Goal: Task Accomplishment & Management: Use online tool/utility

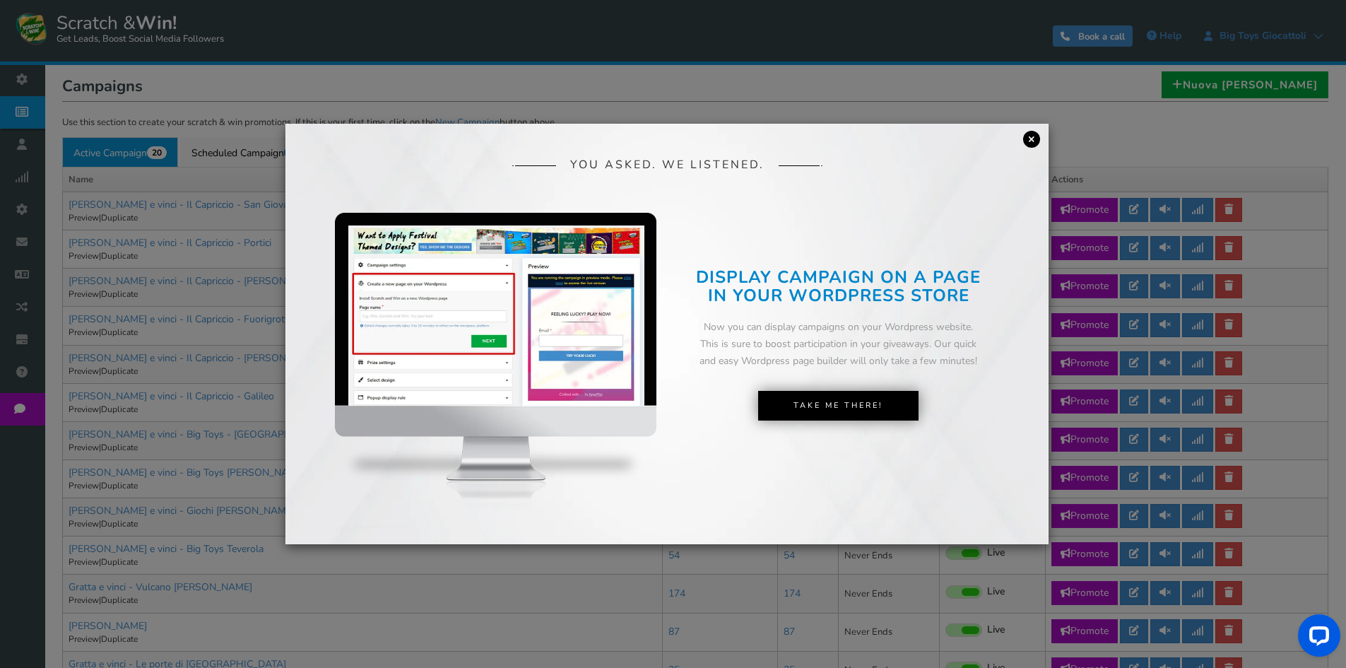
click at [1024, 140] on link "×" at bounding box center [1031, 139] width 17 height 17
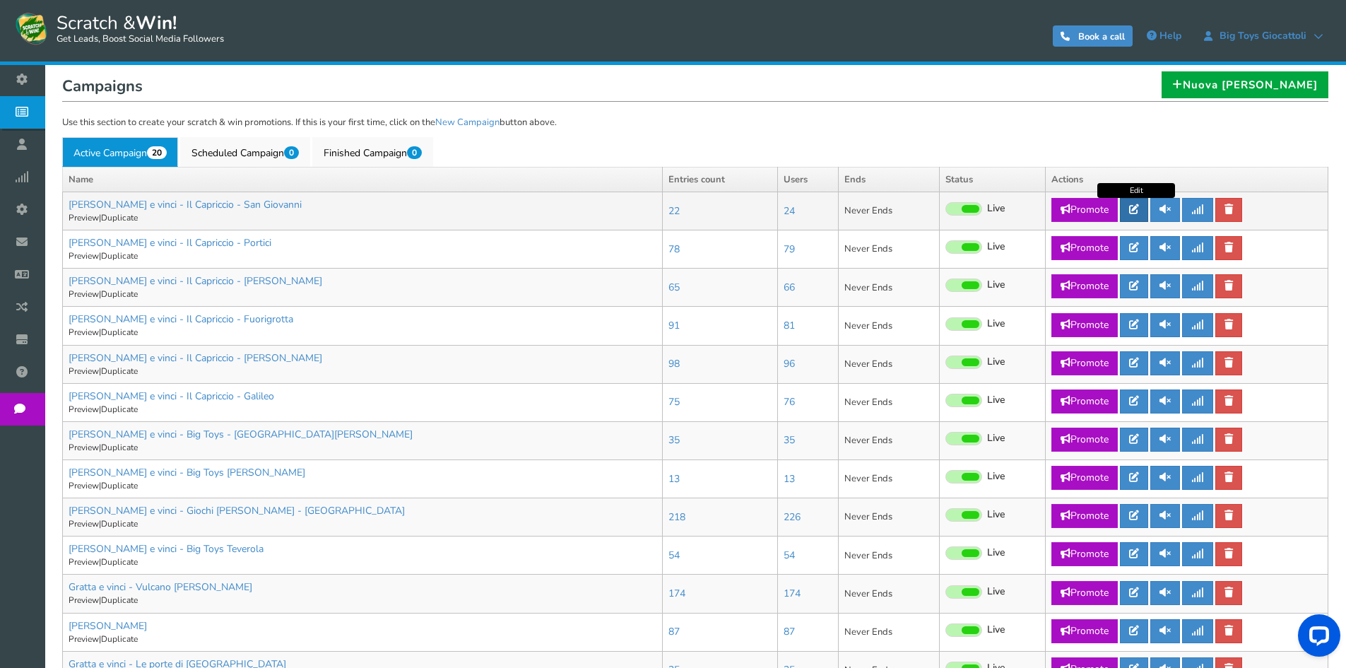
click at [1139, 217] on link at bounding box center [1134, 210] width 28 height 24
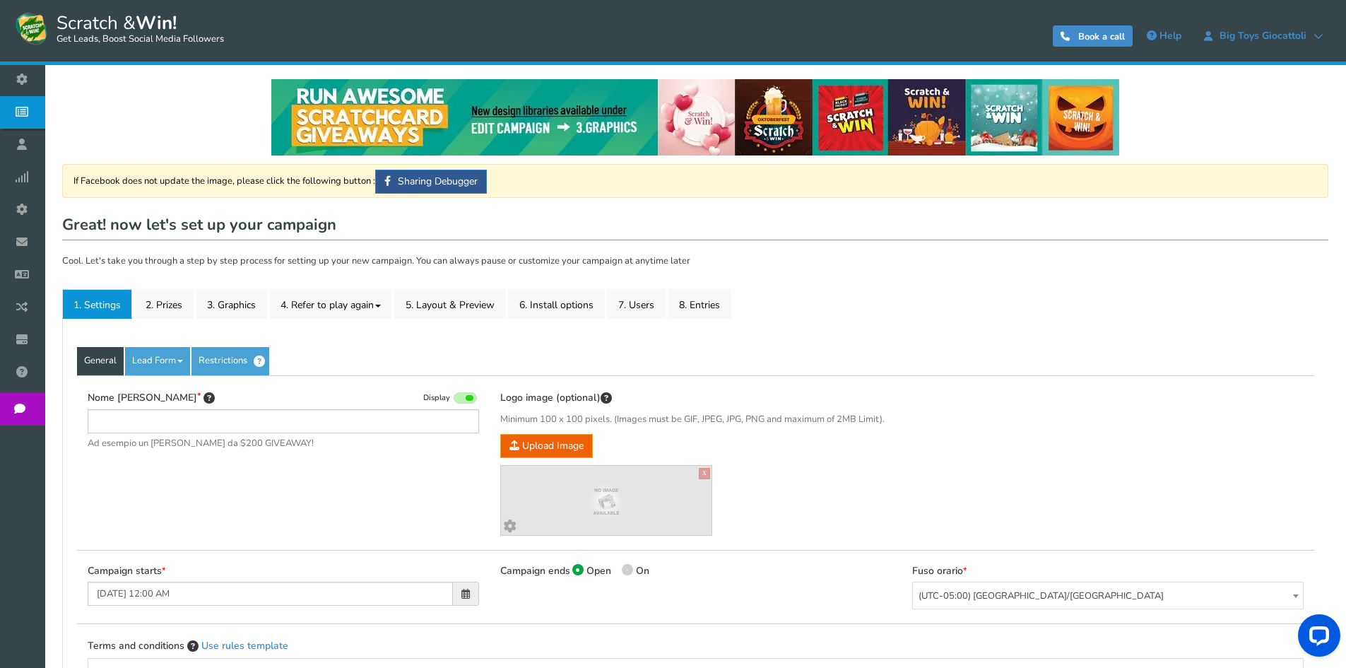
type input "[PERSON_NAME] e vinci - Il Capriccio - San Giovanni"
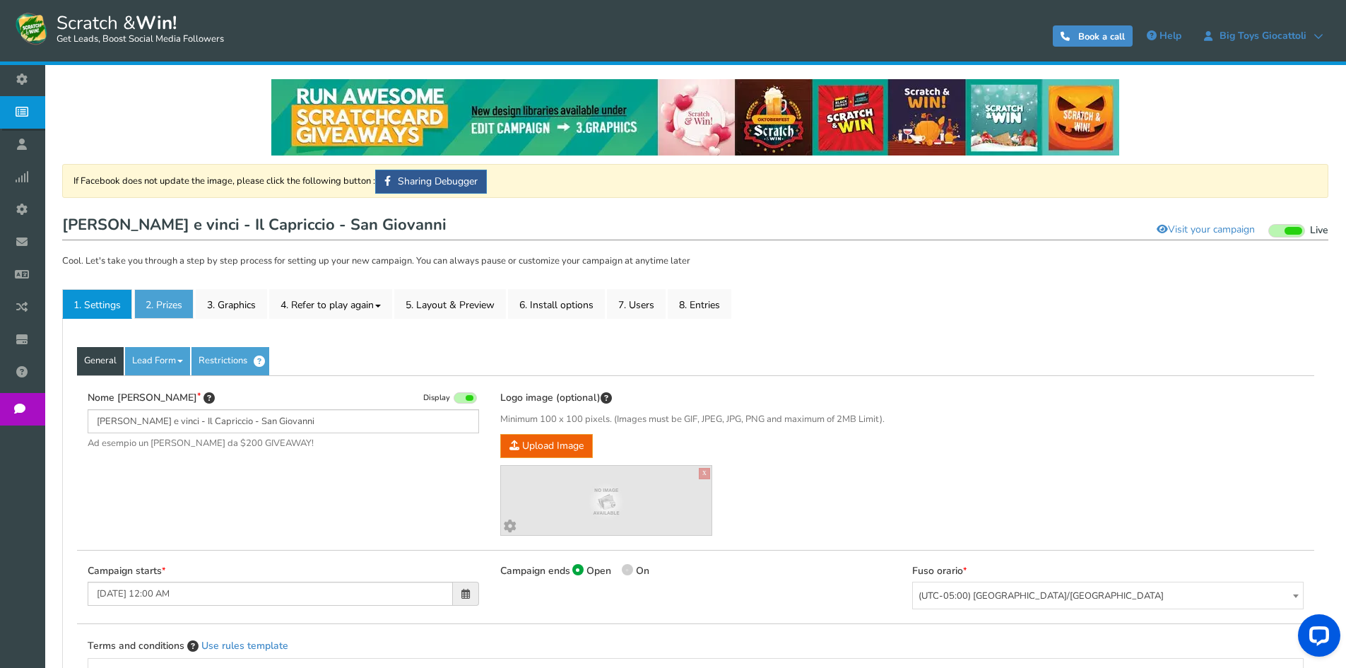
click at [183, 301] on link "2. Prizes" at bounding box center [163, 304] width 59 height 30
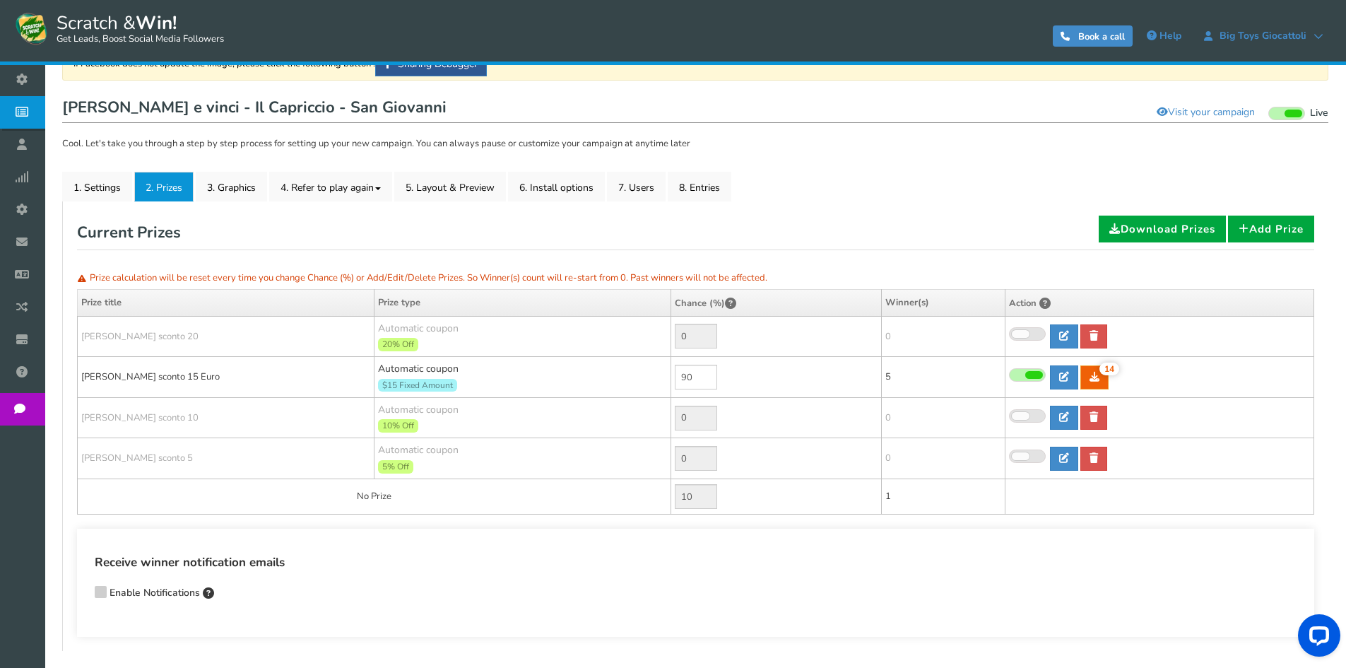
scroll to position [141, 0]
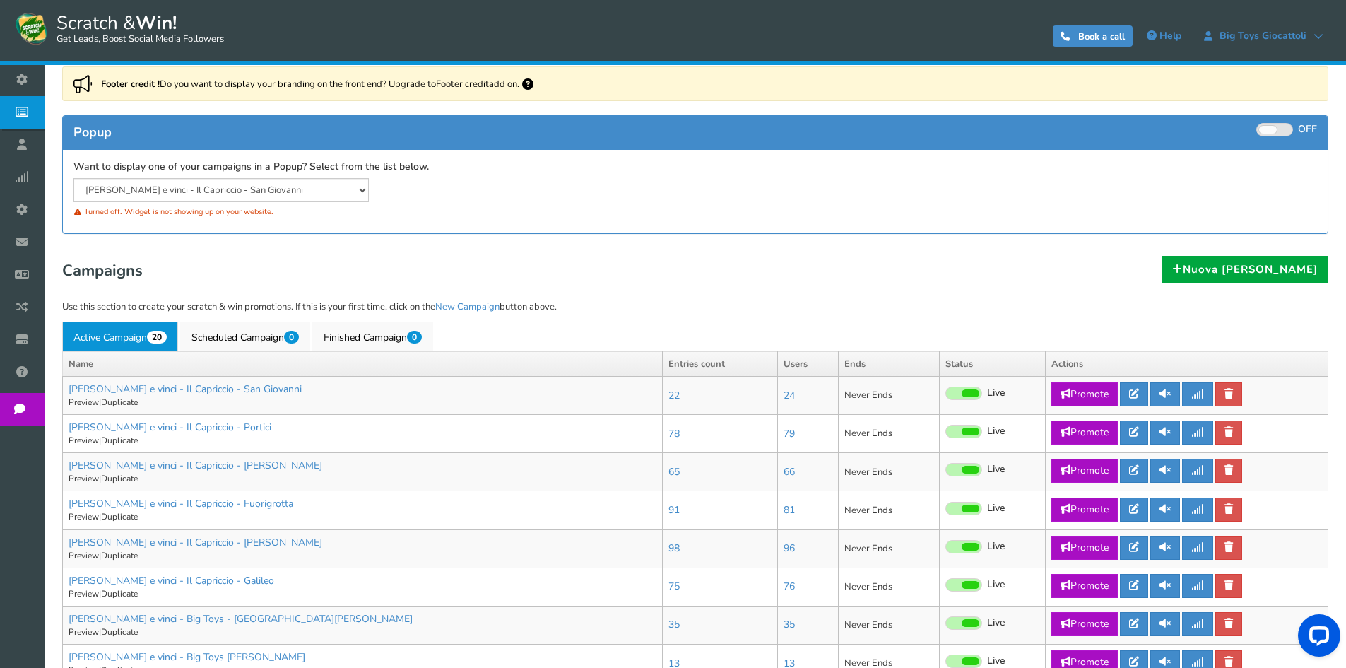
scroll to position [141, 0]
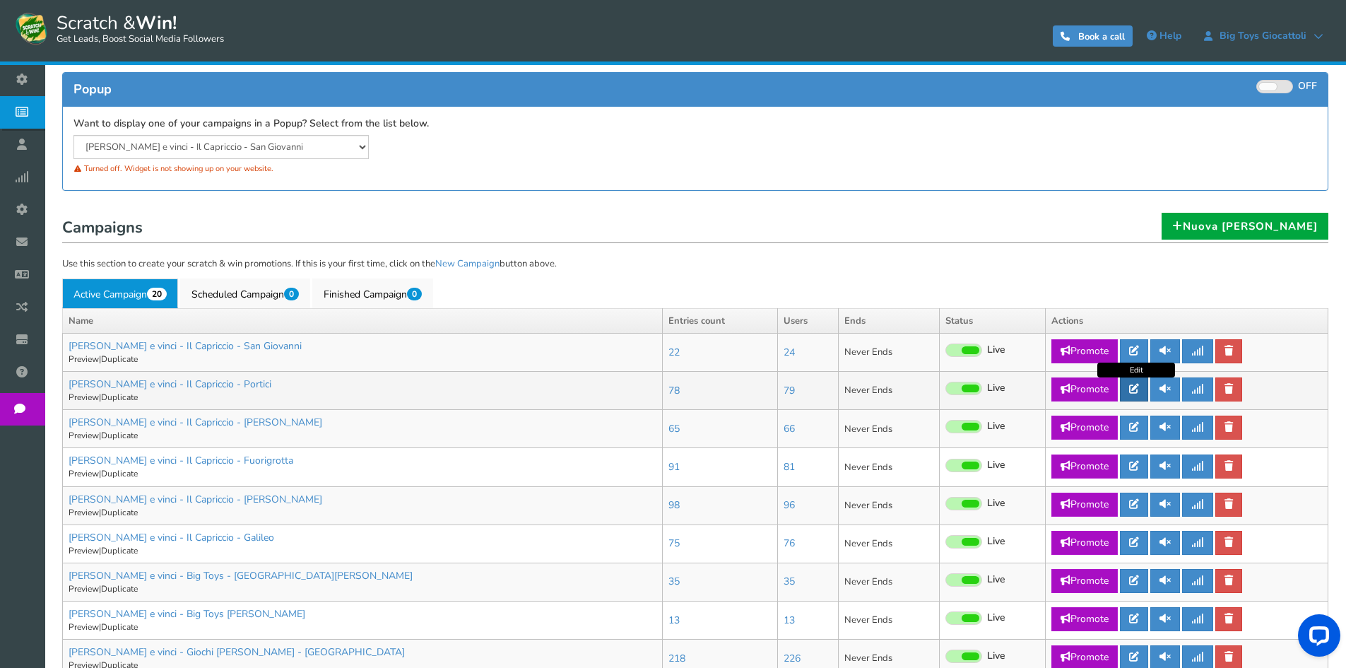
click at [1138, 391] on icon at bounding box center [1134, 389] width 10 height 10
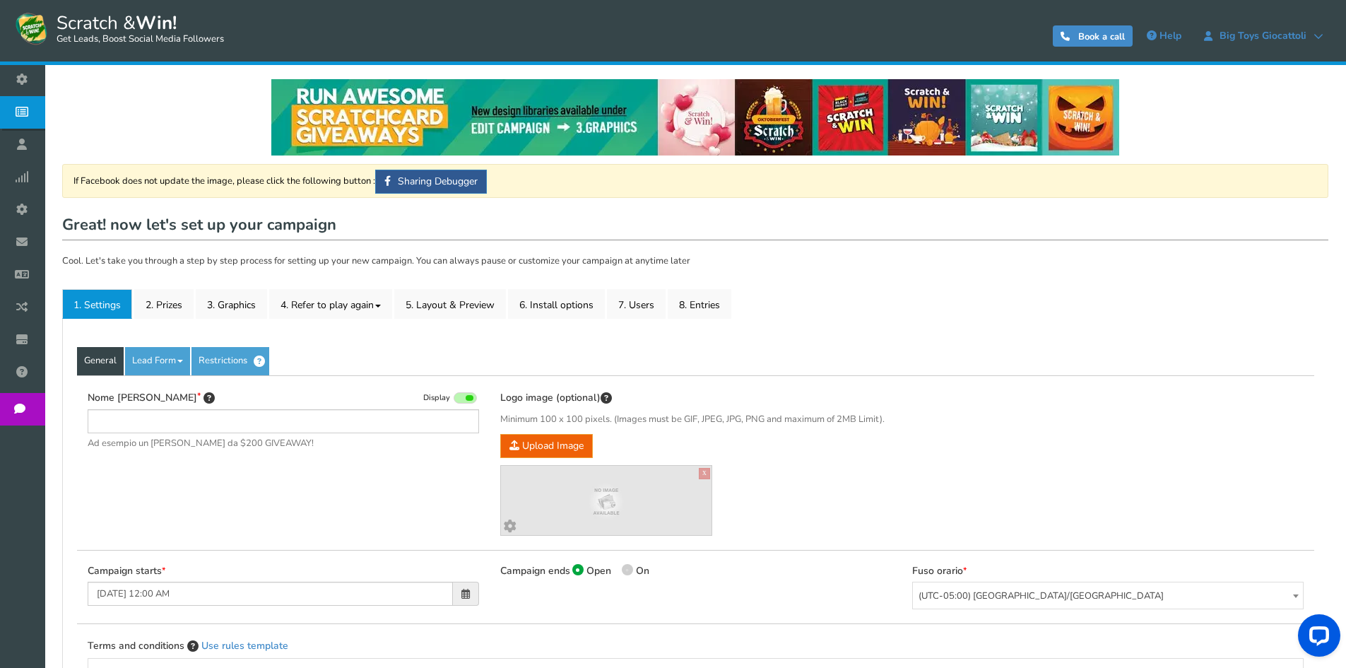
type input "[PERSON_NAME] e vinci - Il Capriccio - Portici"
click at [163, 306] on link "2. Prizes" at bounding box center [163, 304] width 59 height 30
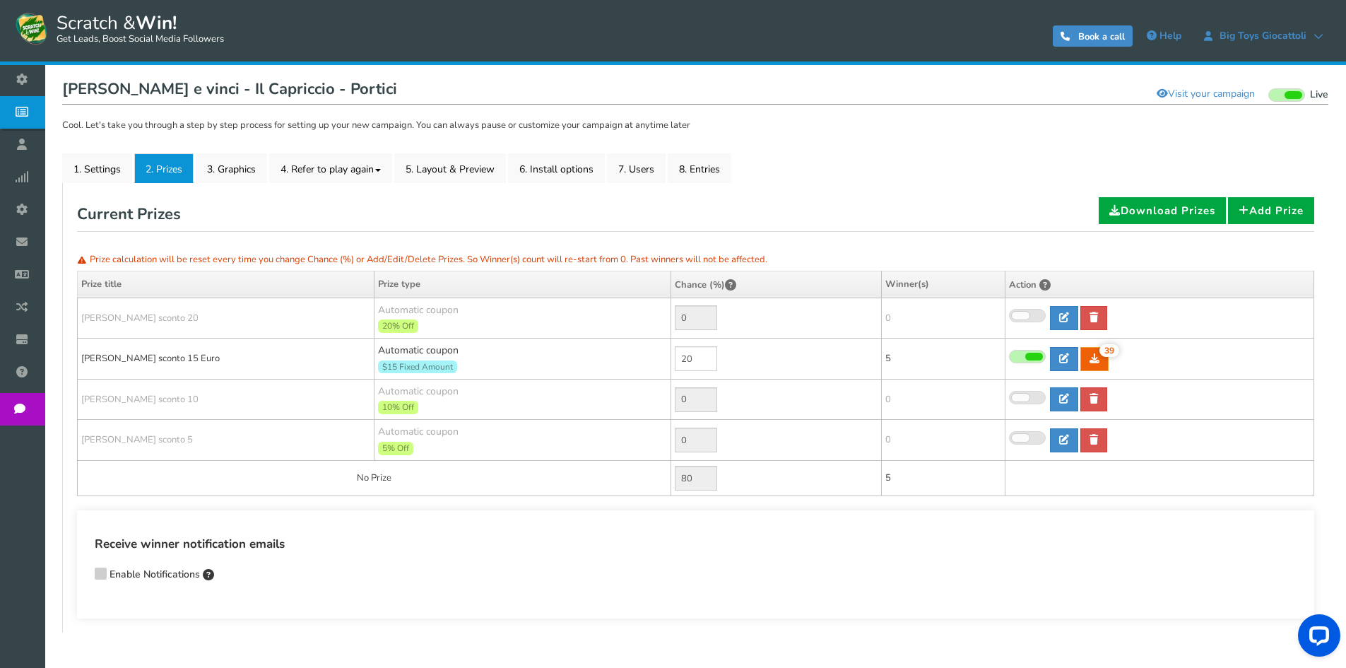
scroll to position [141, 0]
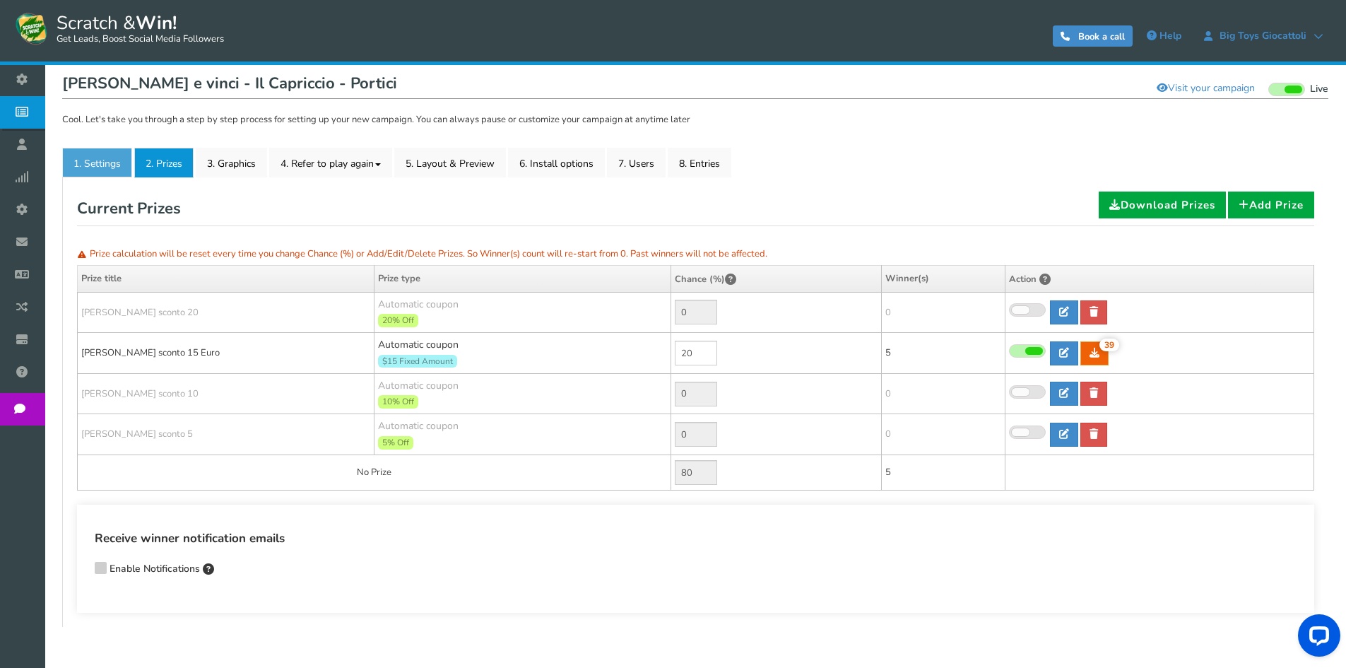
click at [97, 168] on link "1. Settings" at bounding box center [97, 163] width 70 height 30
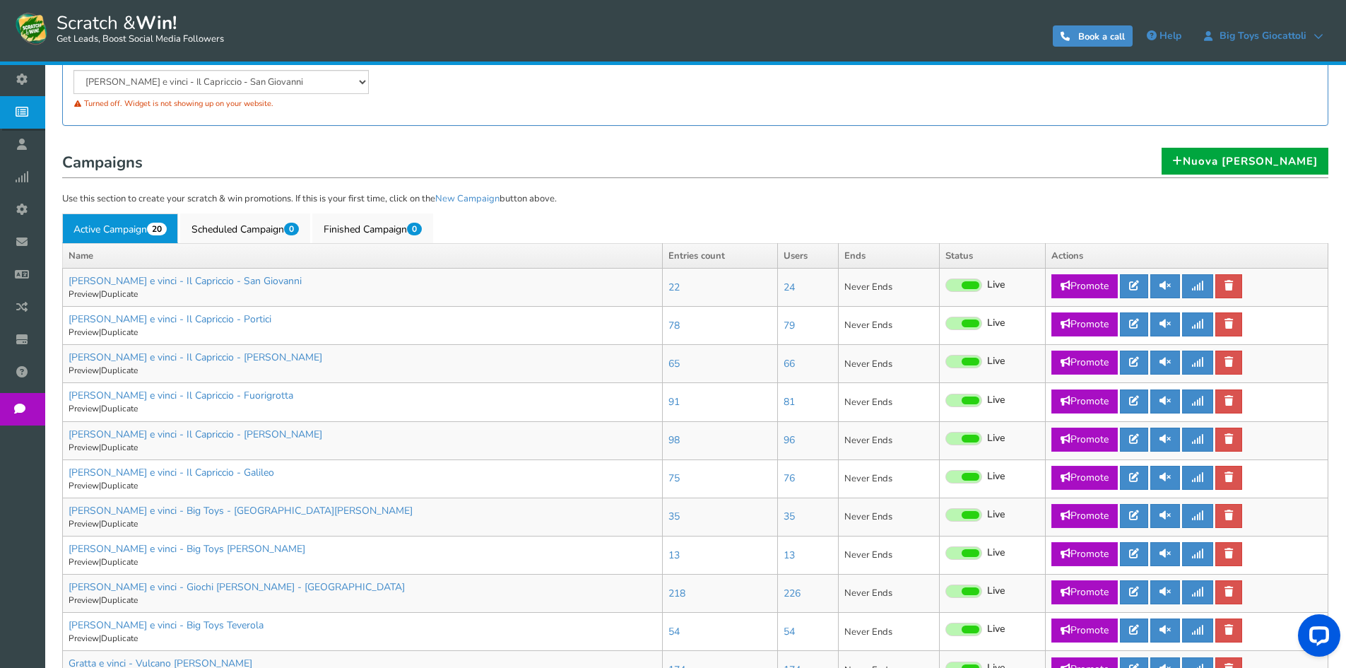
scroll to position [212, 0]
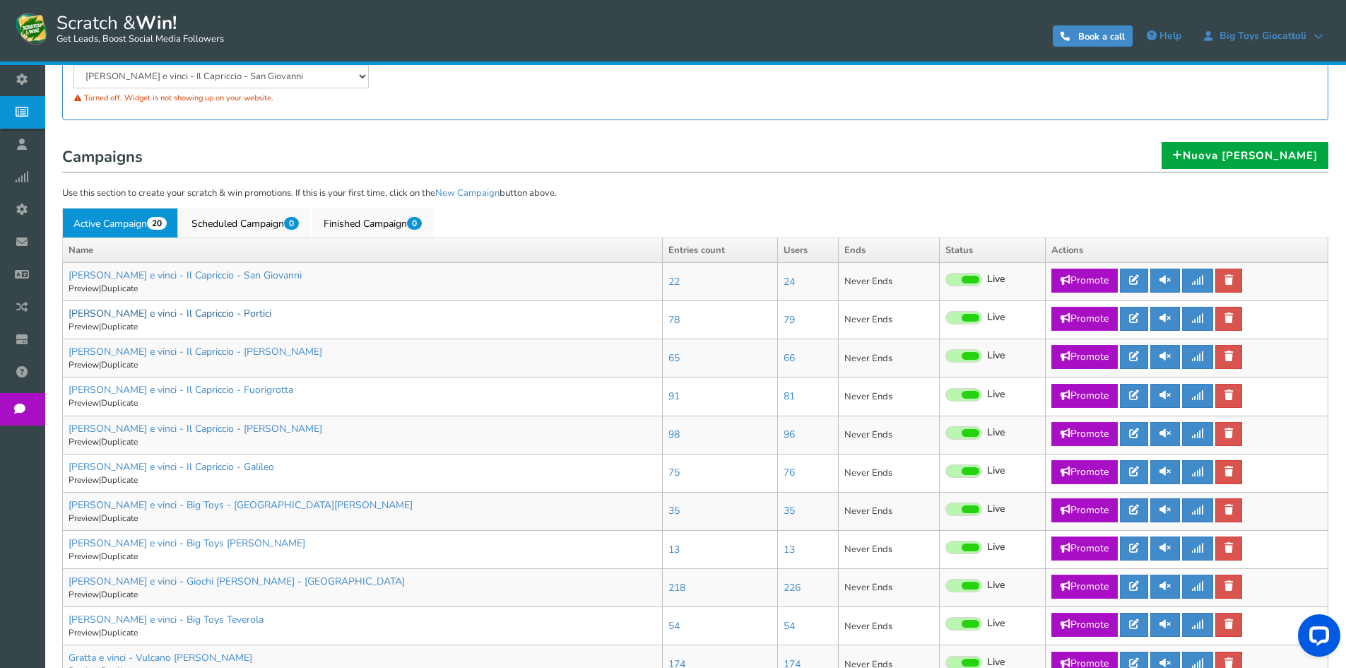
click at [150, 314] on link "[PERSON_NAME] e vinci - Il Capriccio - Portici" at bounding box center [170, 313] width 203 height 13
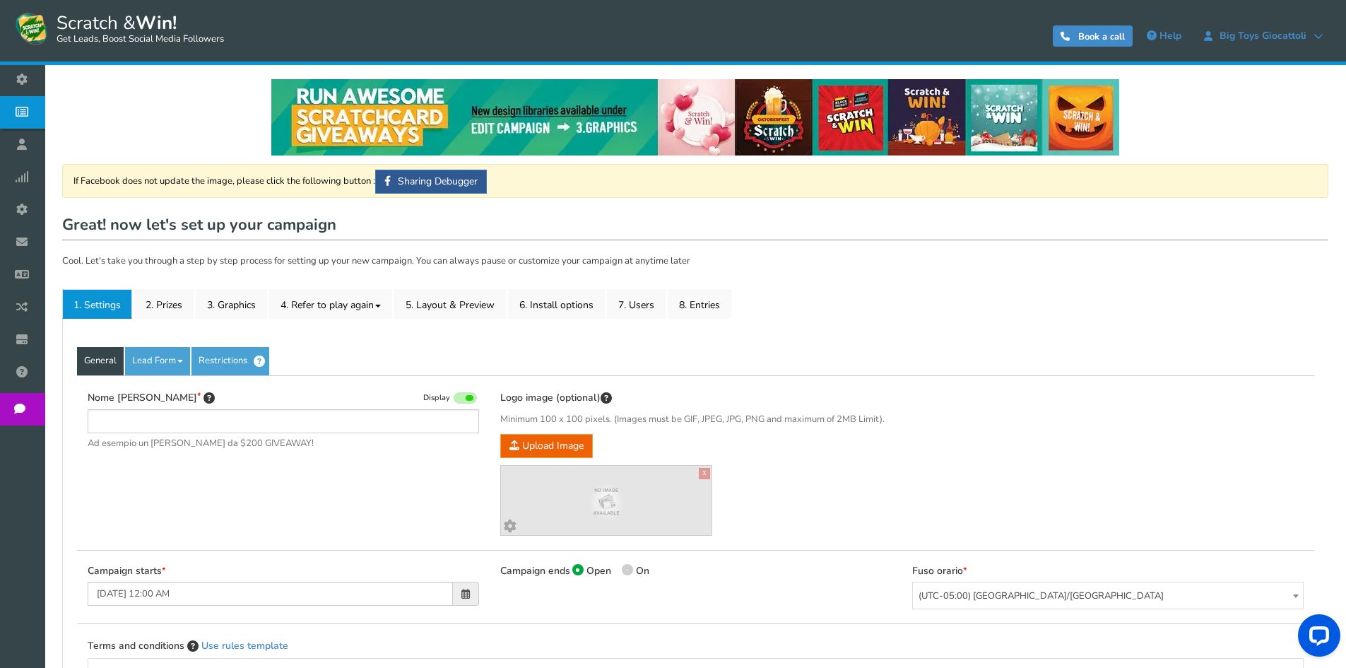
type input "[PERSON_NAME] e vinci - Il Capriccio - Portici"
click at [167, 306] on link "2. Prizes" at bounding box center [163, 304] width 59 height 30
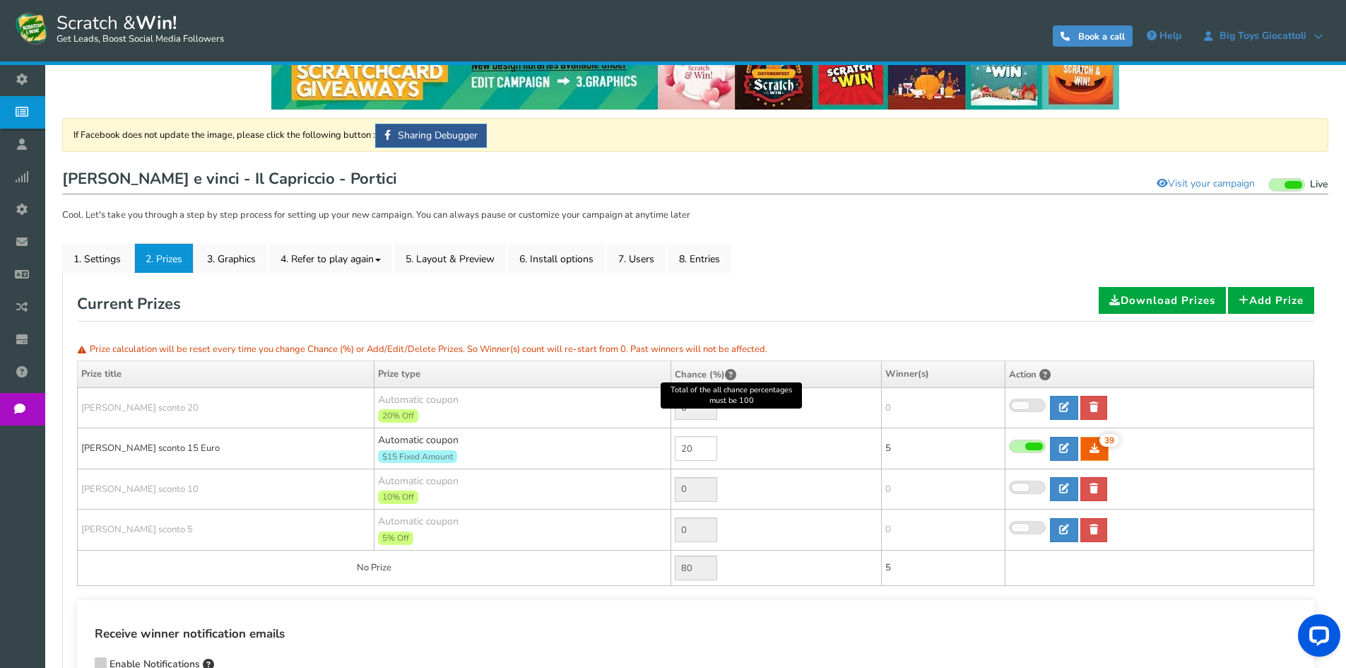
scroll to position [71, 0]
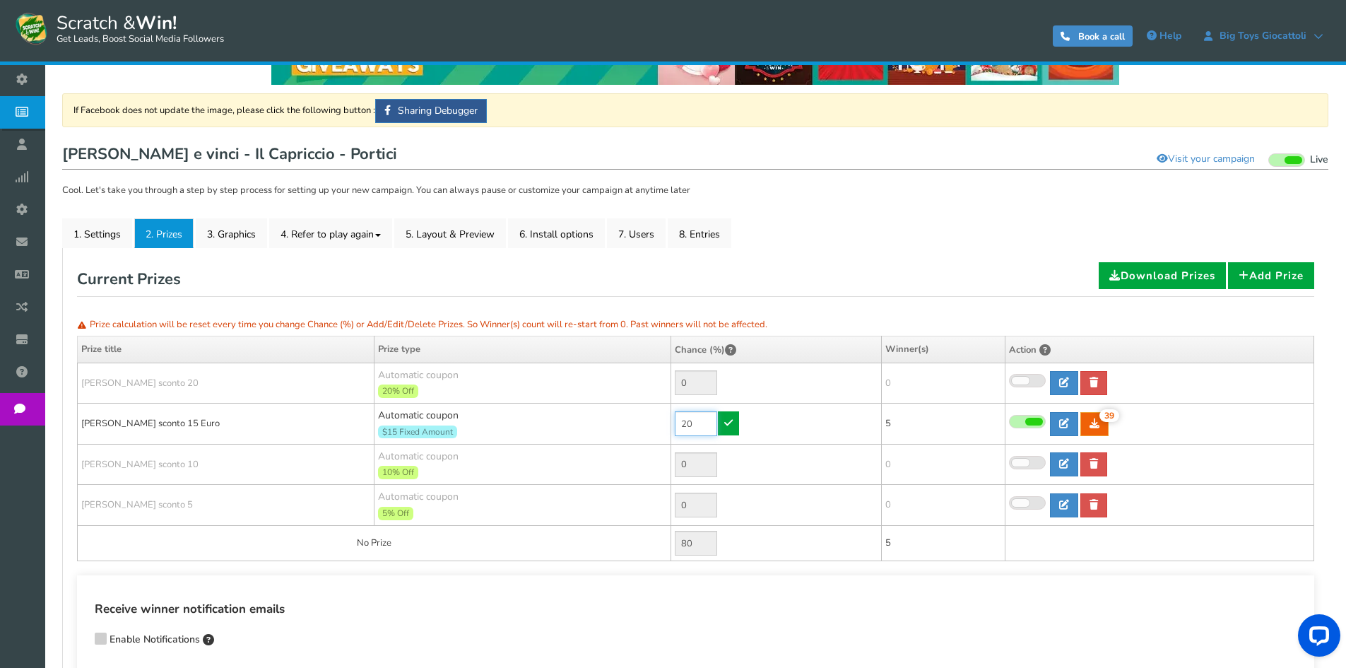
drag, startPoint x: 707, startPoint y: 424, endPoint x: 656, endPoint y: 424, distance: 51.6
click at [657, 424] on tr "[PERSON_NAME] sconto 15 Euro Automatic coupon $15 Fixed Amount Min.order value:…" at bounding box center [696, 424] width 1237 height 41
type input "60"
click at [736, 426] on link at bounding box center [728, 423] width 21 height 24
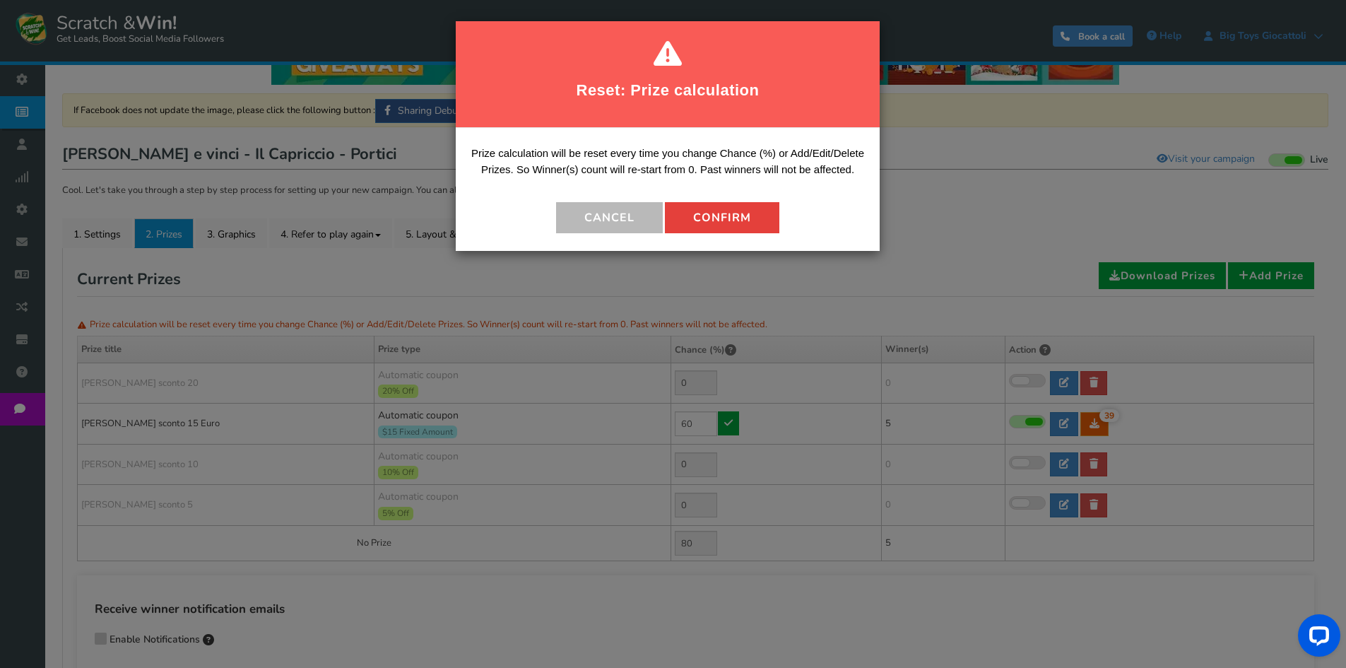
click at [725, 221] on button "Confirm" at bounding box center [722, 217] width 114 height 31
type input "40"
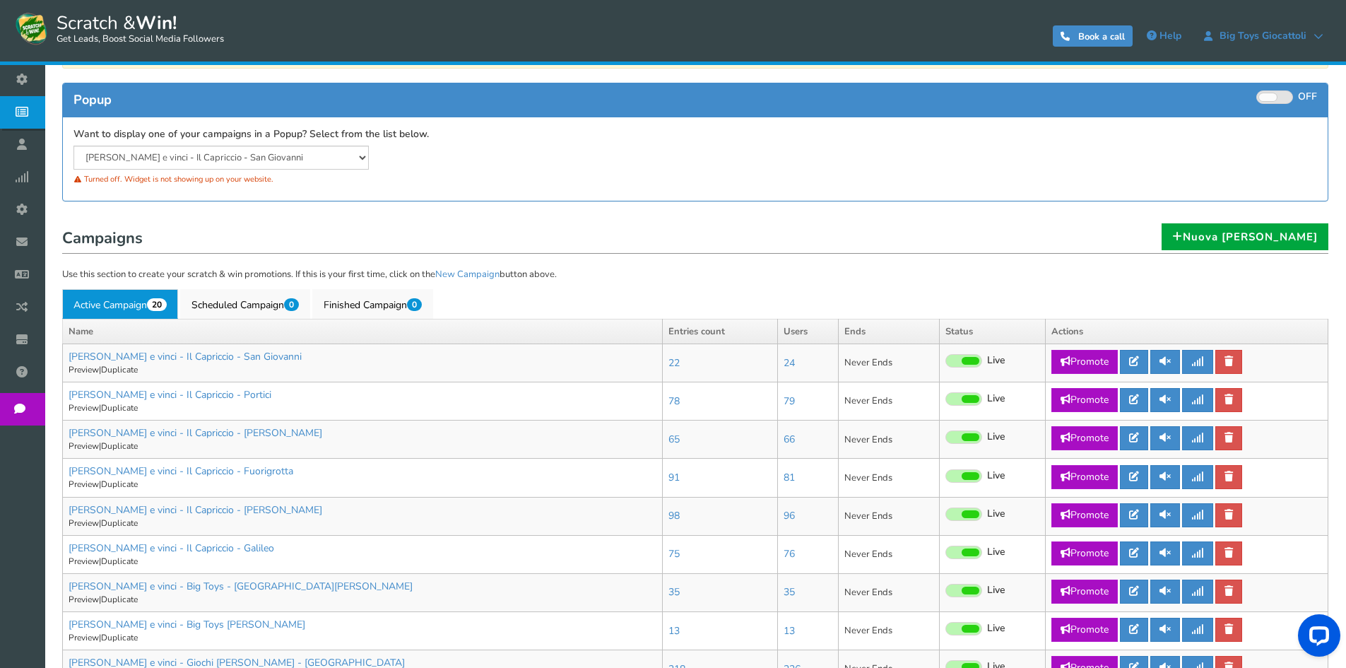
scroll to position [141, 0]
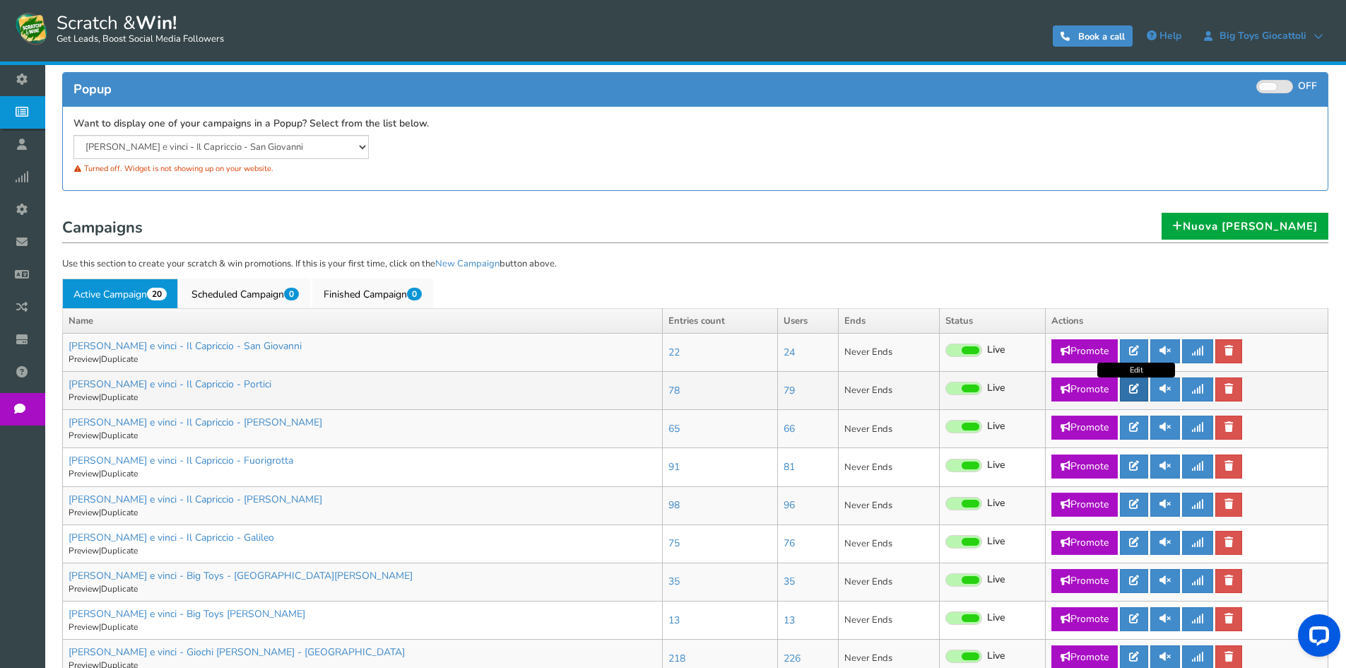
click at [1139, 385] on icon at bounding box center [1134, 389] width 10 height 10
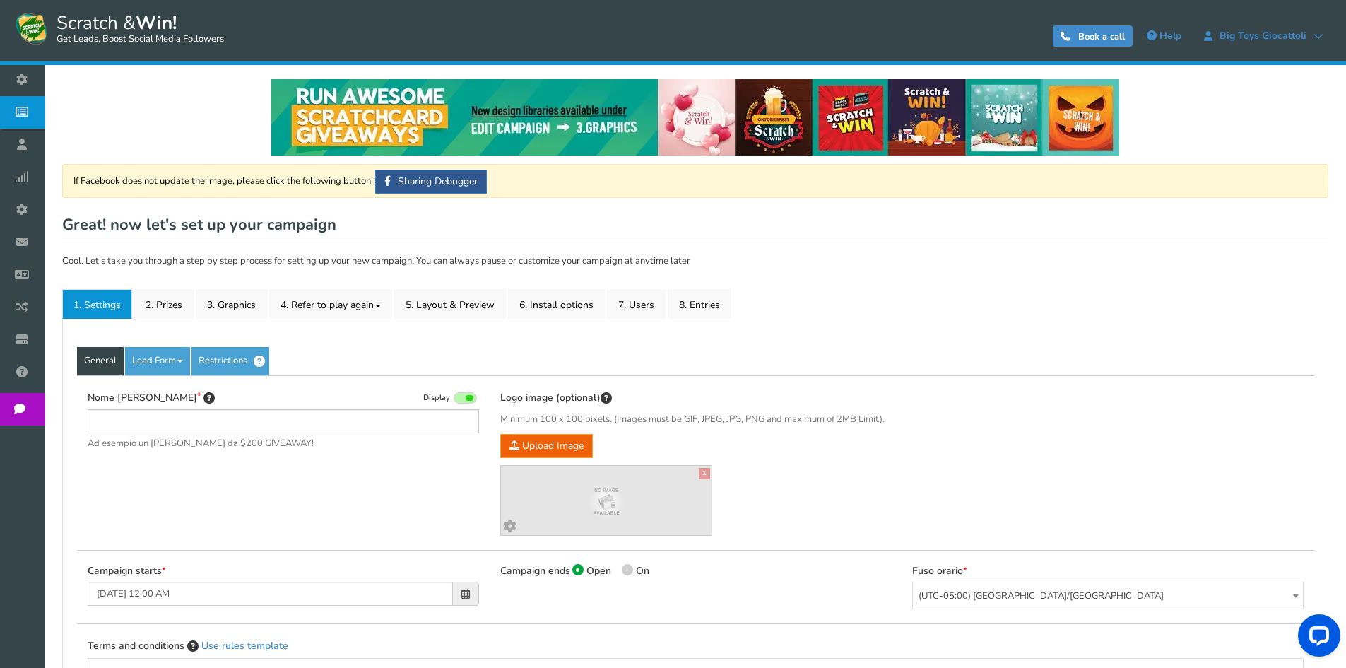
type input "[PERSON_NAME] e vinci - Il Capriccio - Portici"
click at [160, 305] on link "2. Prizes" at bounding box center [163, 304] width 59 height 30
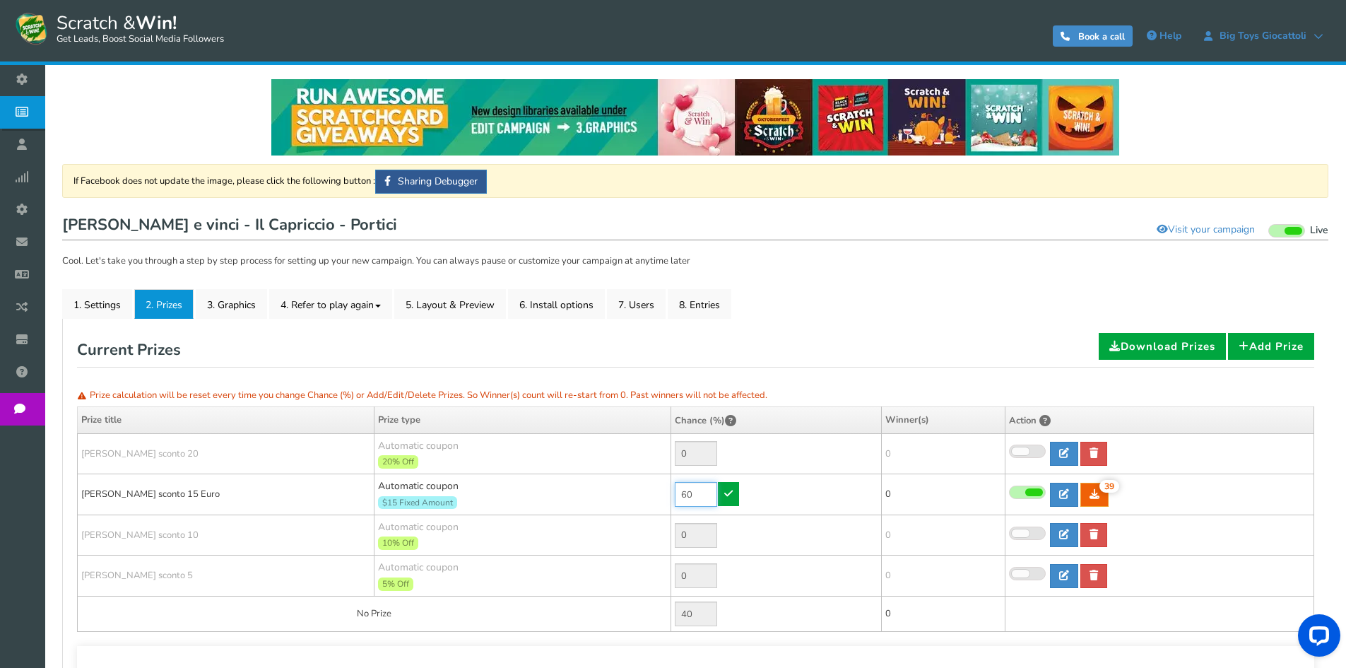
drag, startPoint x: 686, startPoint y: 493, endPoint x: 666, endPoint y: 481, distance: 23.5
click at [668, 492] on tr "[PERSON_NAME] sconto 15 Euro Automatic coupon $15 Fixed Amount Min.order value:…" at bounding box center [696, 494] width 1237 height 41
type input "90"
click at [724, 499] on link at bounding box center [728, 494] width 21 height 24
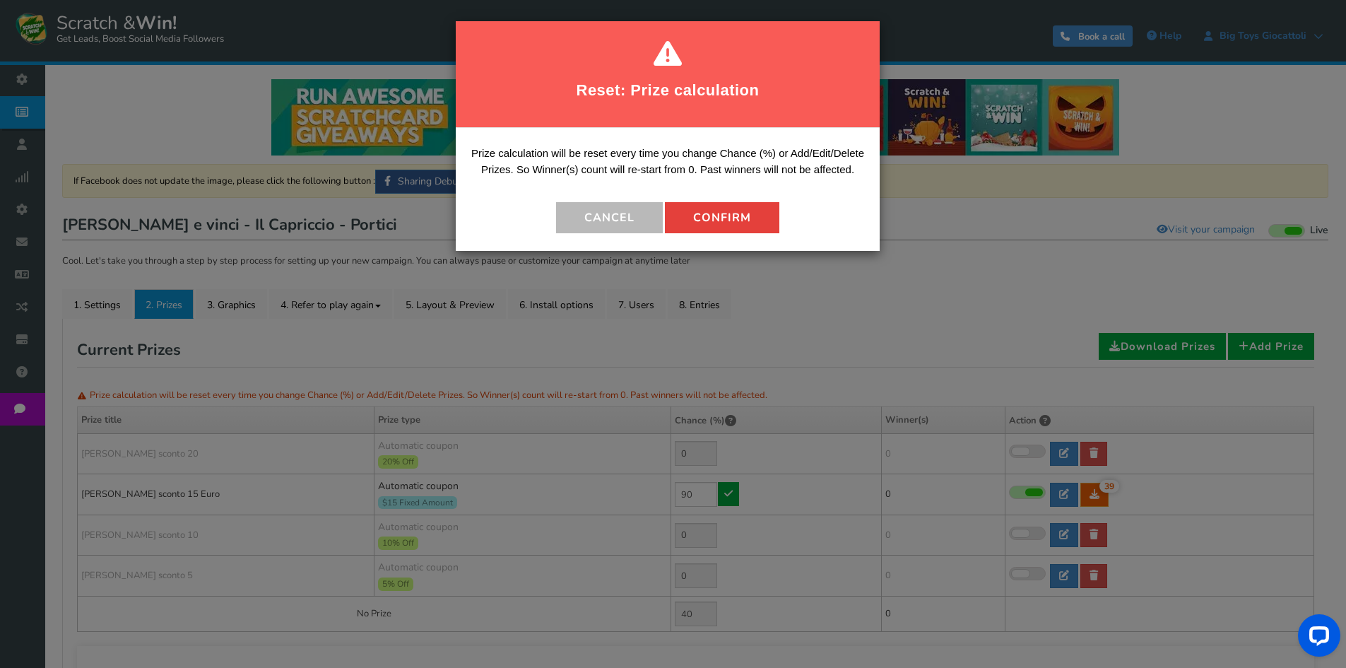
click at [709, 218] on button "Confirm" at bounding box center [722, 217] width 114 height 31
type input "10"
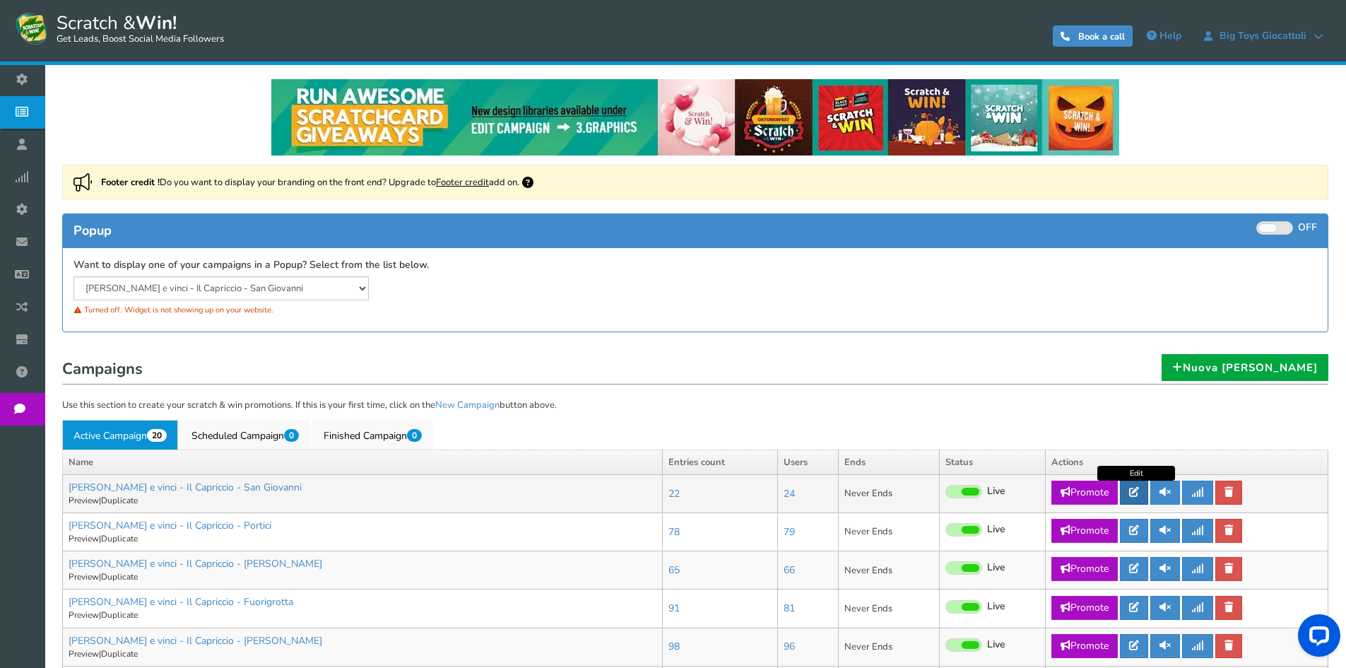
click at [1138, 490] on icon at bounding box center [1134, 492] width 10 height 10
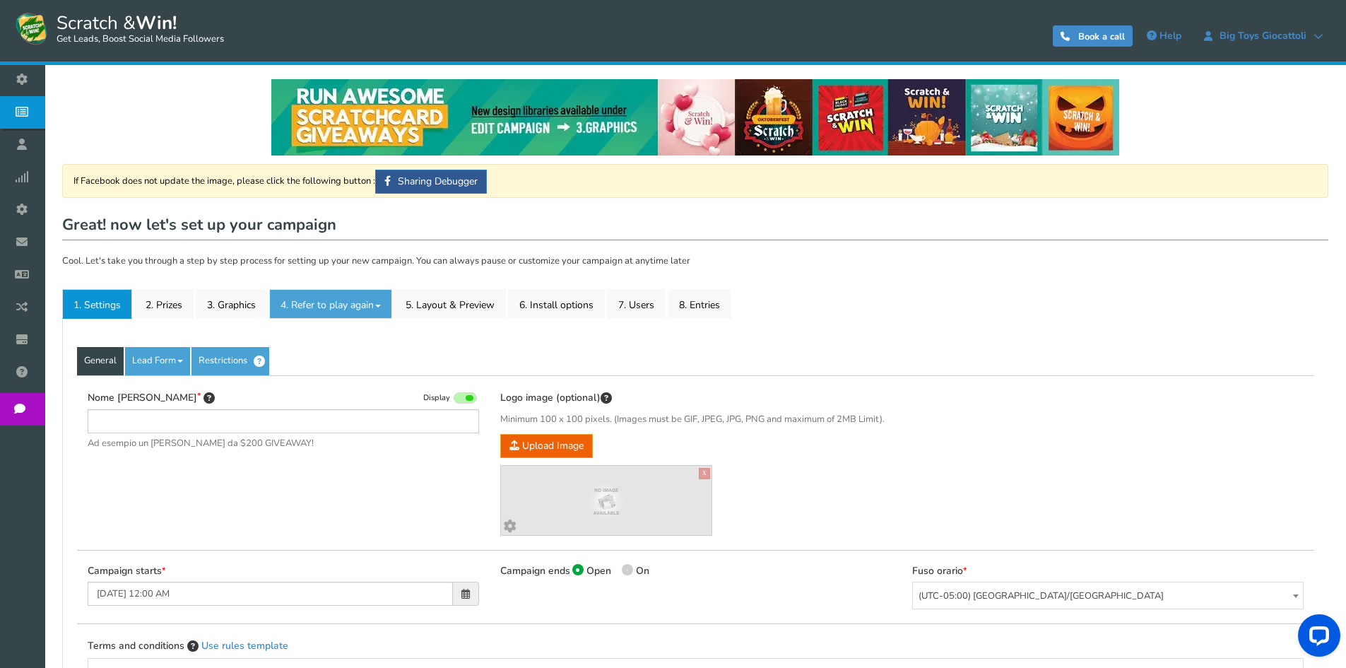
type input "[PERSON_NAME] e vinci - Il Capriccio - San Giovanni"
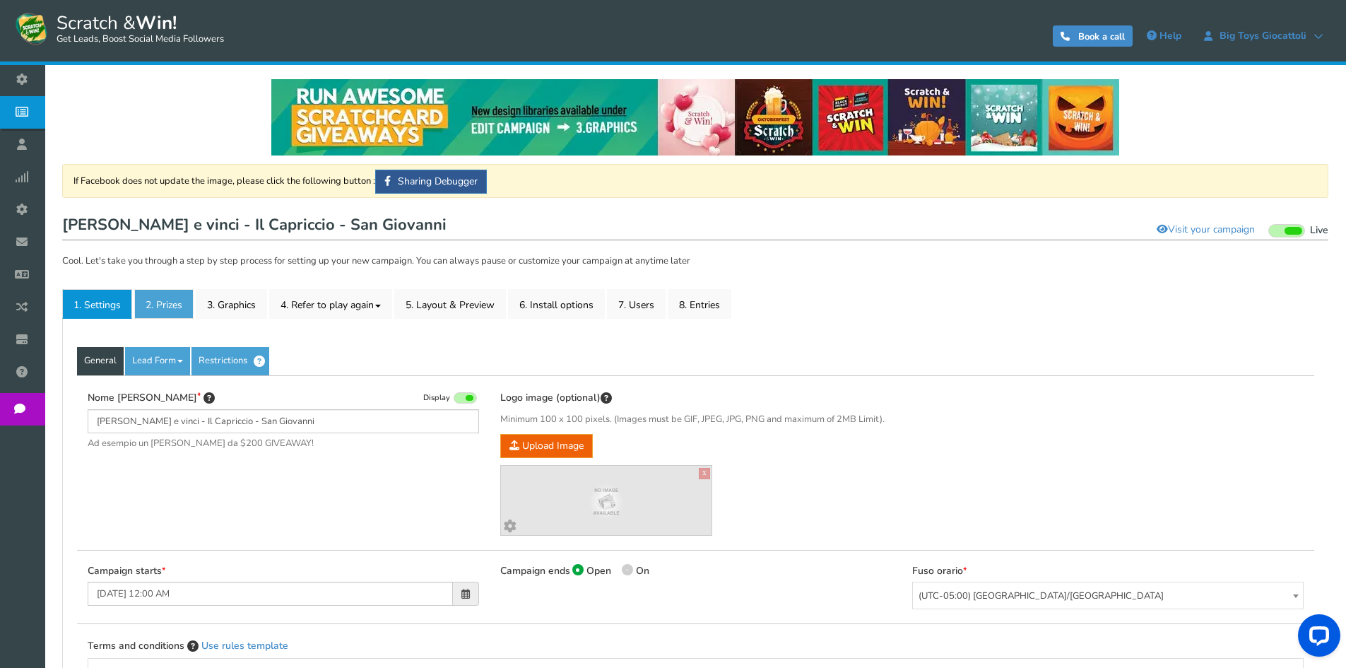
click at [155, 308] on link "2. Prizes" at bounding box center [163, 304] width 59 height 30
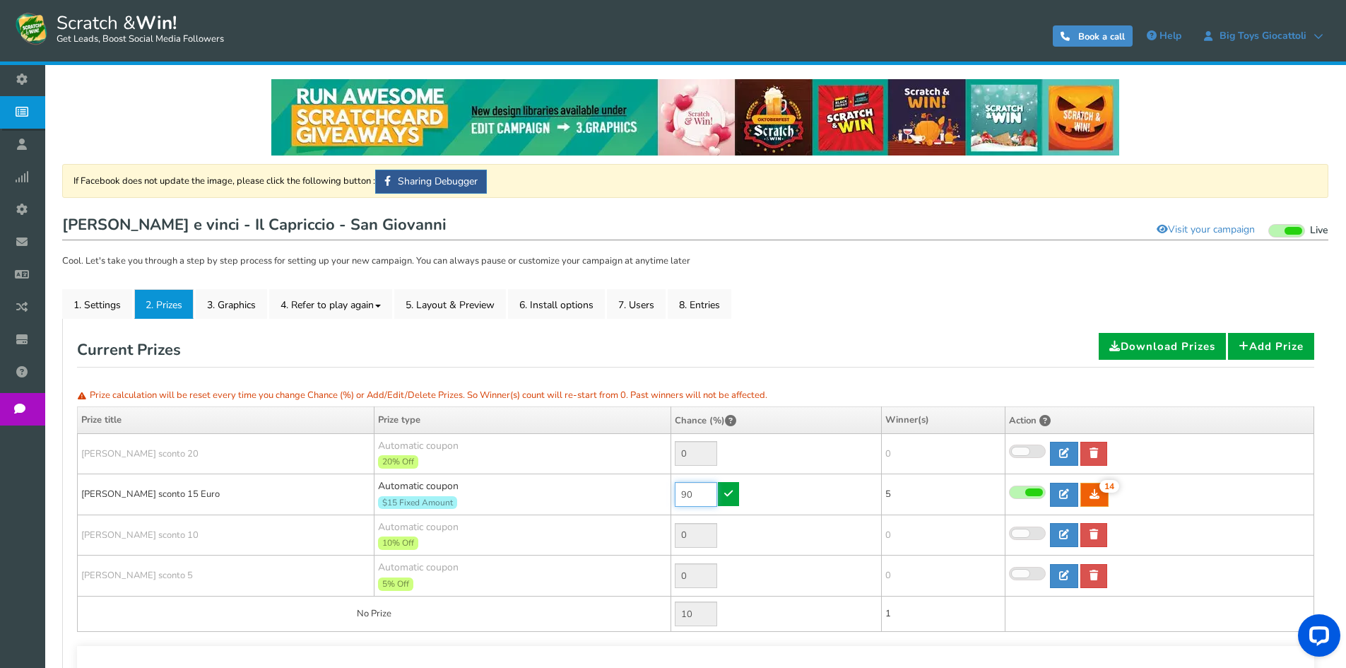
click at [678, 497] on input "90" at bounding box center [696, 494] width 42 height 25
type input "20"
click at [729, 493] on icon at bounding box center [728, 493] width 8 height 10
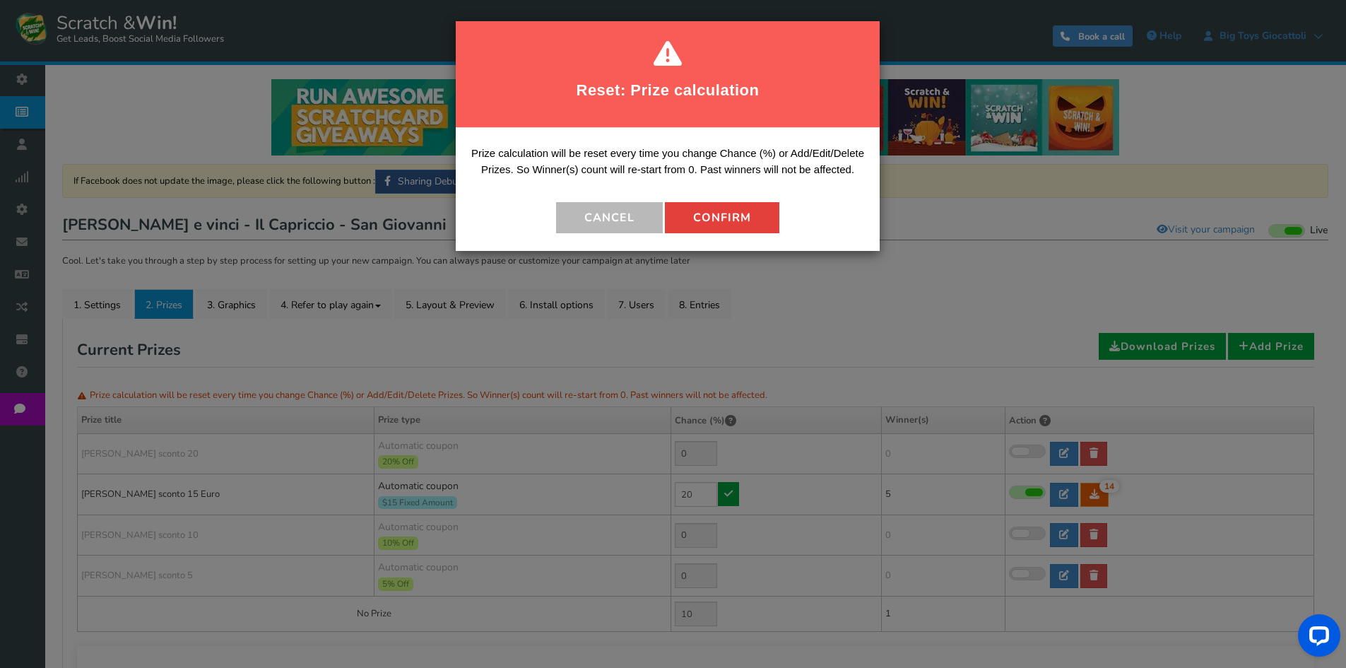
click at [714, 223] on button "Confirm" at bounding box center [722, 217] width 114 height 31
type input "80"
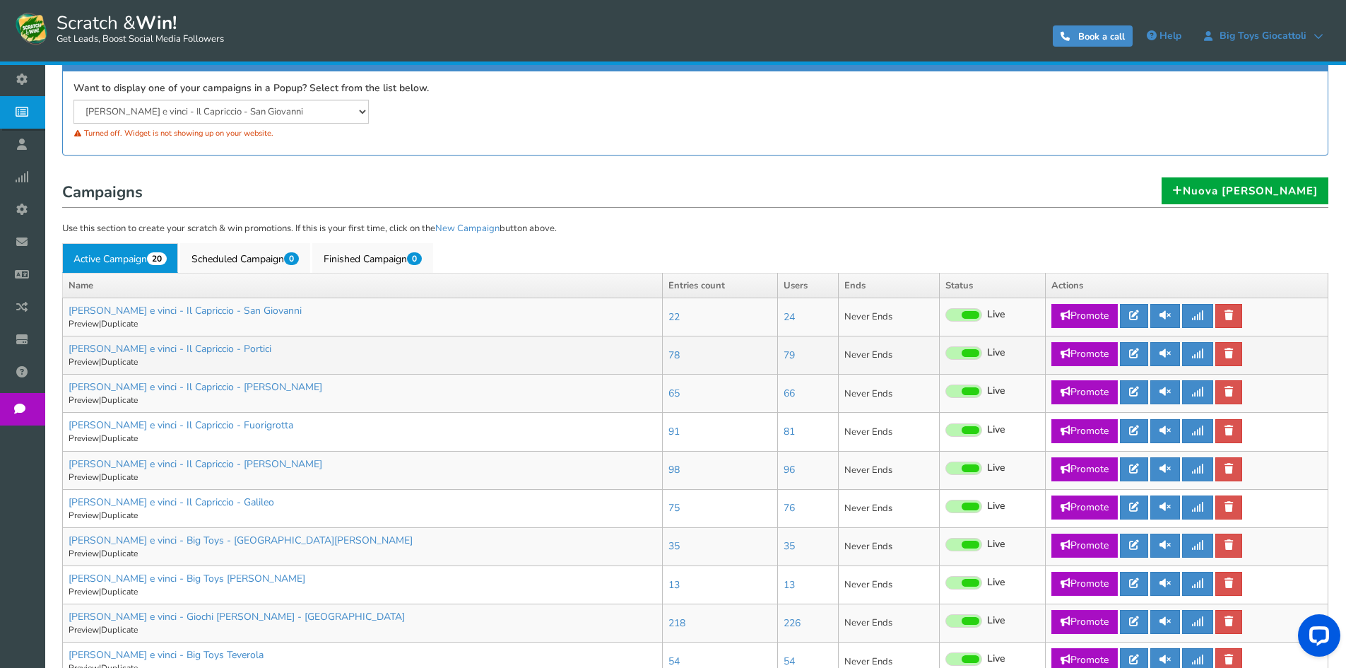
scroll to position [212, 0]
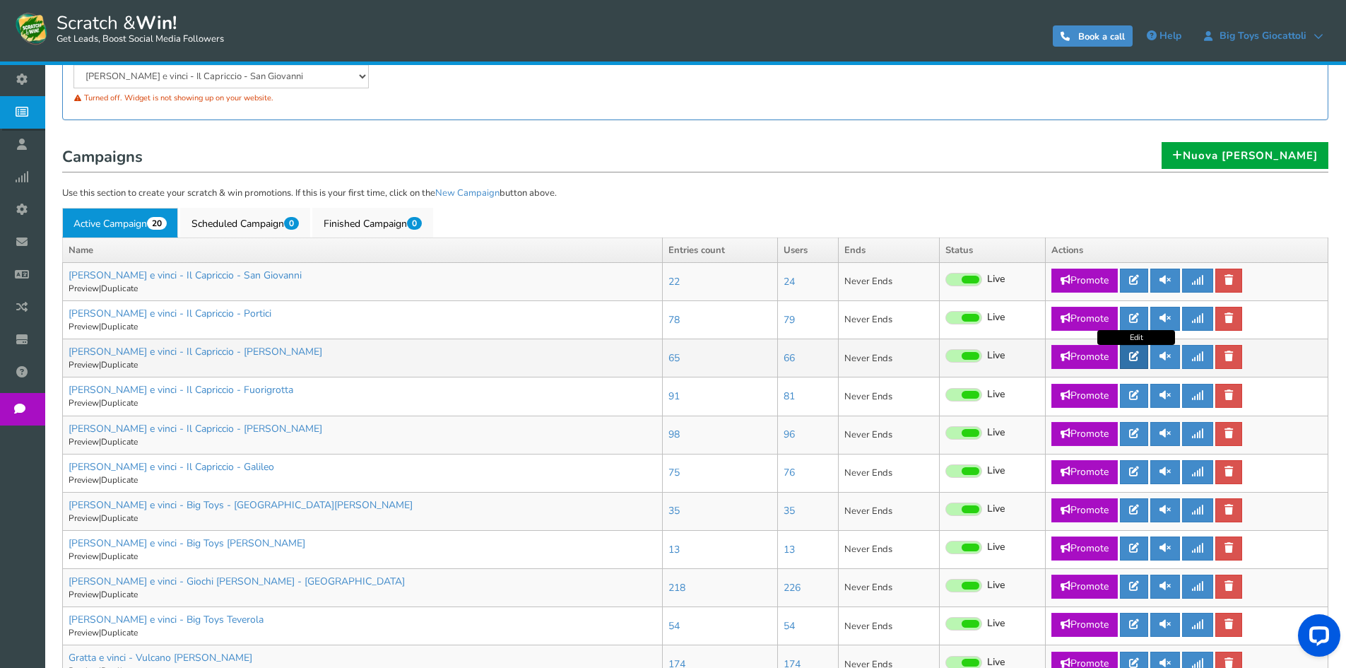
click at [1139, 354] on icon at bounding box center [1134, 356] width 10 height 10
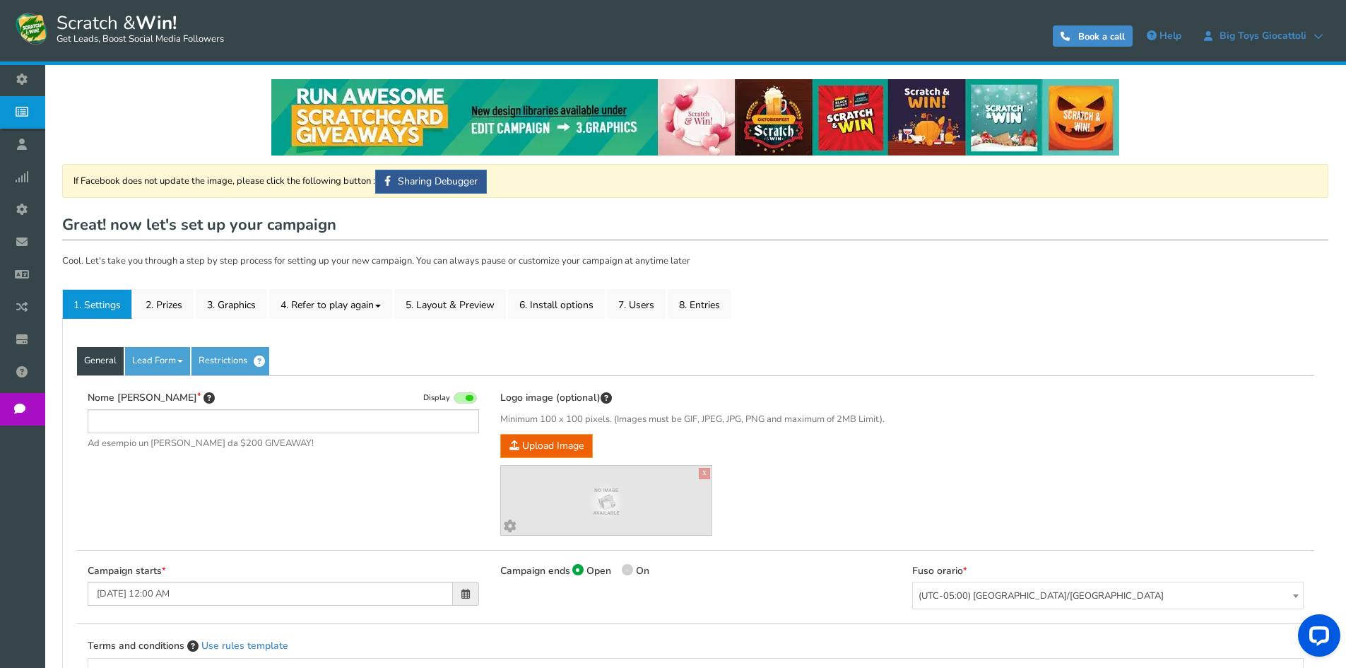
type input "[PERSON_NAME] e vinci - Il Capriccio - [PERSON_NAME]"
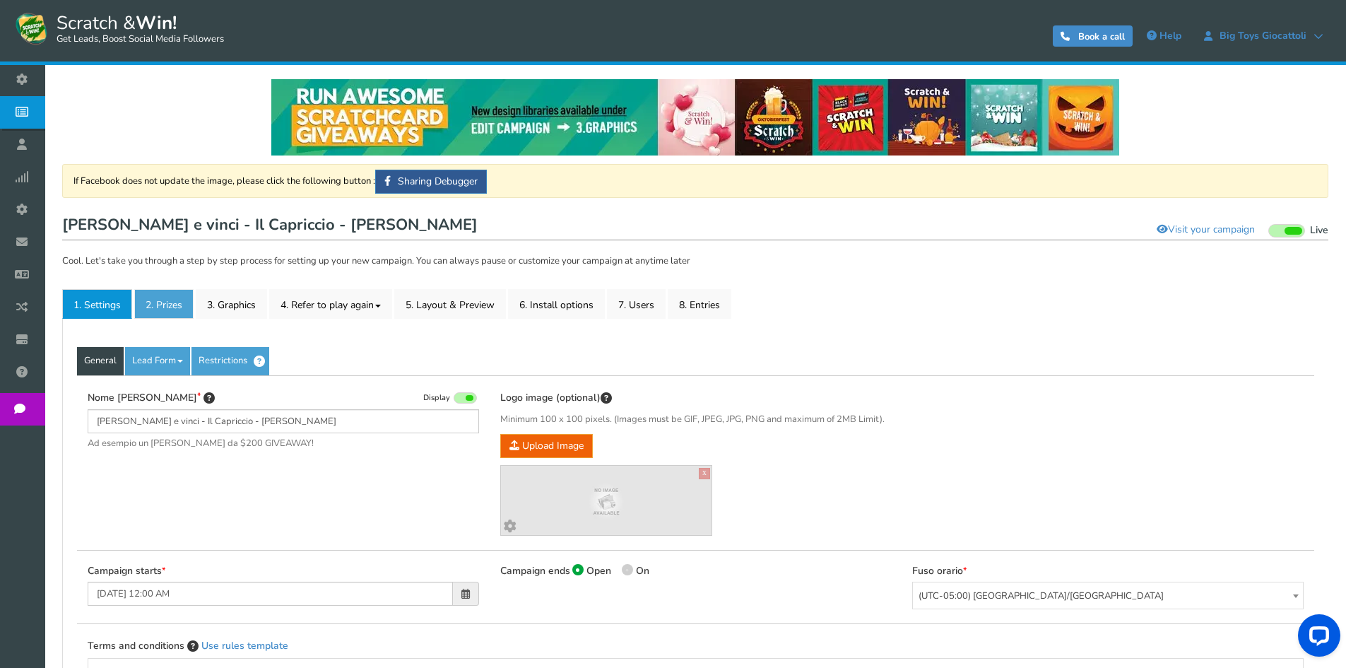
click at [169, 310] on link "2. Prizes" at bounding box center [163, 304] width 59 height 30
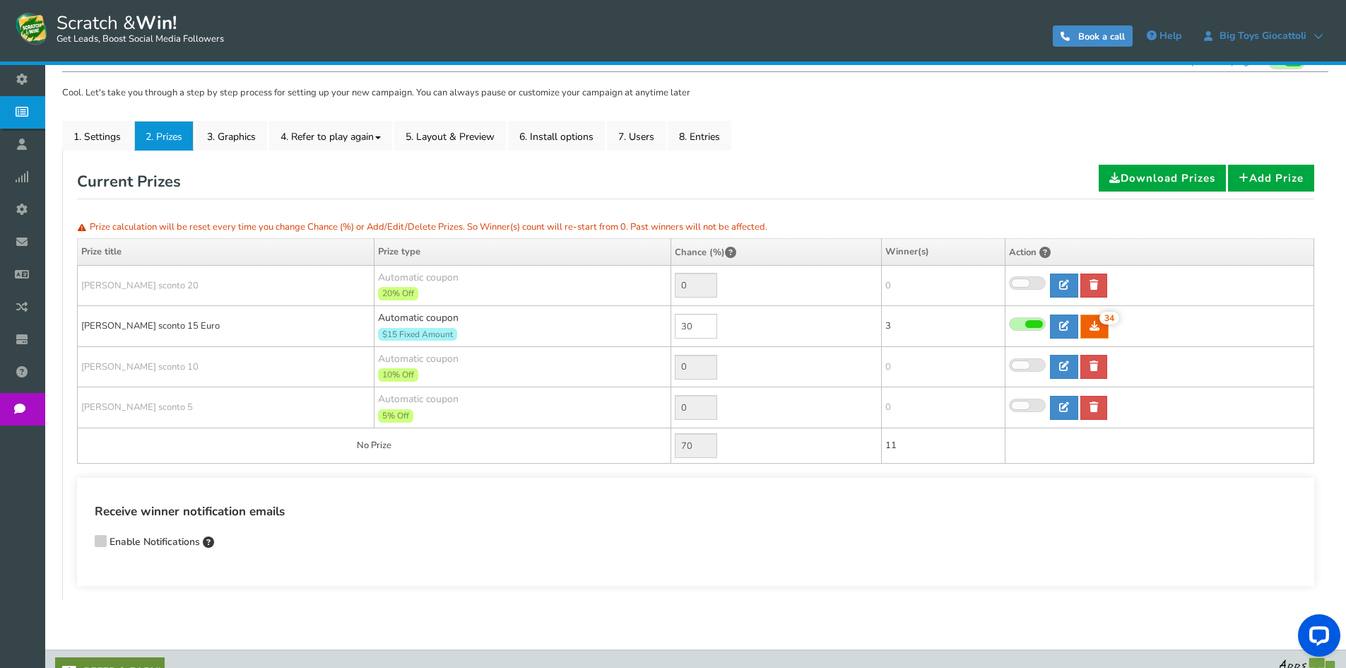
scroll to position [194, 0]
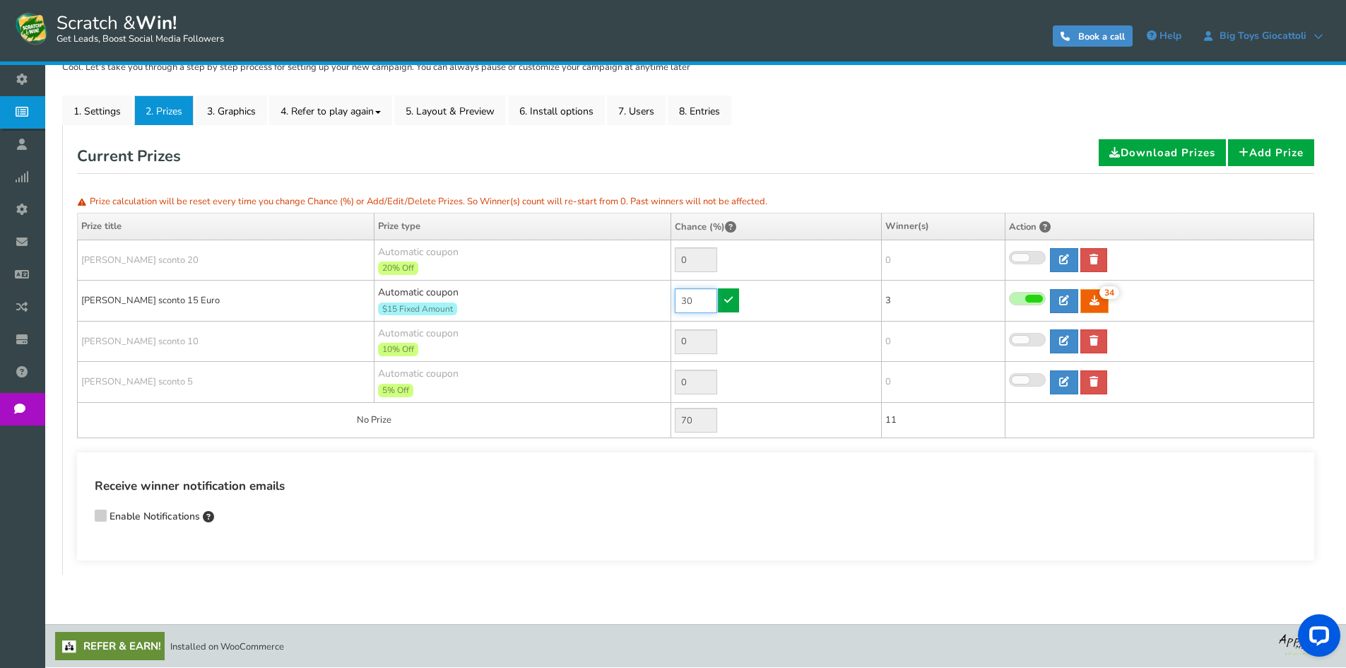
drag, startPoint x: 692, startPoint y: 300, endPoint x: 665, endPoint y: 300, distance: 26.9
click at [665, 300] on tr "[PERSON_NAME] sconto 15 Euro Automatic coupon $15 Fixed Amount Min.order value:…" at bounding box center [696, 301] width 1237 height 41
type input "60"
click at [734, 298] on link at bounding box center [728, 300] width 21 height 24
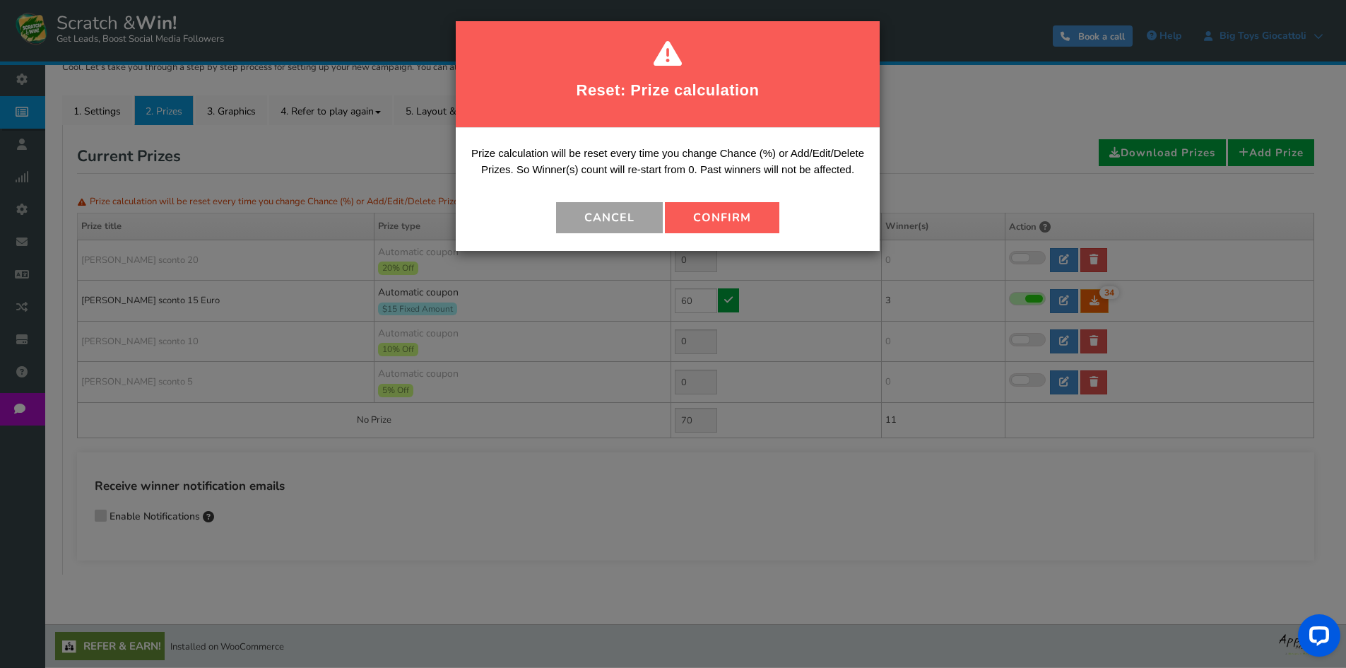
click at [596, 212] on button "Cancel" at bounding box center [609, 217] width 107 height 31
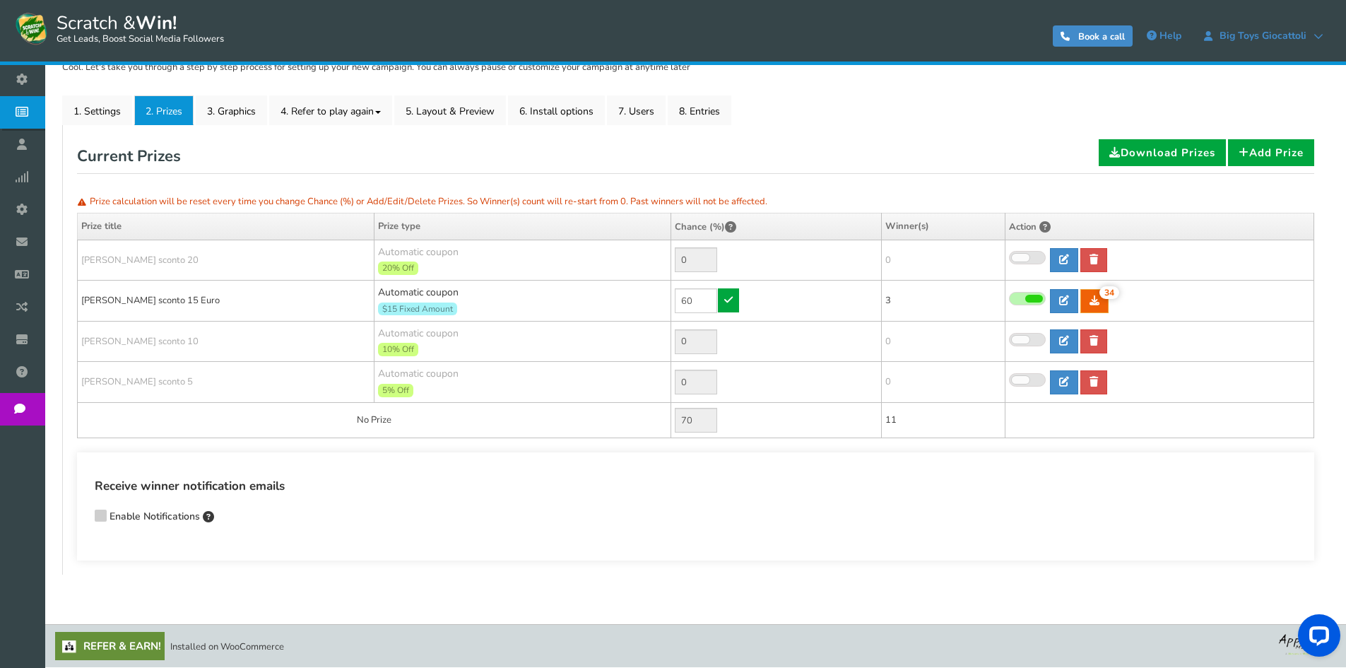
click at [833, 136] on div "General Lead Form Labels Fields setup Restrictions Allow users to play again af…" at bounding box center [695, 349] width 1266 height 449
click at [1065, 300] on icon at bounding box center [1064, 300] width 10 height 10
type input "[PERSON_NAME] sconto 15 Euro"
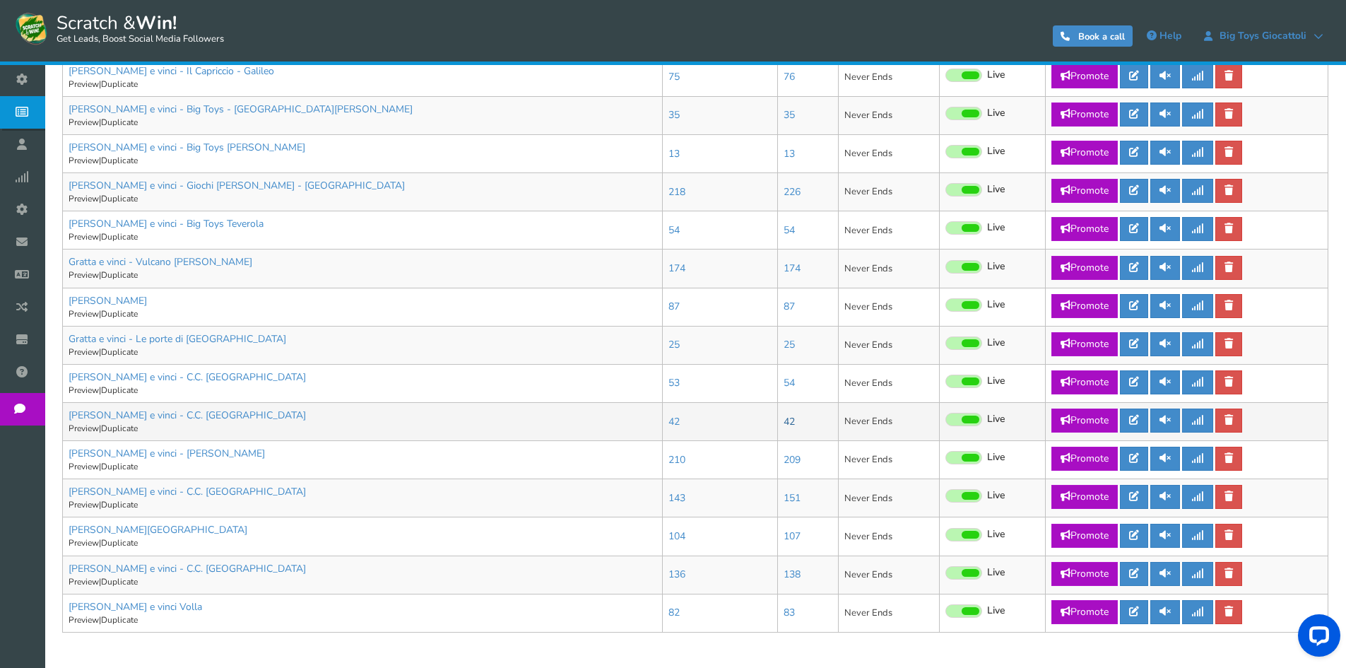
scroll to position [680, 0]
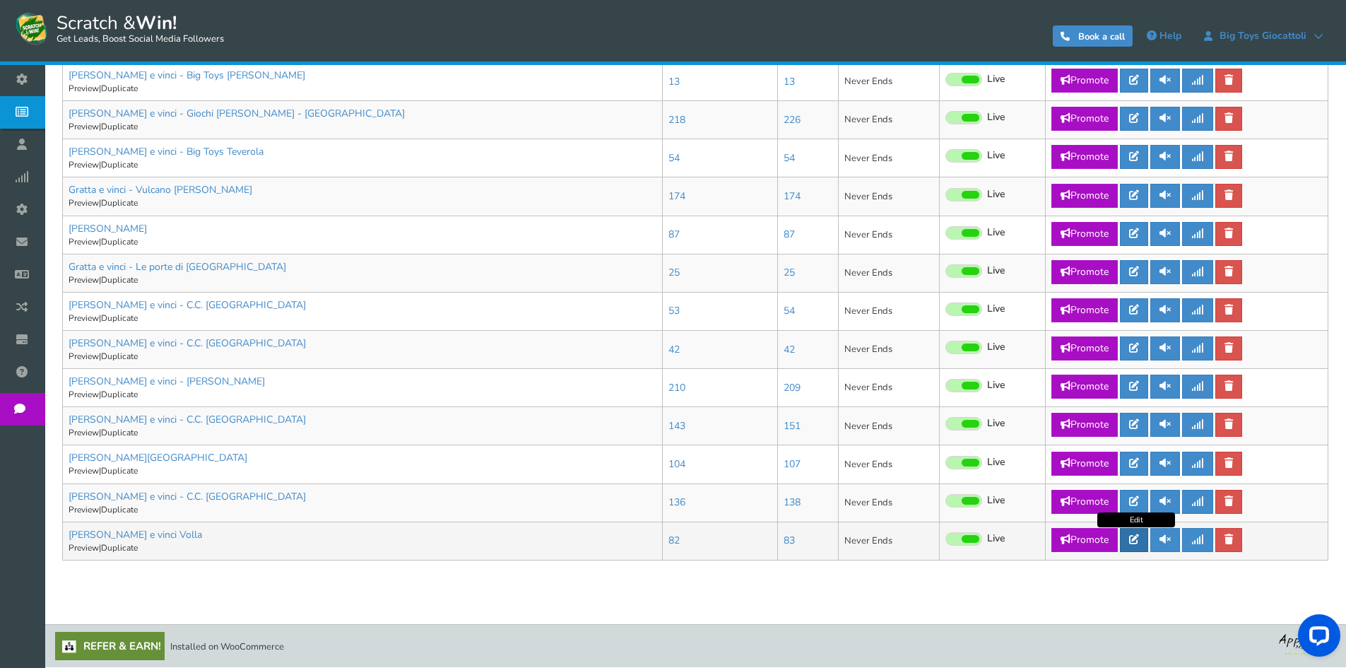
click at [1139, 536] on icon at bounding box center [1134, 539] width 10 height 10
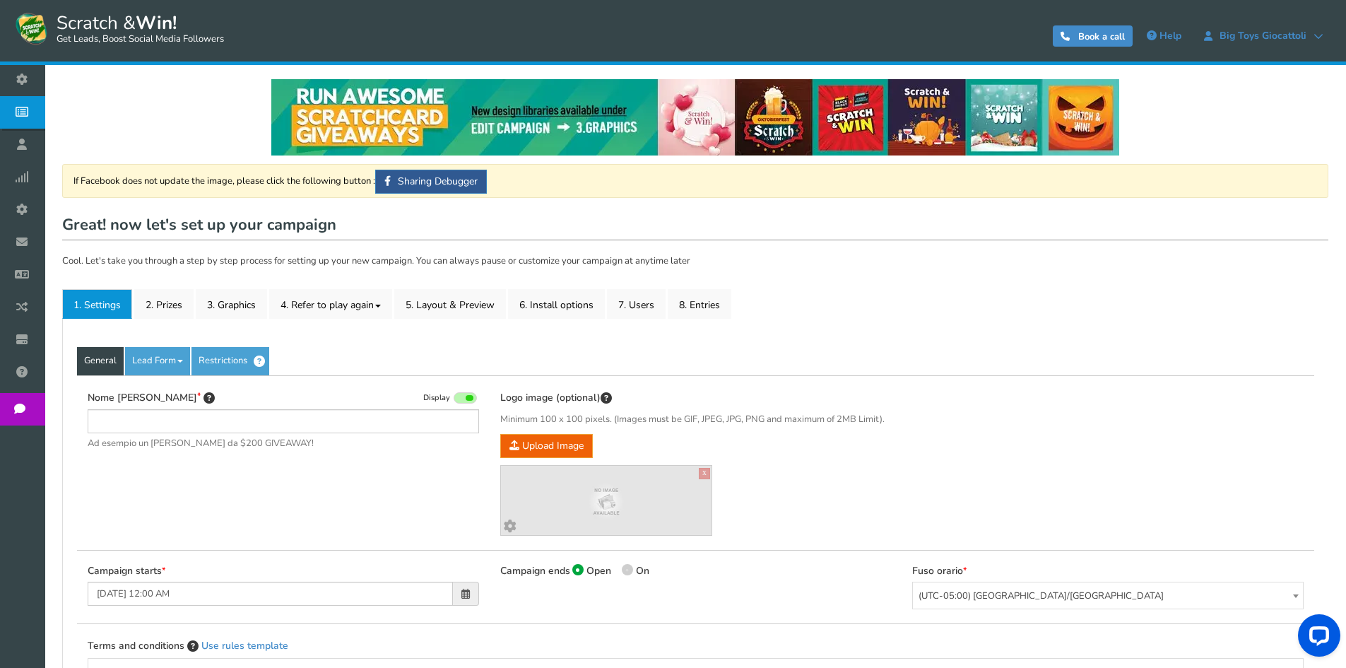
type input "[PERSON_NAME] e vinci Volla"
click at [176, 293] on link "2. Prizes" at bounding box center [163, 304] width 59 height 30
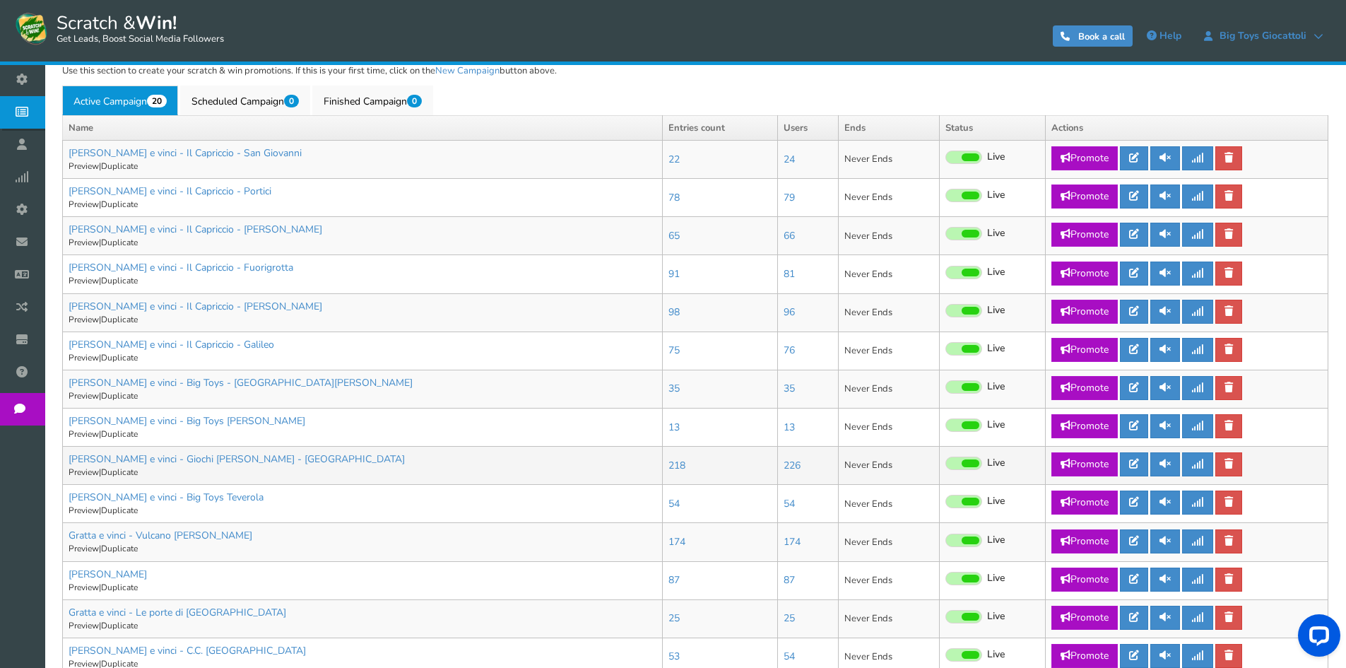
scroll to position [353, 0]
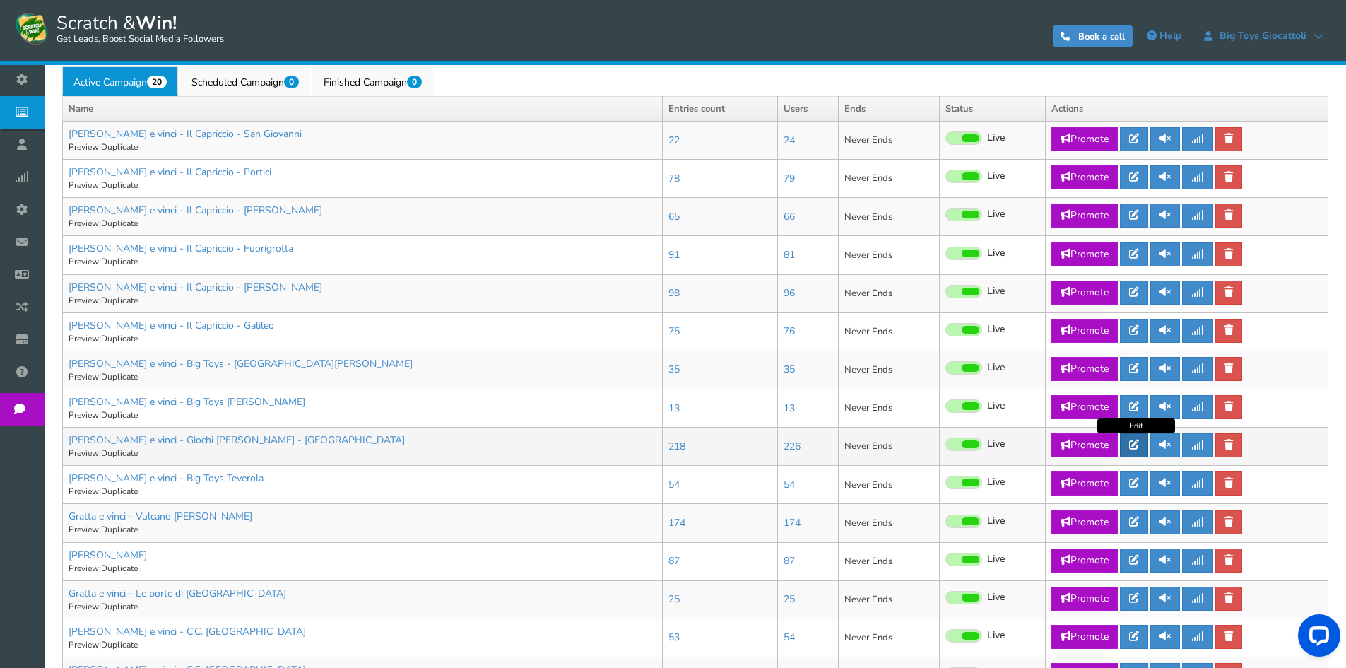
click at [1138, 447] on icon at bounding box center [1134, 445] width 10 height 10
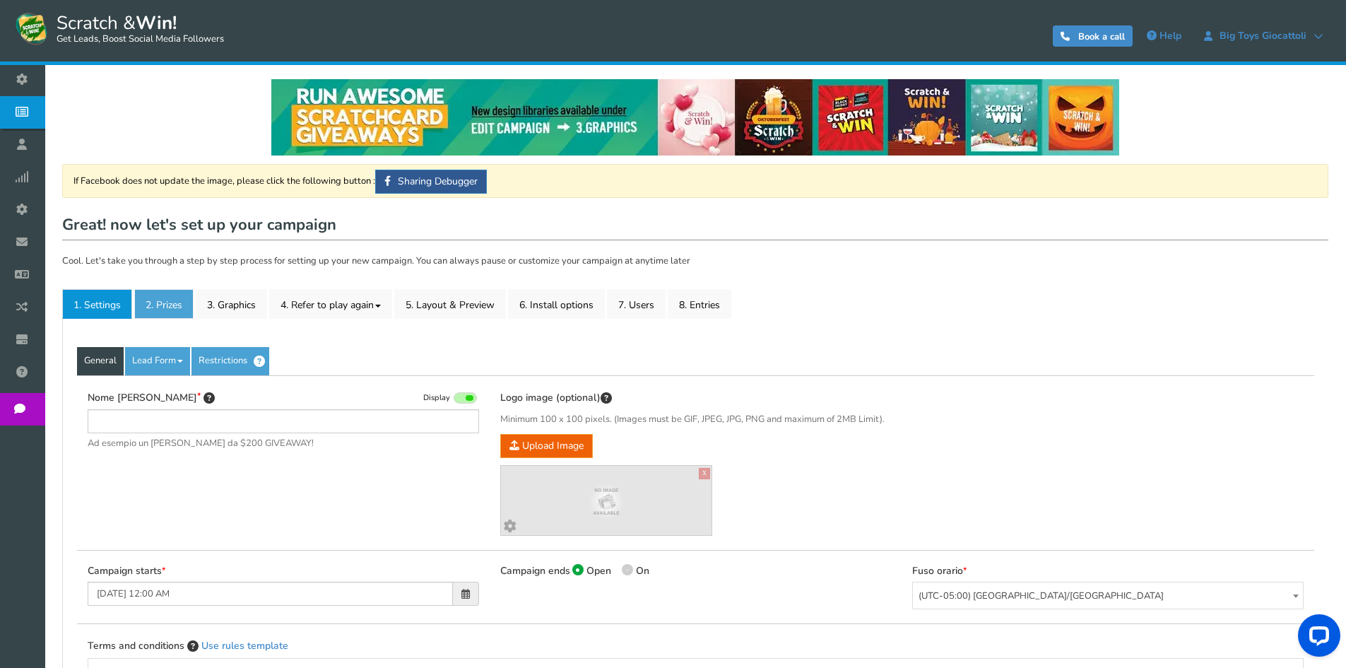
type input "[PERSON_NAME] e vinci - Giochi [PERSON_NAME] - [GEOGRAPHIC_DATA]"
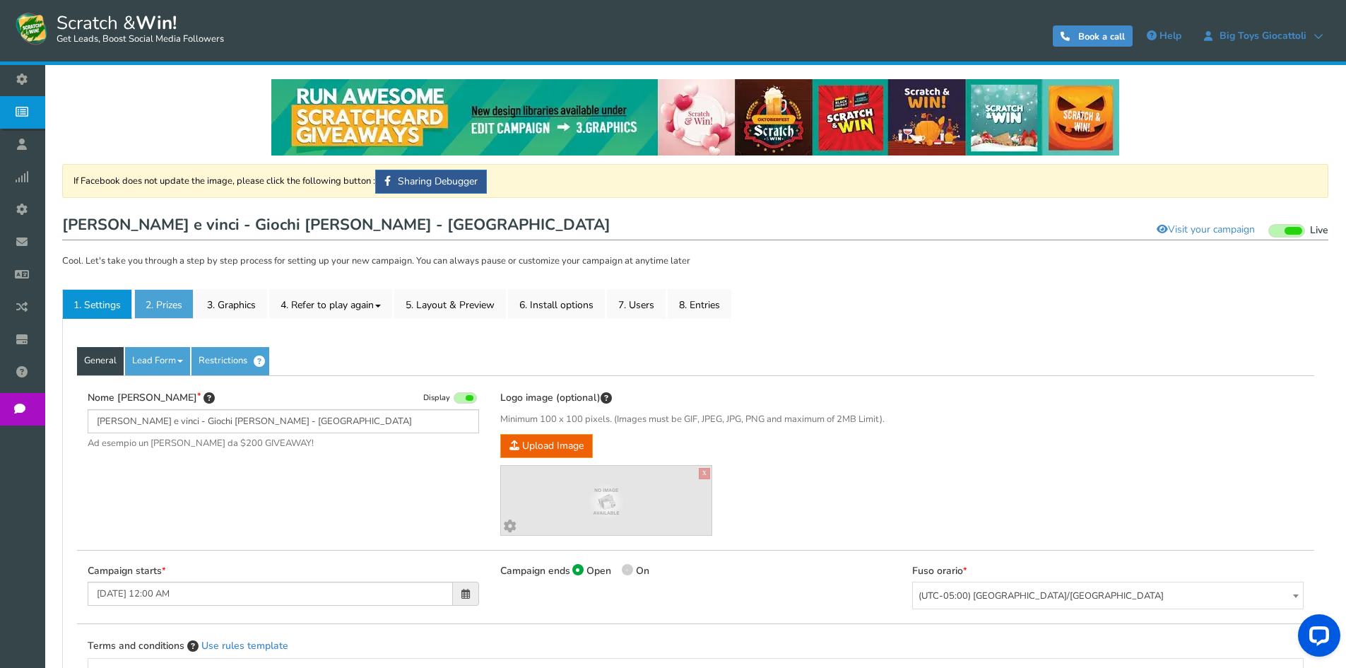
click at [178, 307] on link "2. Prizes" at bounding box center [163, 304] width 59 height 30
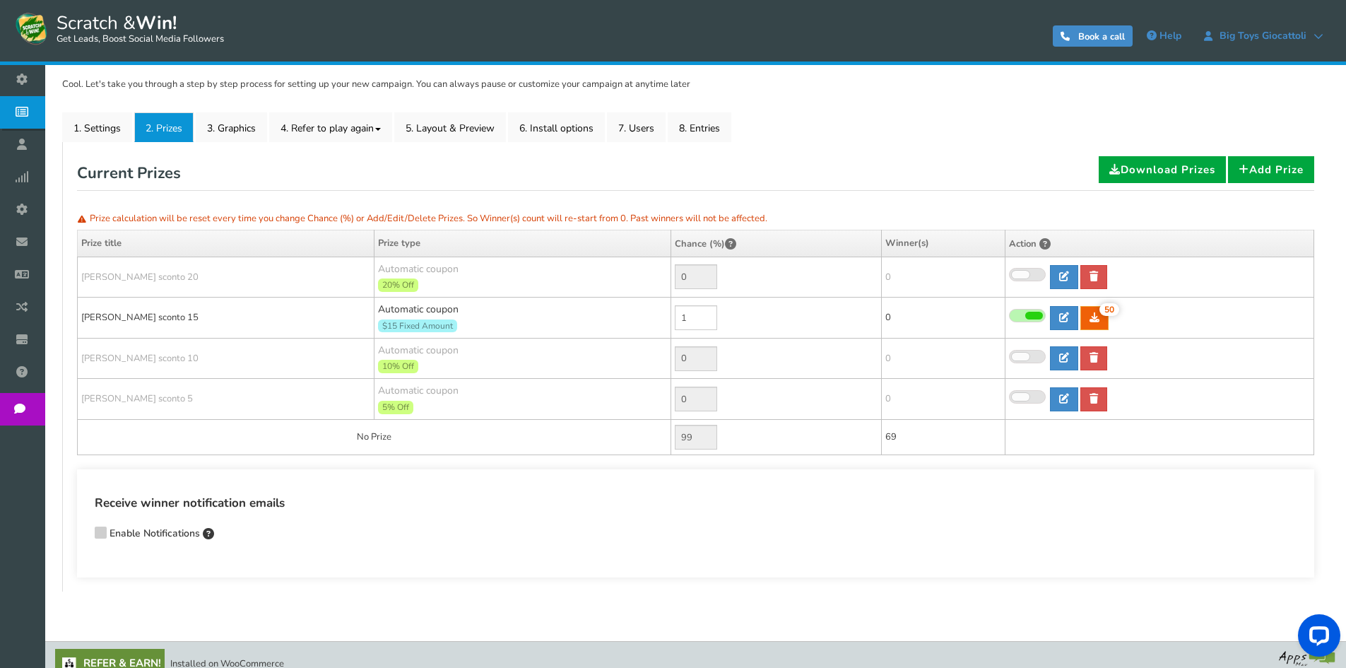
scroll to position [194, 0]
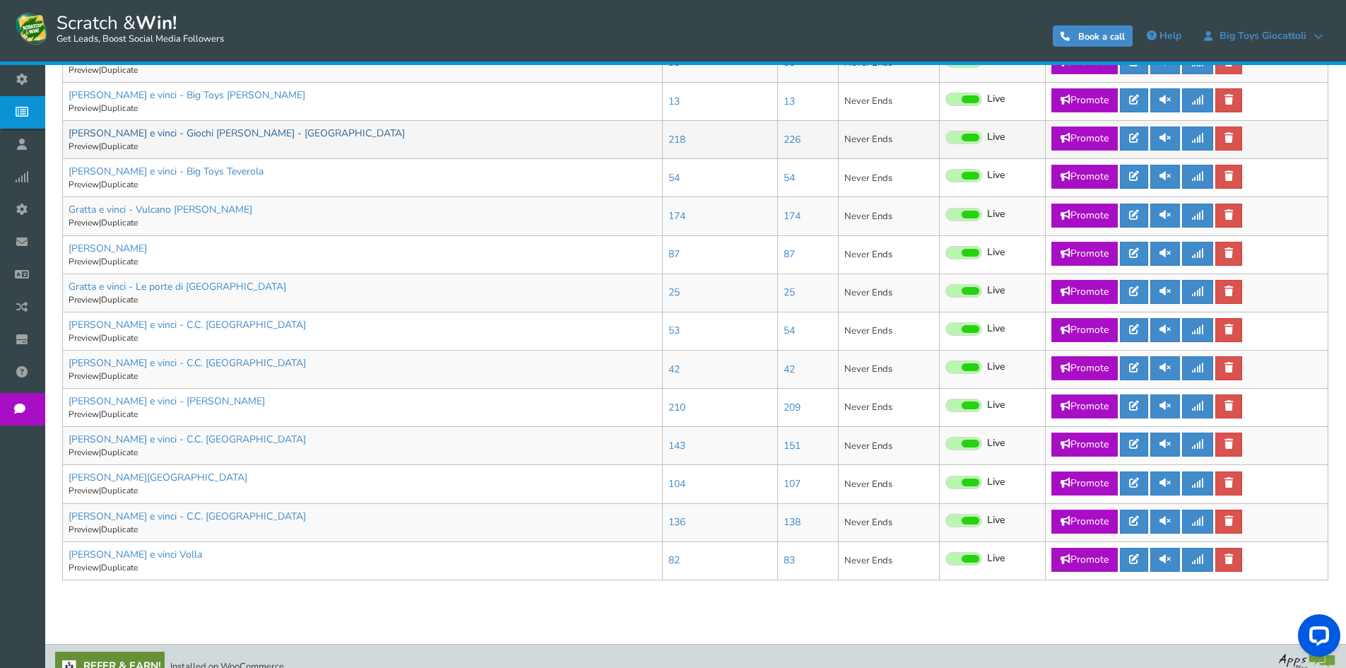
scroll to position [680, 0]
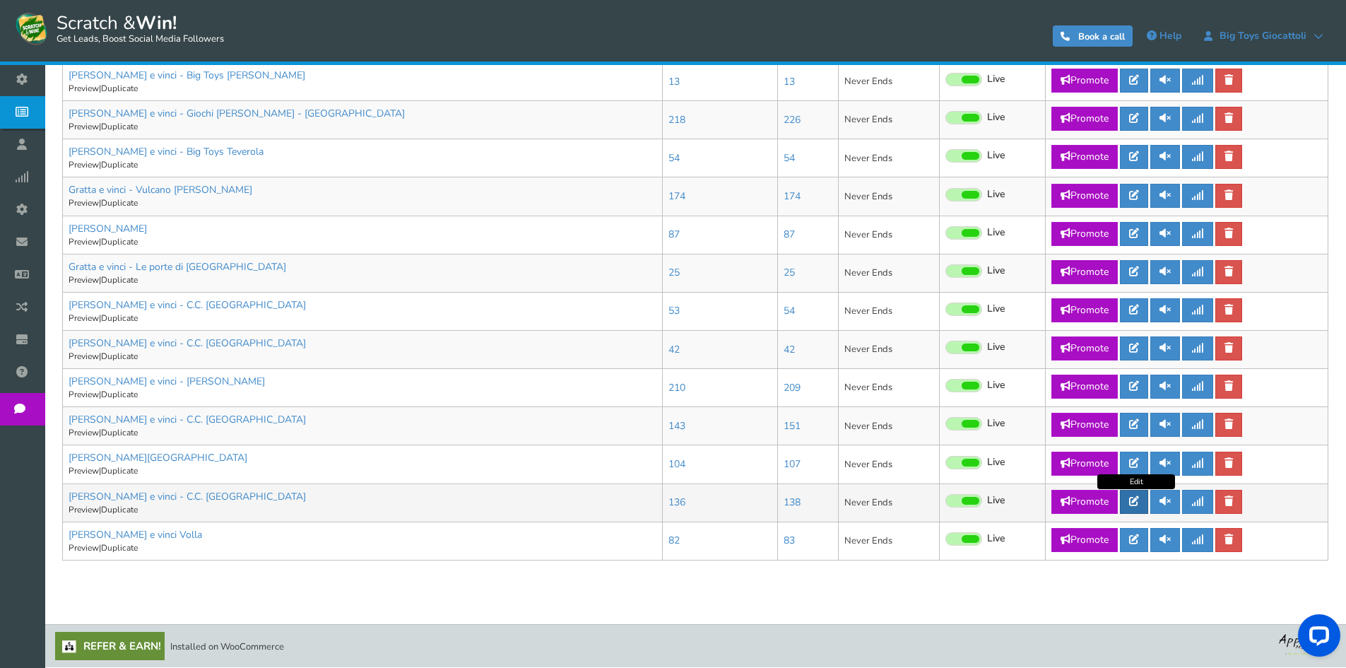
click at [1139, 498] on icon at bounding box center [1134, 501] width 10 height 10
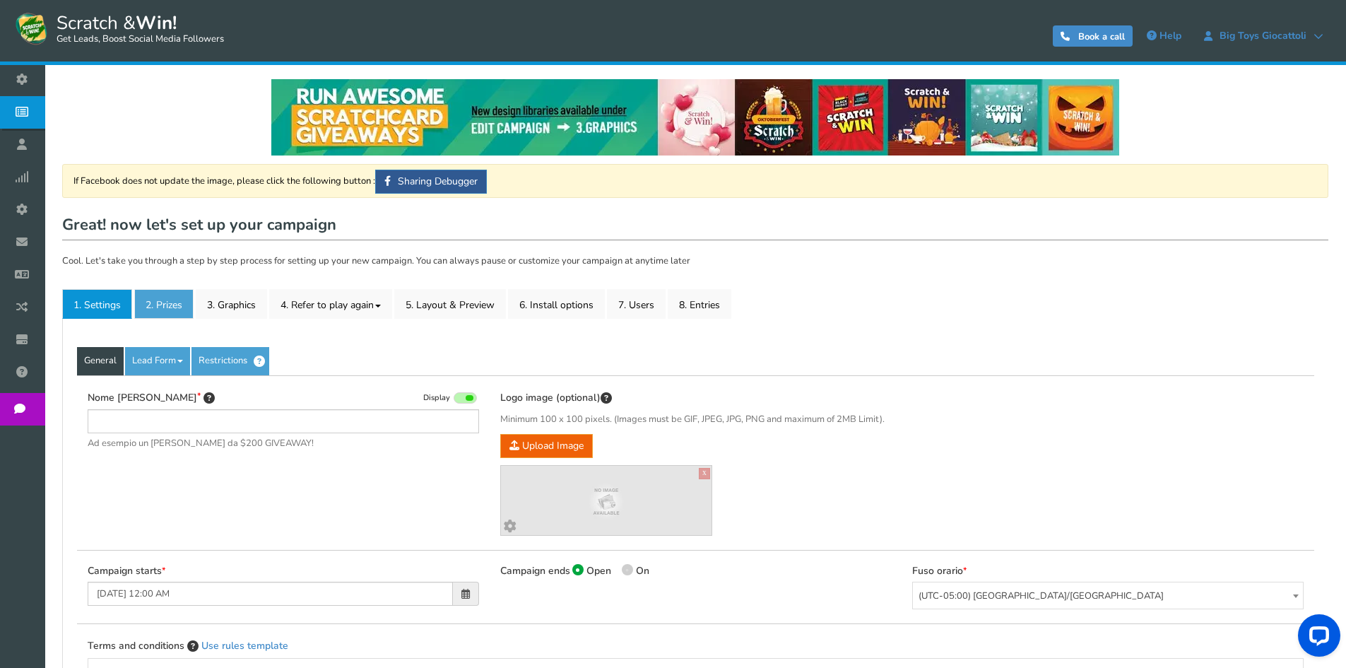
type input "[PERSON_NAME] e vinci - C.C. [GEOGRAPHIC_DATA]"
click at [158, 311] on link "2. Prizes" at bounding box center [163, 304] width 59 height 30
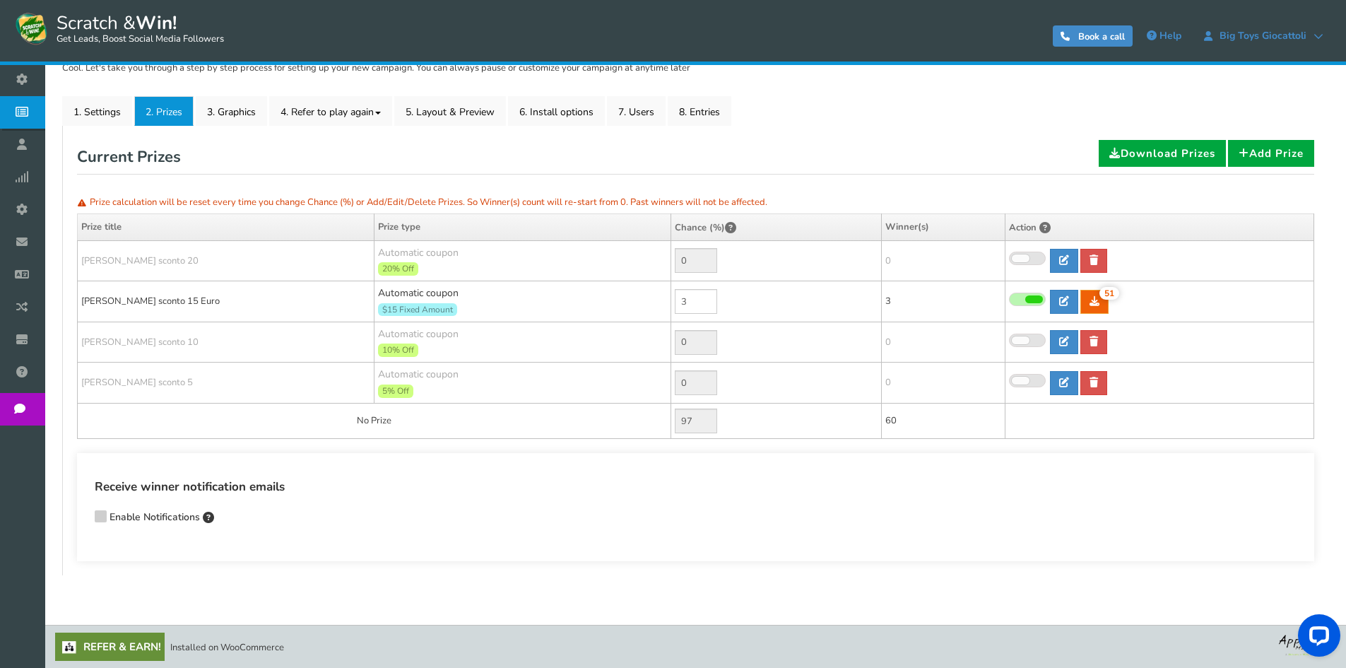
scroll to position [194, 0]
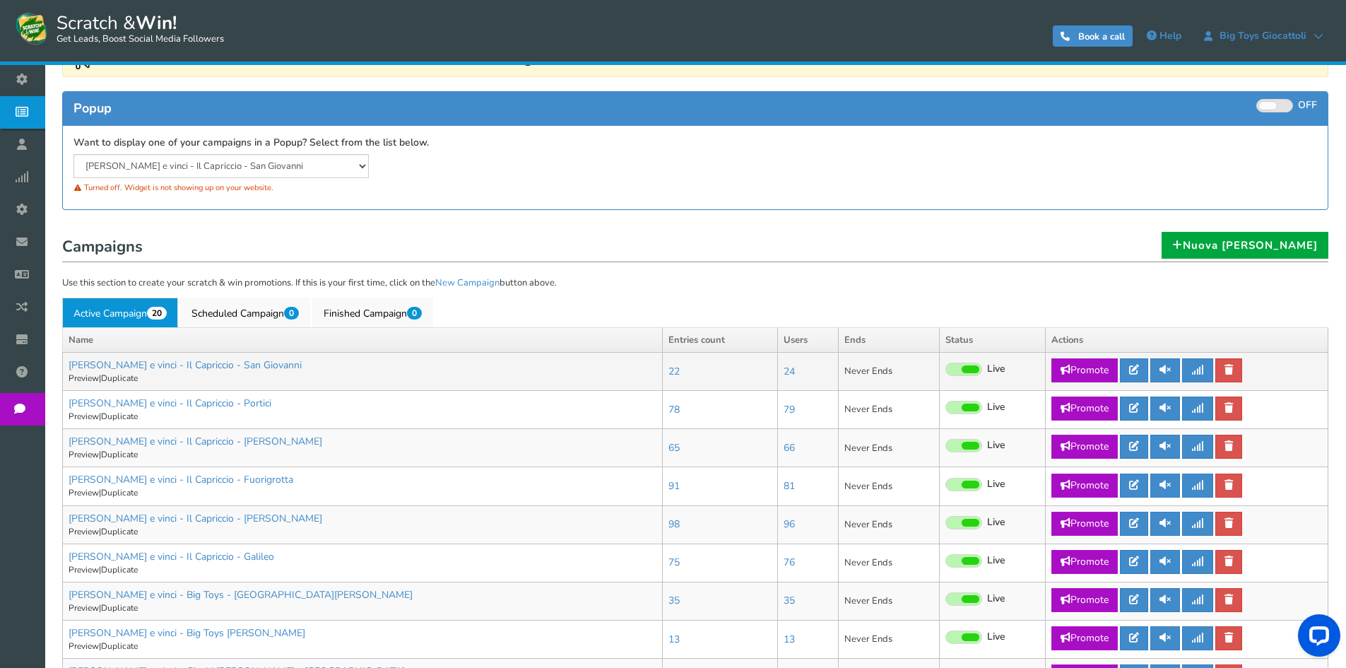
scroll to position [353, 0]
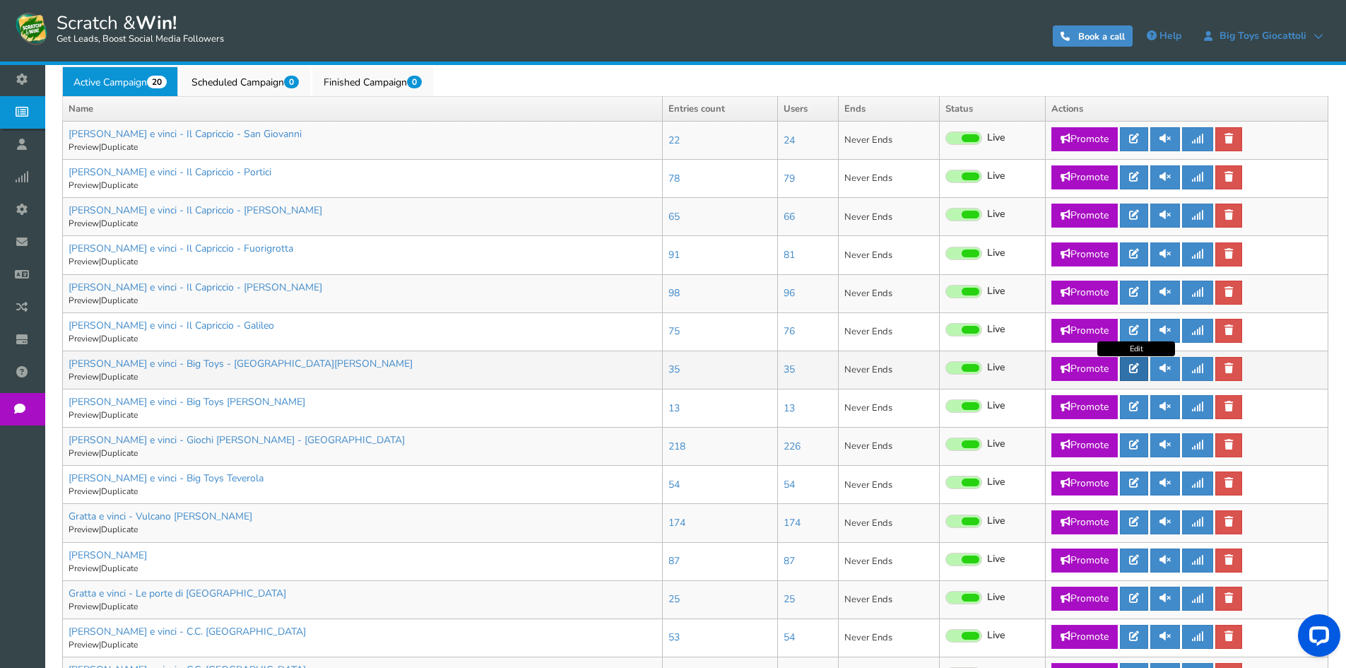
click at [1138, 360] on link at bounding box center [1134, 369] width 28 height 24
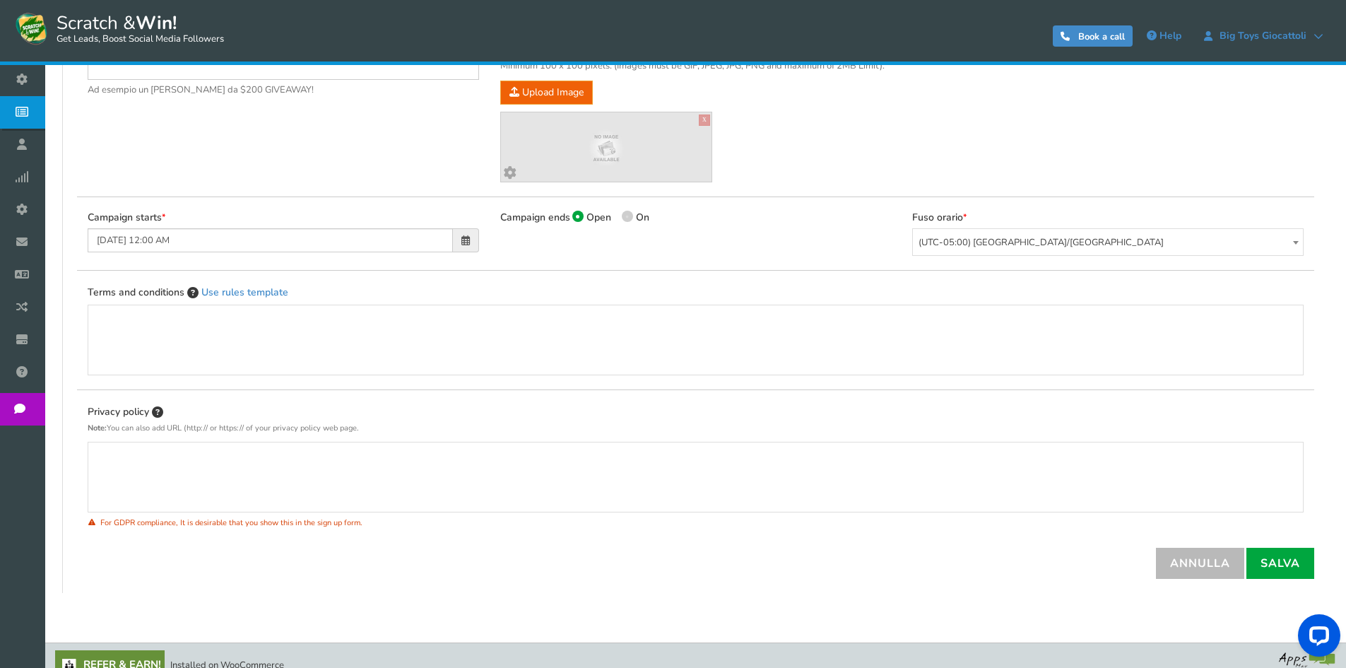
type input "[PERSON_NAME] e vinci - Big Toys - [GEOGRAPHIC_DATA][PERSON_NAME]"
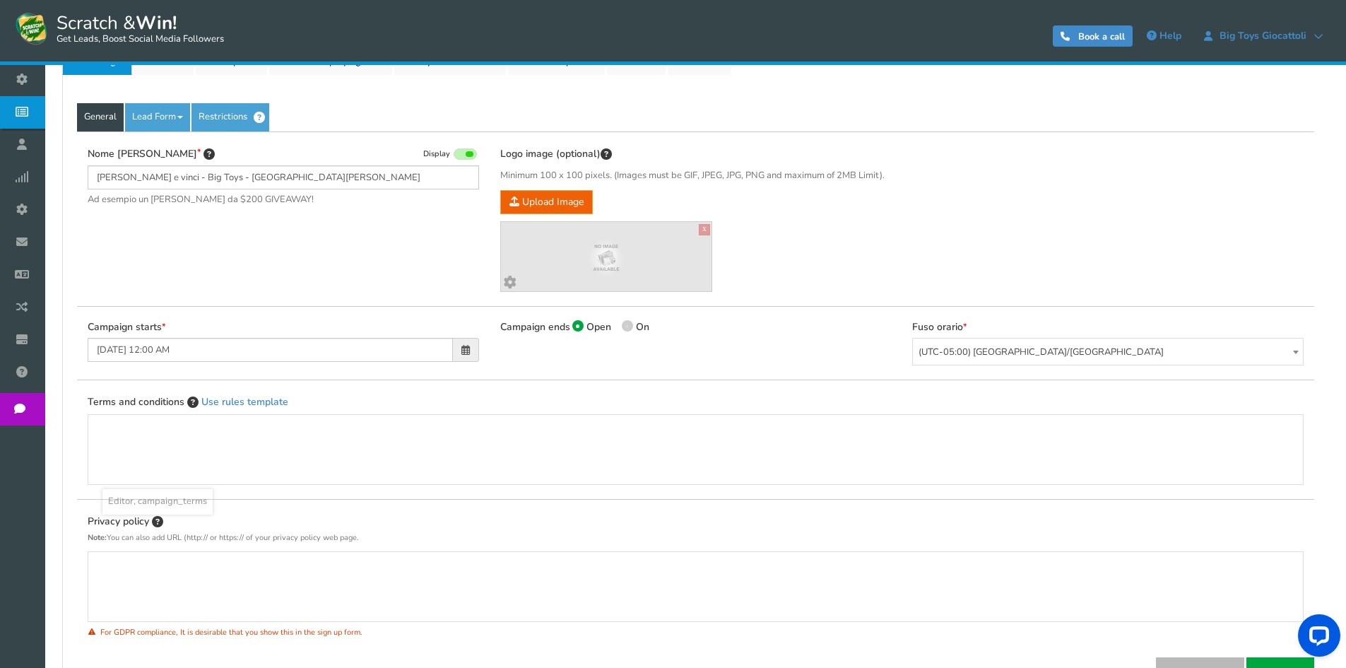
scroll to position [71, 0]
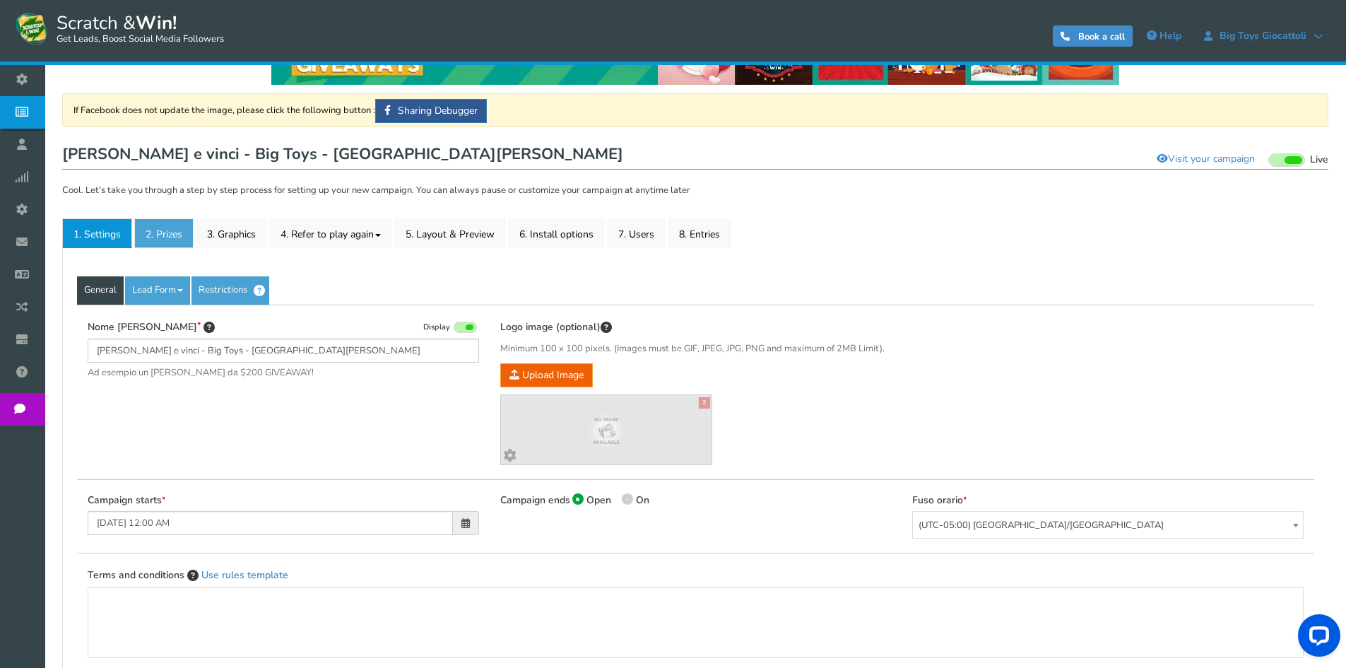
click at [163, 230] on link "2. Prizes" at bounding box center [163, 233] width 59 height 30
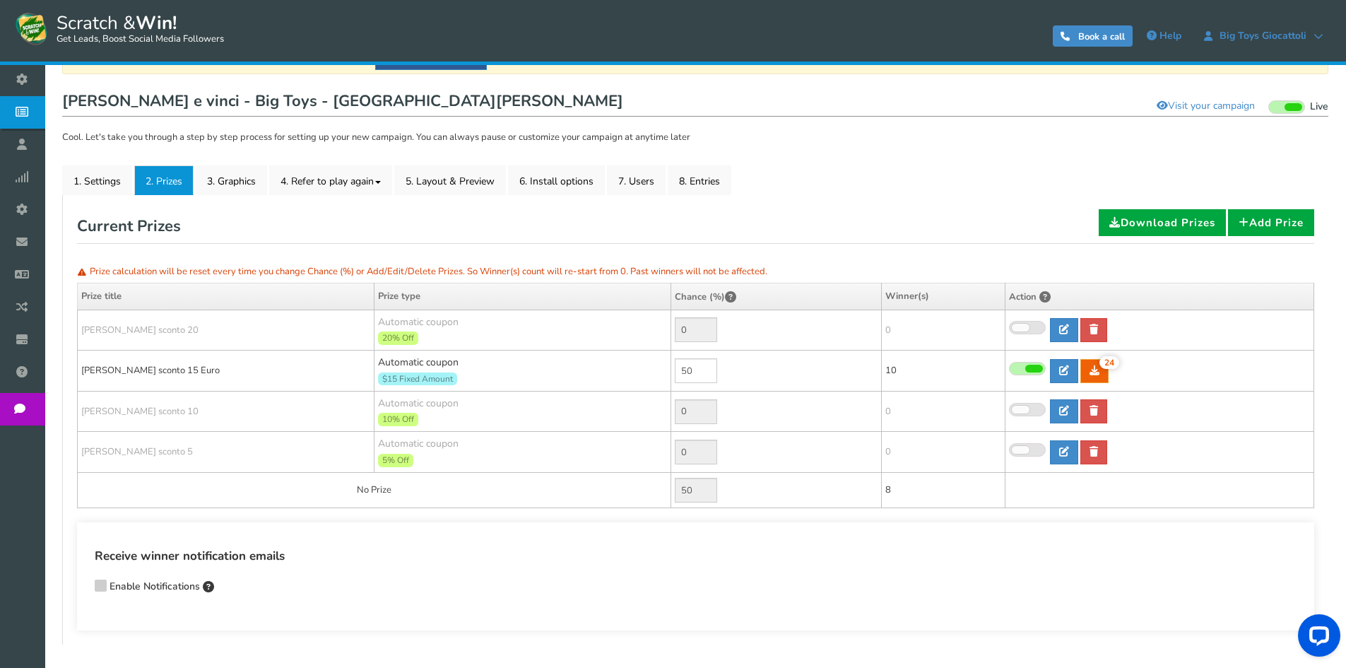
scroll to position [194, 0]
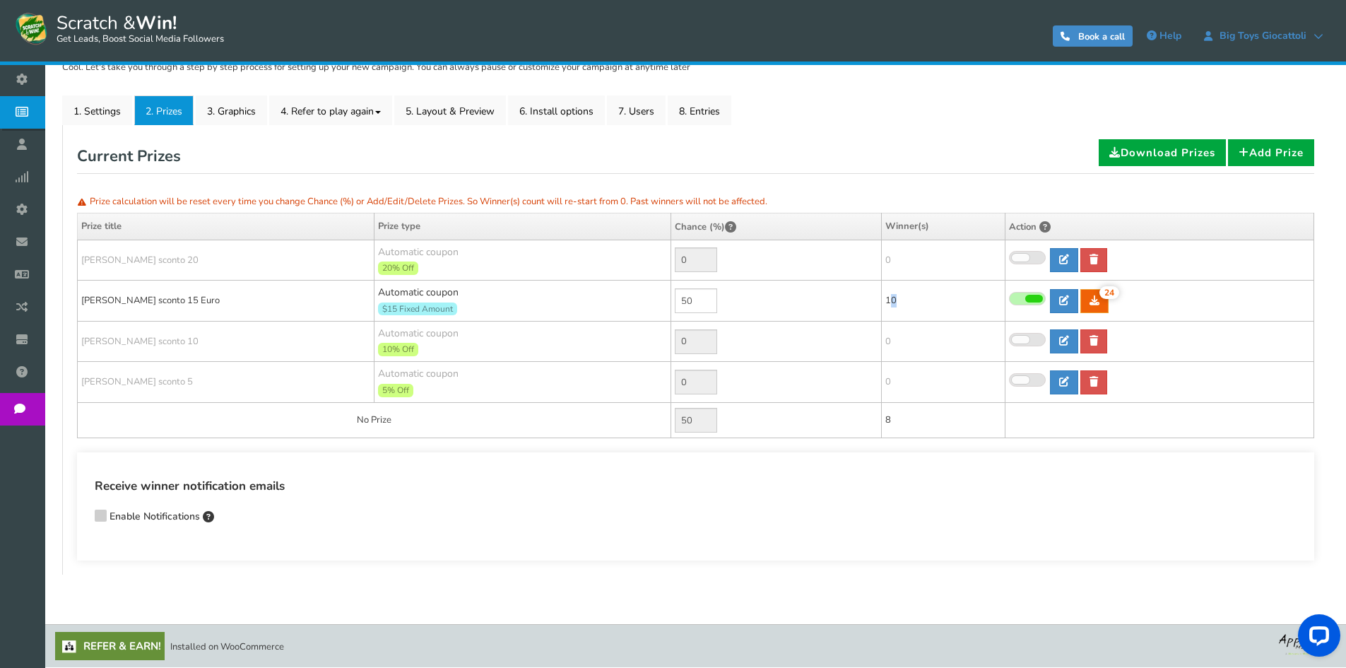
drag, startPoint x: 890, startPoint y: 298, endPoint x: 909, endPoint y: 300, distance: 19.2
click at [909, 300] on td "10" at bounding box center [943, 301] width 124 height 41
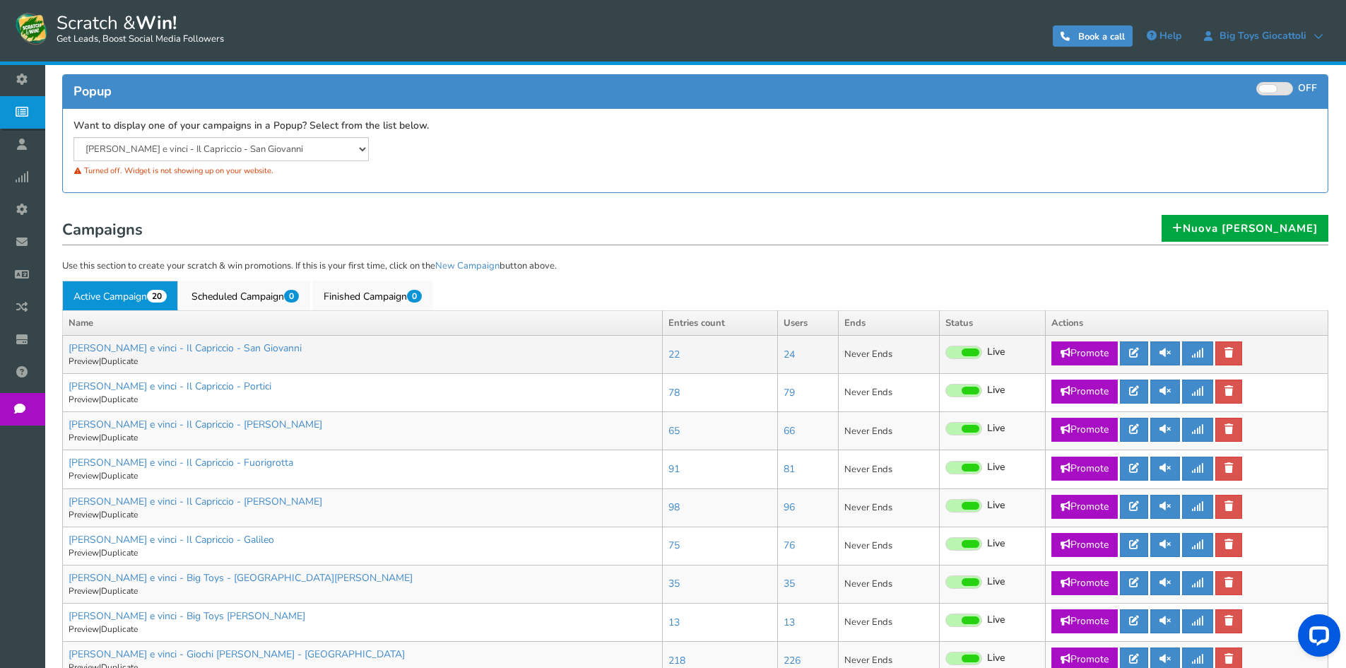
scroll to position [212, 0]
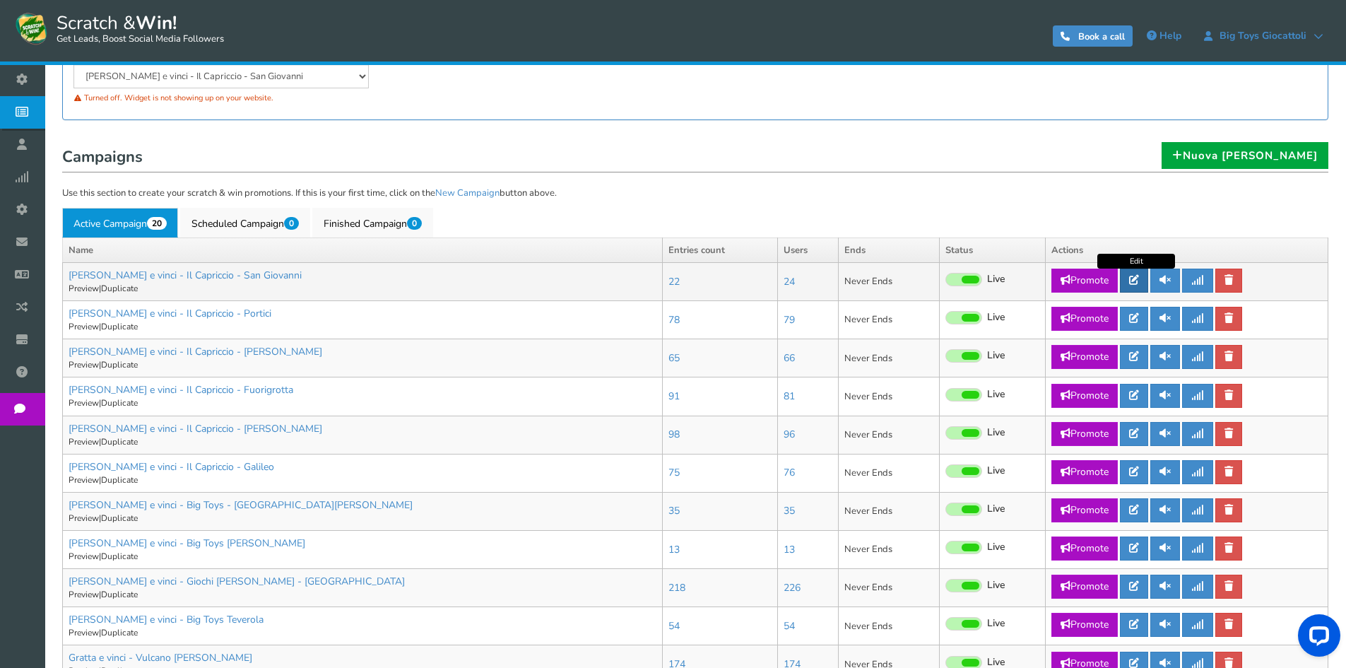
click at [1139, 283] on icon at bounding box center [1134, 280] width 10 height 10
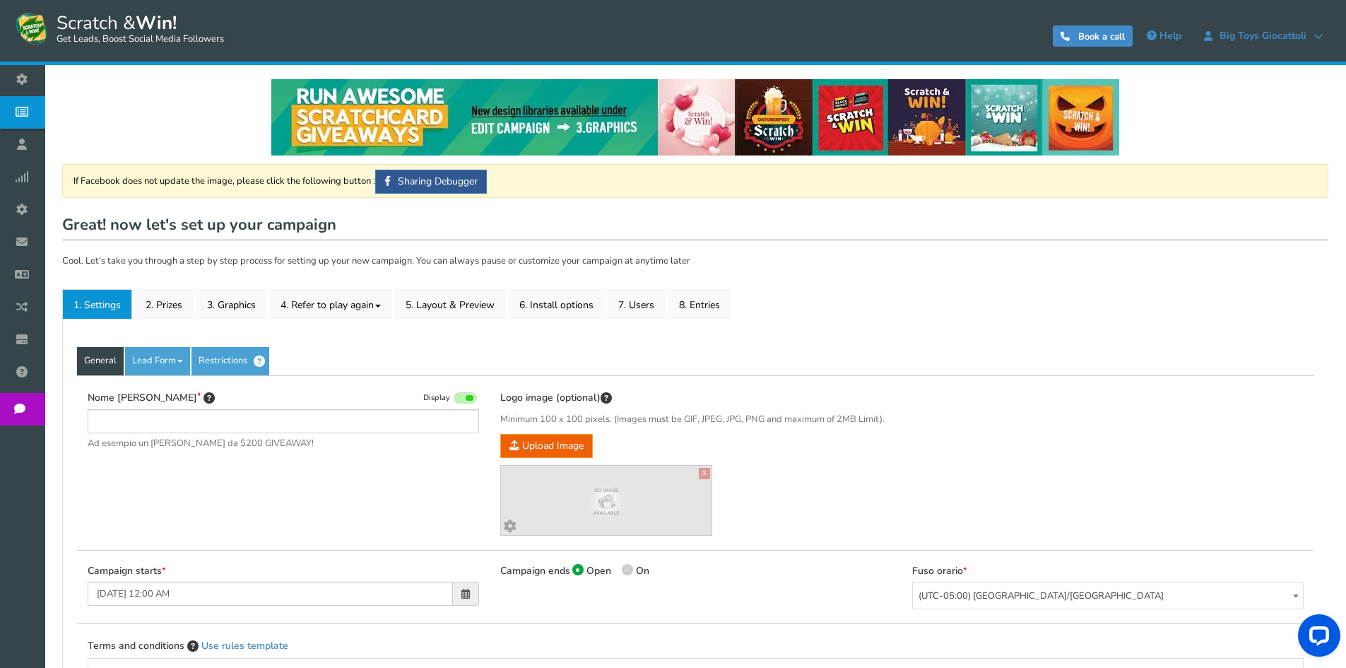
type input "[PERSON_NAME] e vinci - Il Capriccio - San Giovanni"
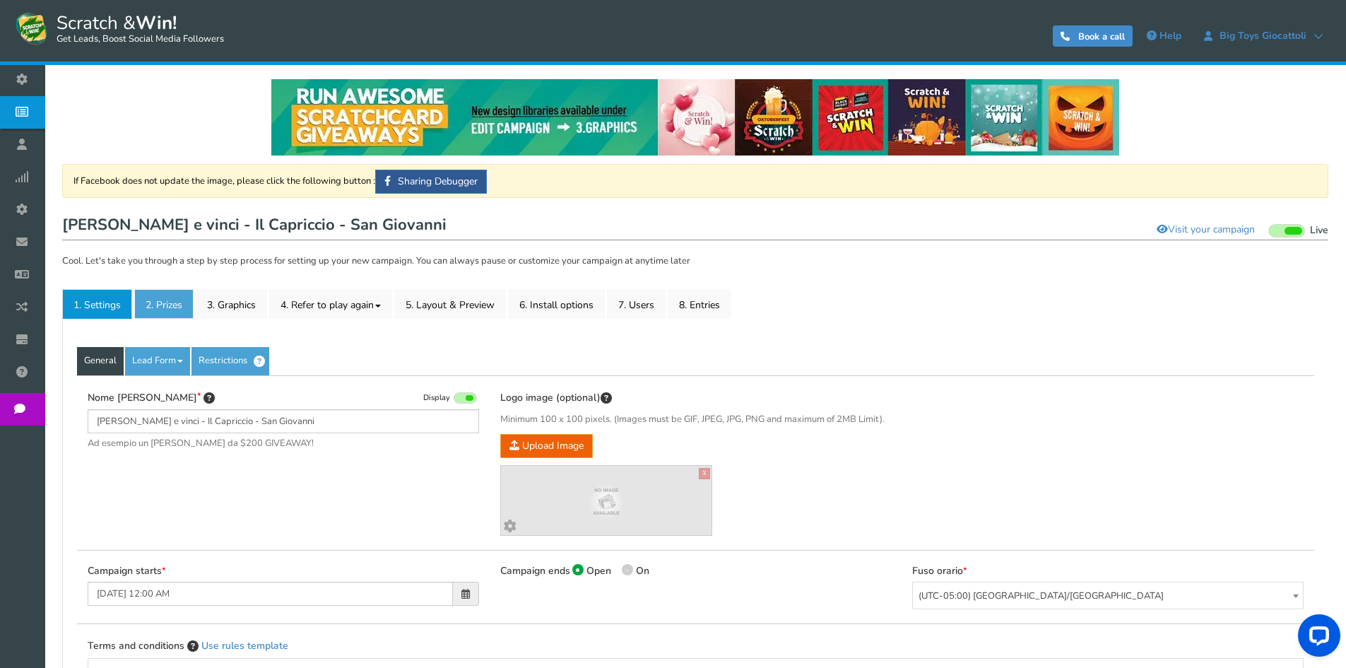
click at [154, 309] on link "2. Prizes" at bounding box center [163, 304] width 59 height 30
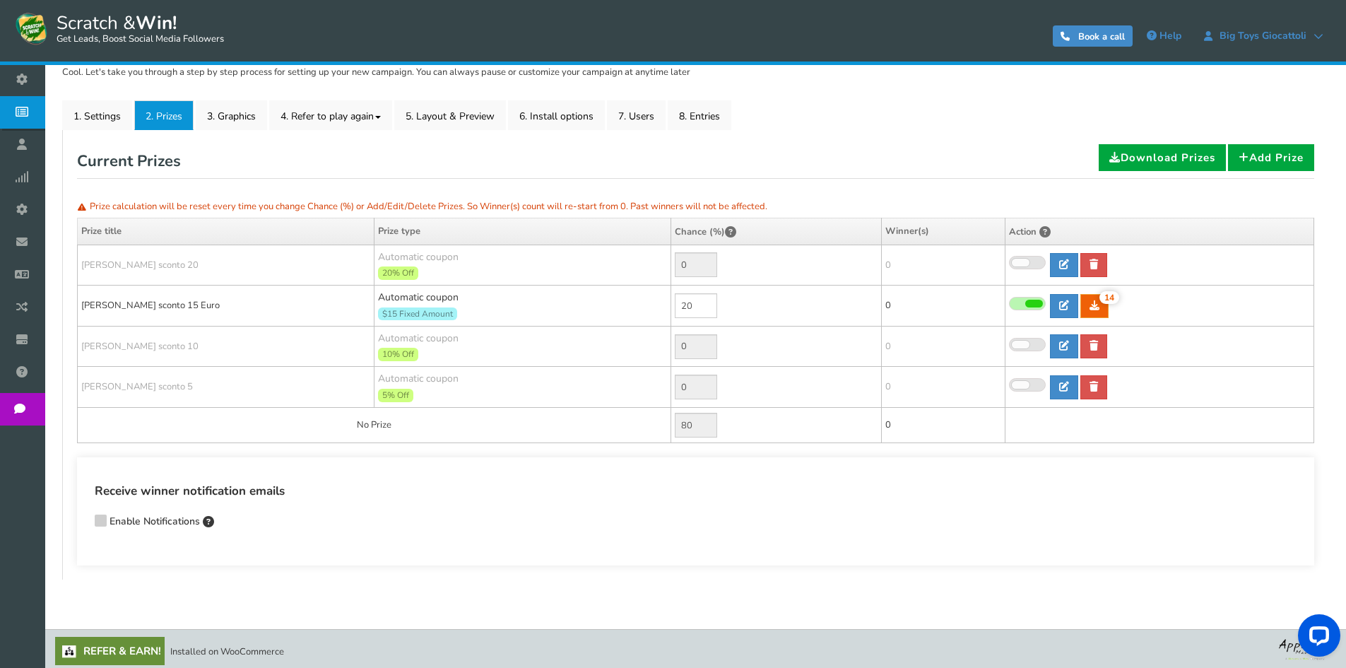
scroll to position [194, 0]
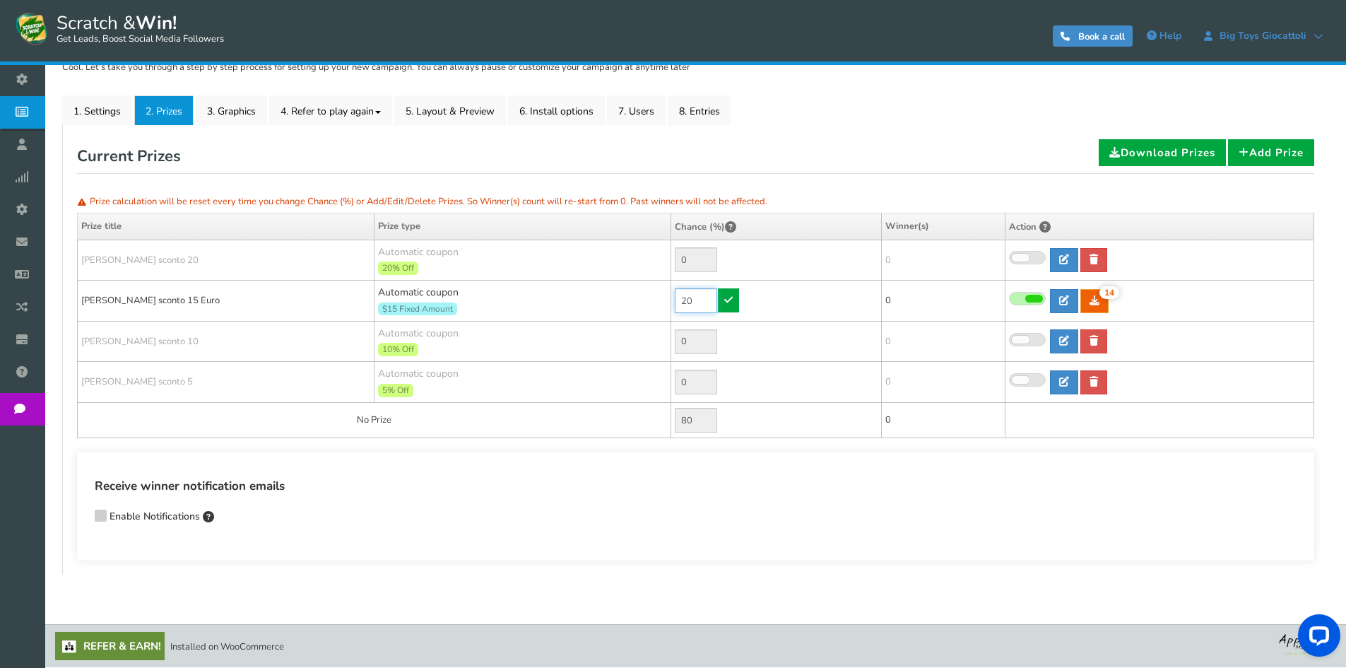
drag, startPoint x: 692, startPoint y: 298, endPoint x: 648, endPoint y: 301, distance: 43.9
click at [654, 300] on tr "[PERSON_NAME] sconto 15 Euro Automatic coupon $15 Fixed Amount Min.order value:…" at bounding box center [696, 301] width 1237 height 41
type input "90"
click at [736, 304] on link at bounding box center [728, 300] width 21 height 24
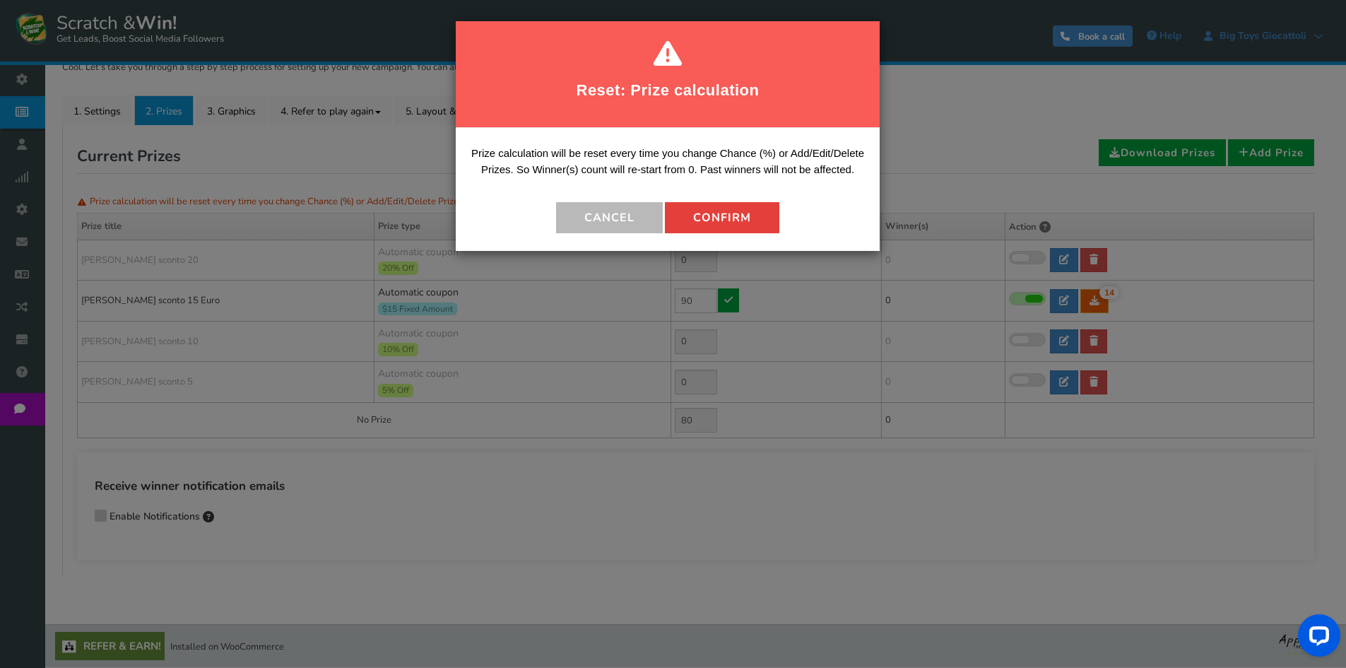
click at [717, 216] on button "Confirm" at bounding box center [722, 217] width 114 height 31
type input "10"
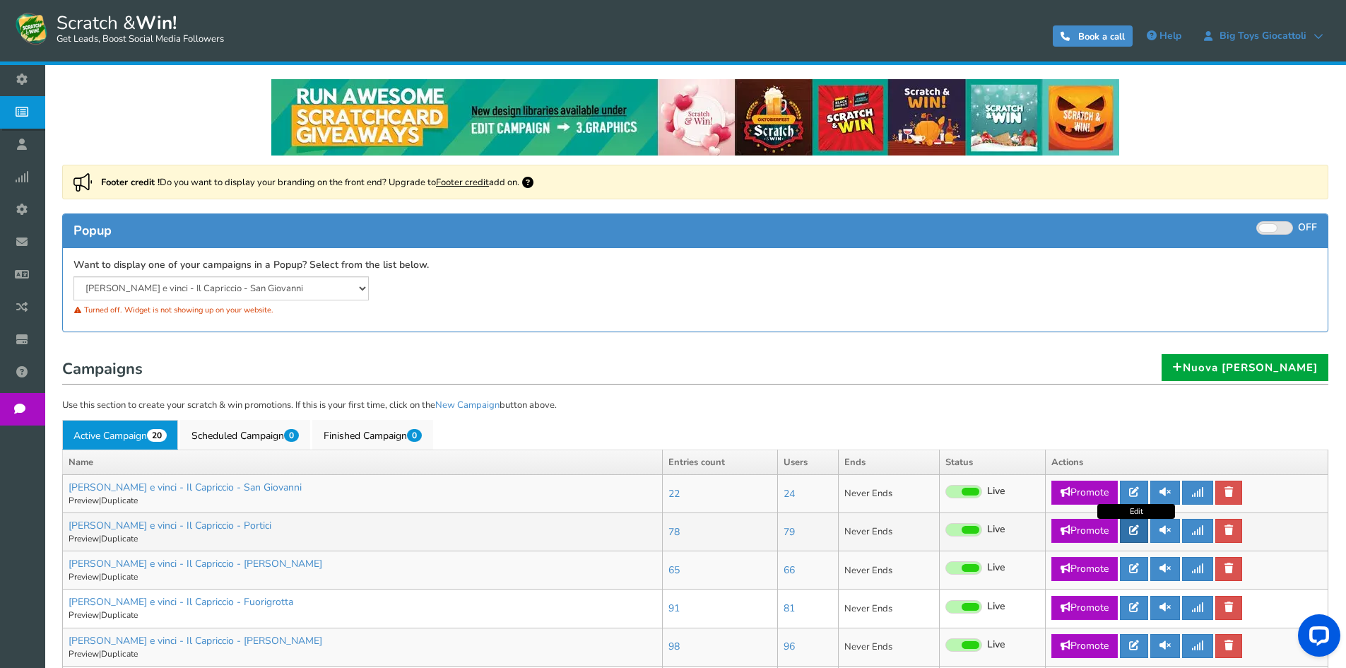
click at [1135, 531] on icon at bounding box center [1134, 530] width 10 height 10
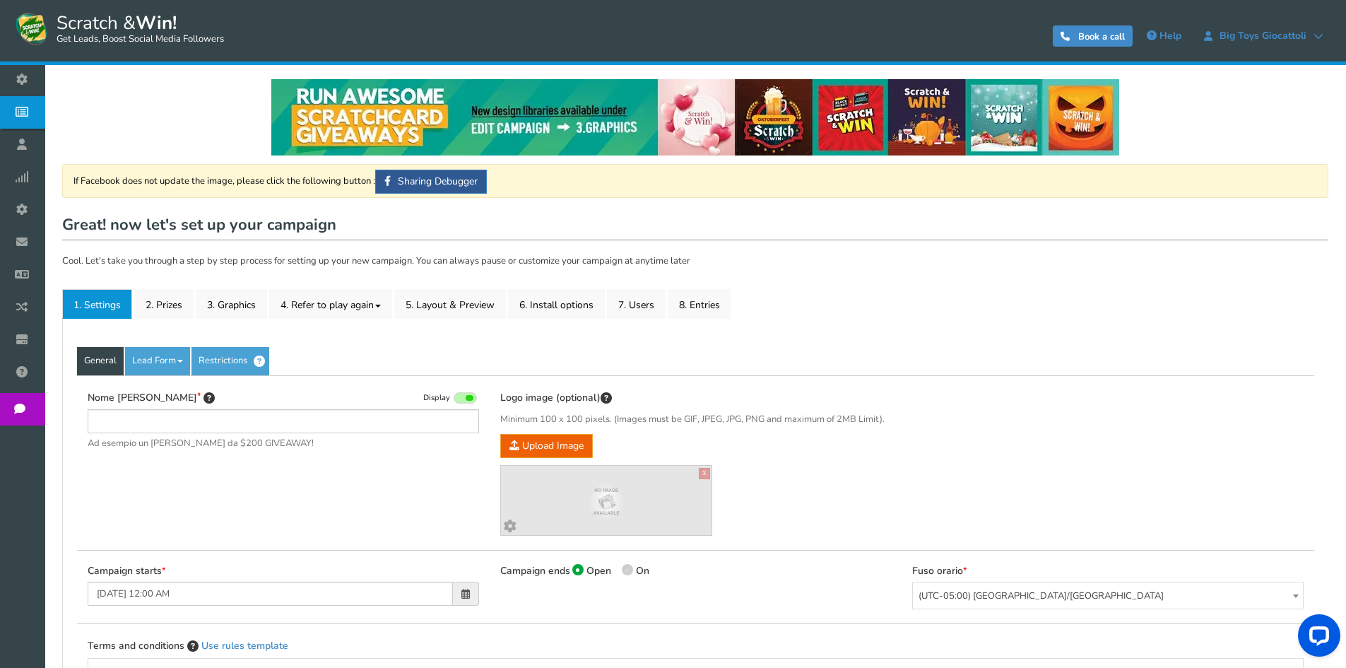
type input "[PERSON_NAME] e vinci - Il Capriccio - Portici"
click at [159, 304] on link "2. Prizes" at bounding box center [163, 304] width 59 height 30
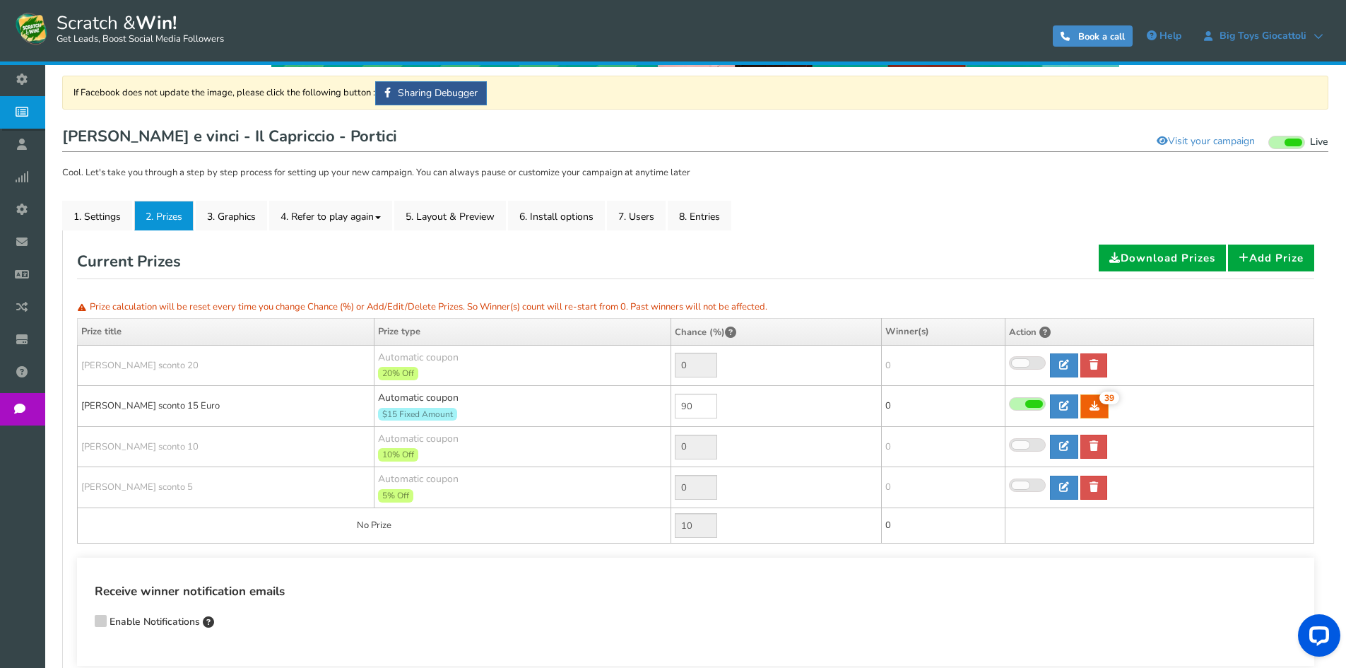
scroll to position [194, 0]
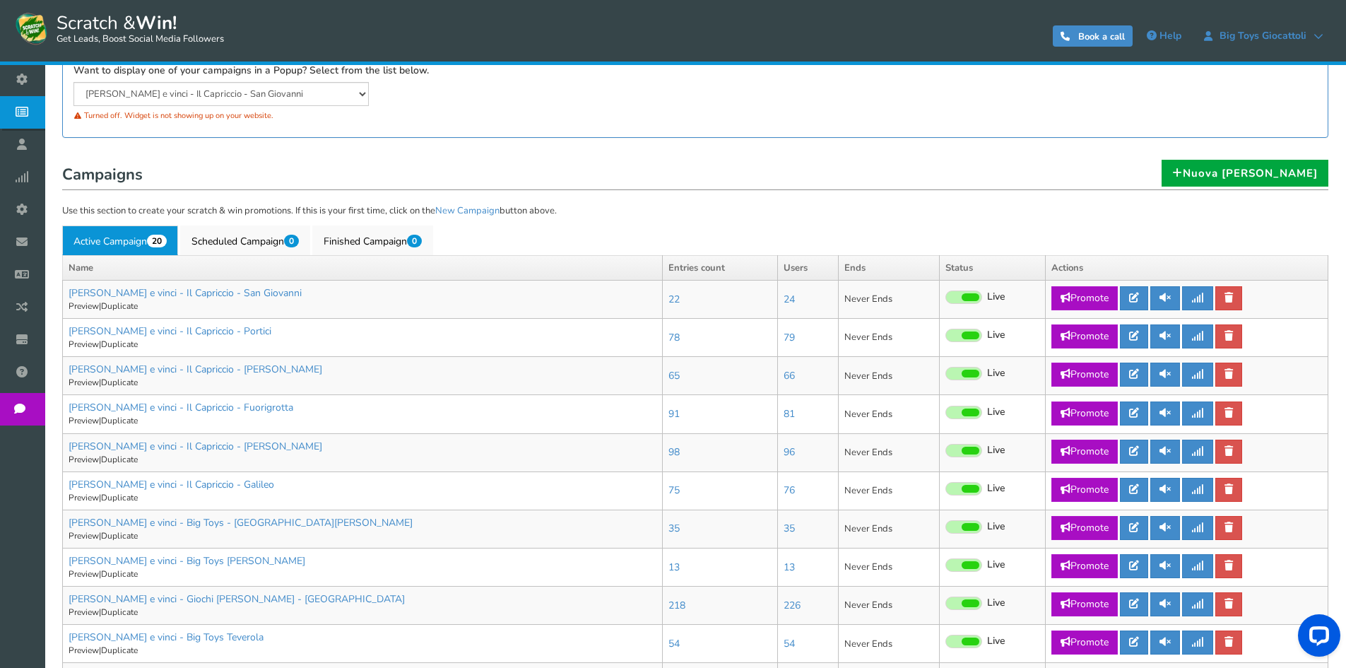
scroll to position [212, 0]
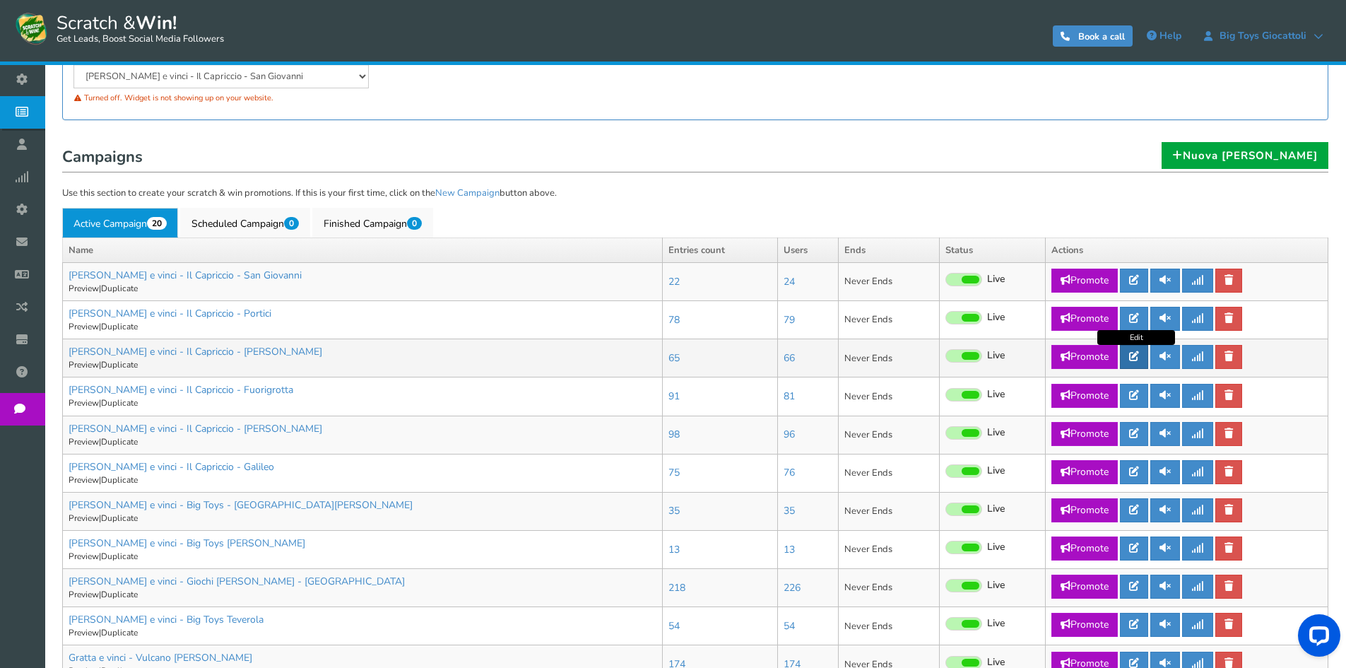
click at [1136, 359] on icon at bounding box center [1134, 356] width 10 height 10
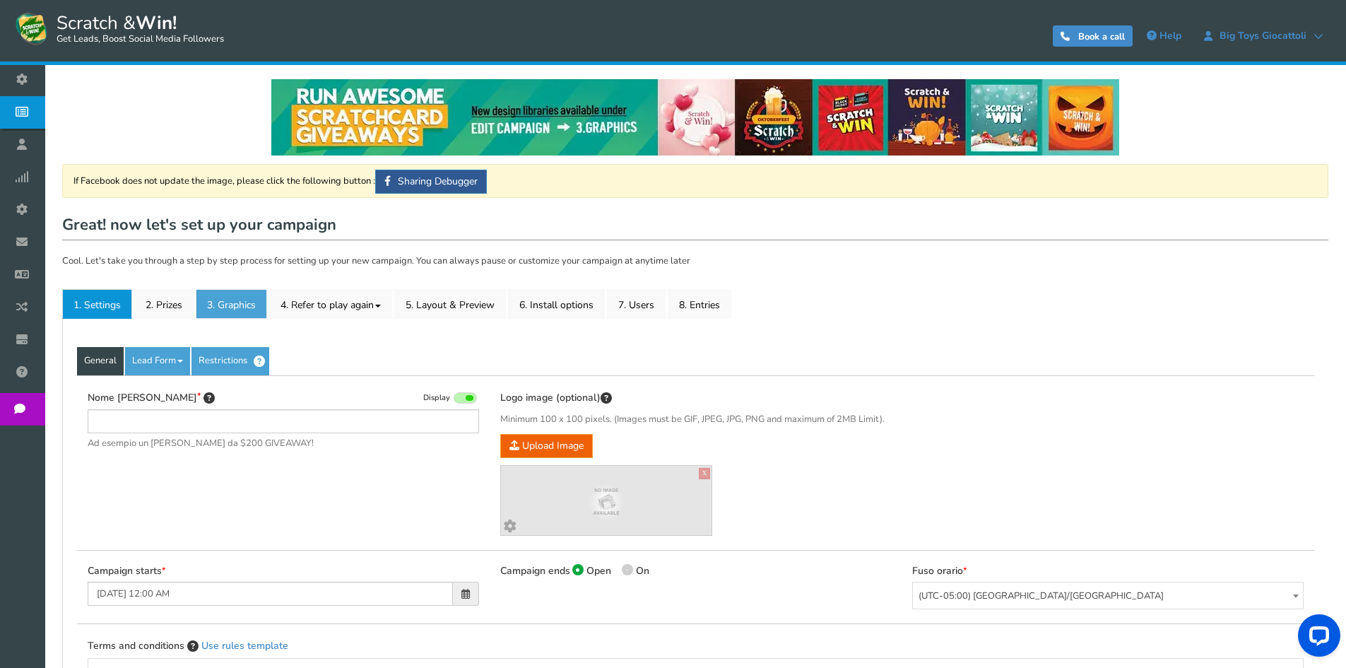
type input "[PERSON_NAME] e vinci - Il Capriccio - [PERSON_NAME]"
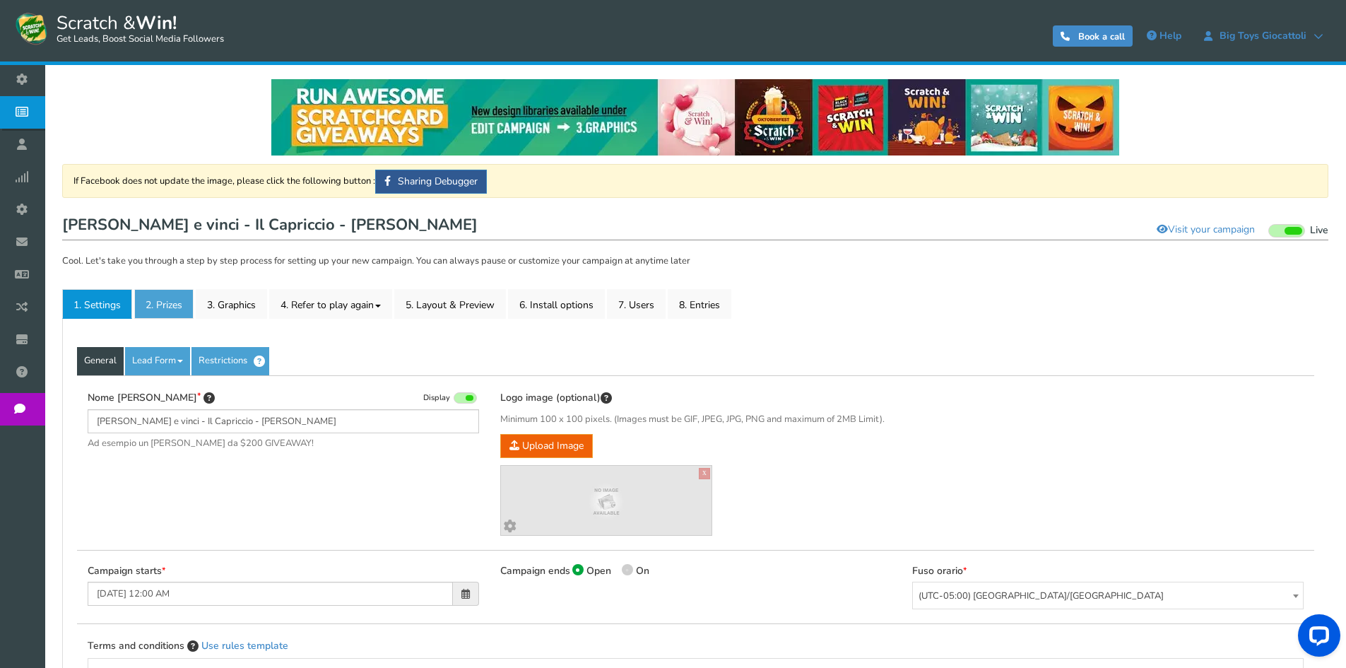
click at [176, 301] on link "2. Prizes" at bounding box center [163, 304] width 59 height 30
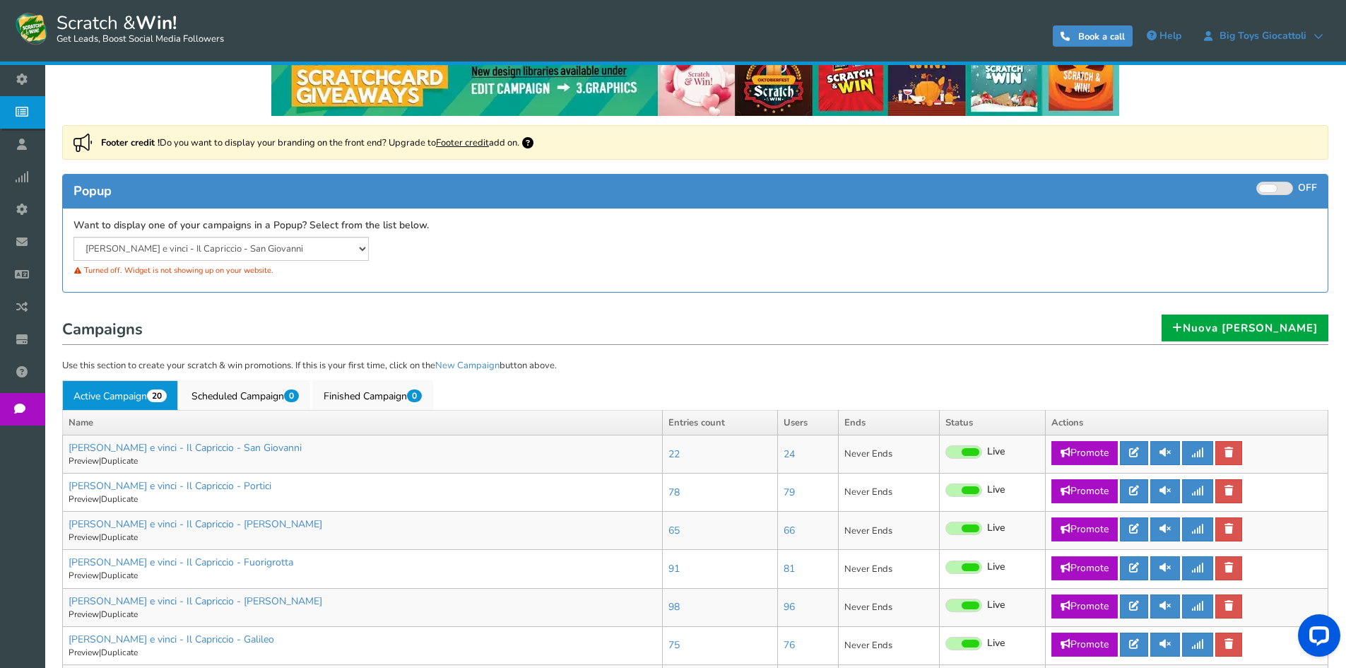
scroll to position [141, 0]
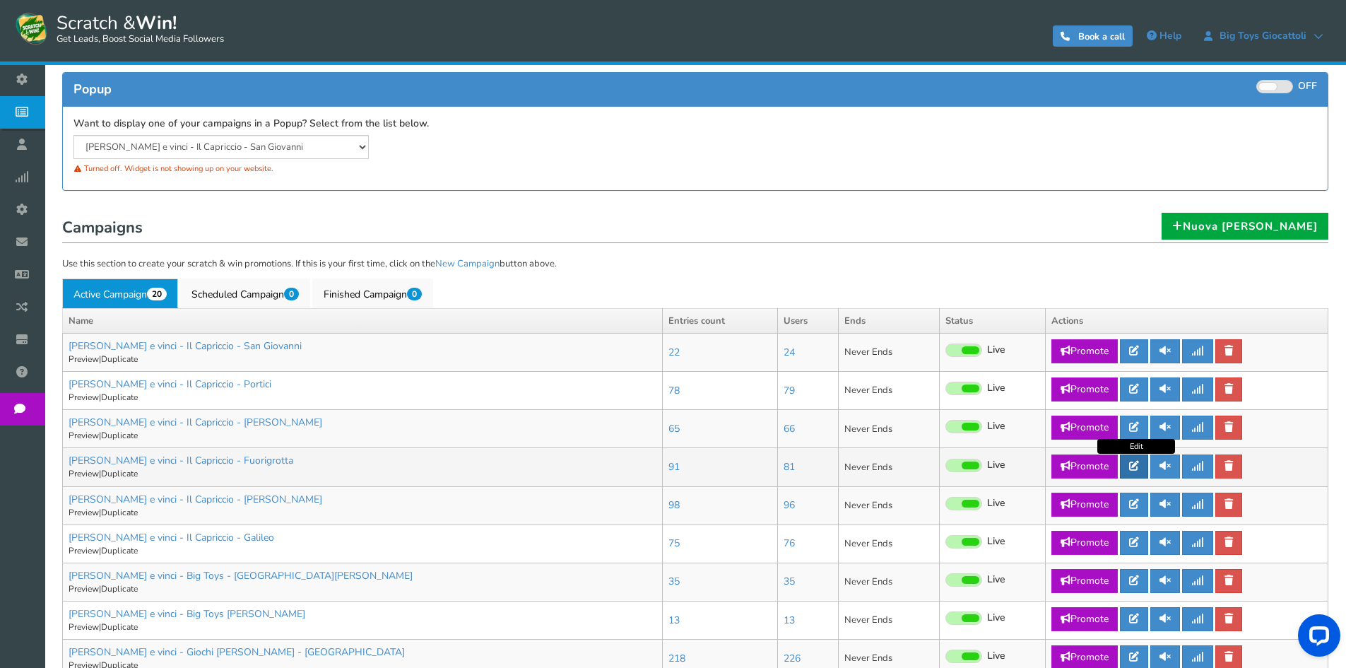
click at [1148, 466] on link at bounding box center [1134, 466] width 28 height 24
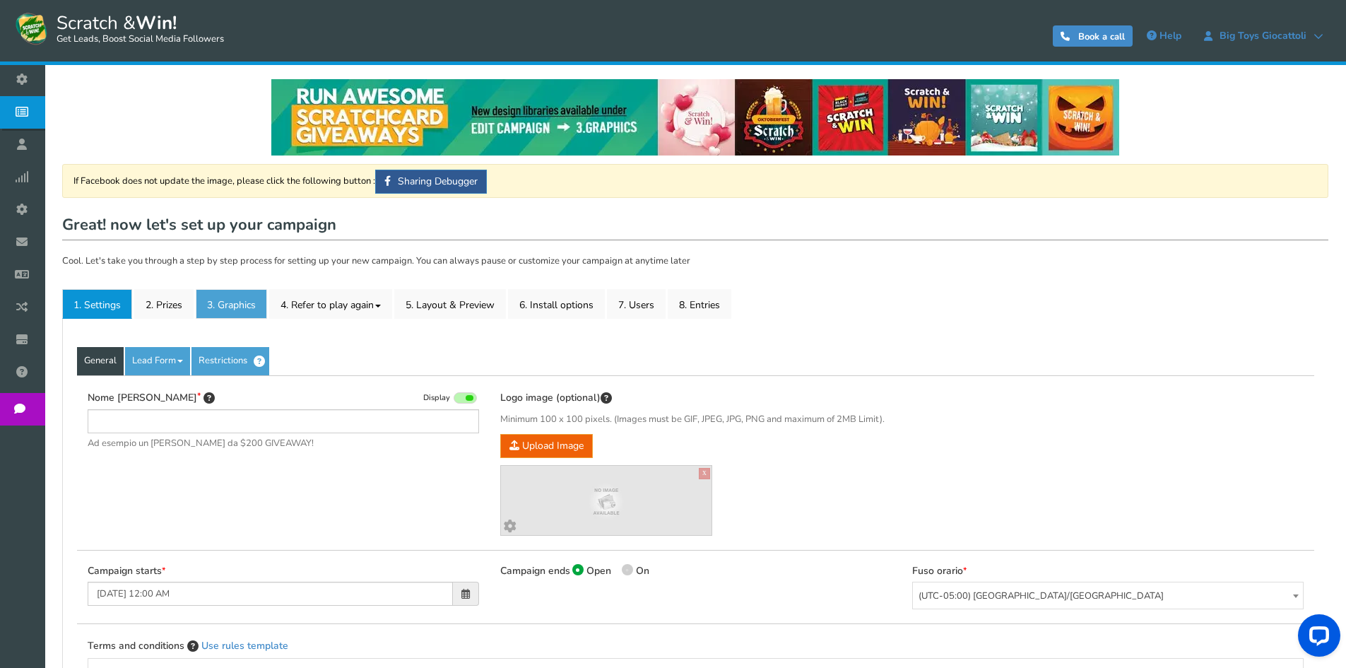
type input "[PERSON_NAME] e vinci - Il Capriccio - Fuorigrotta"
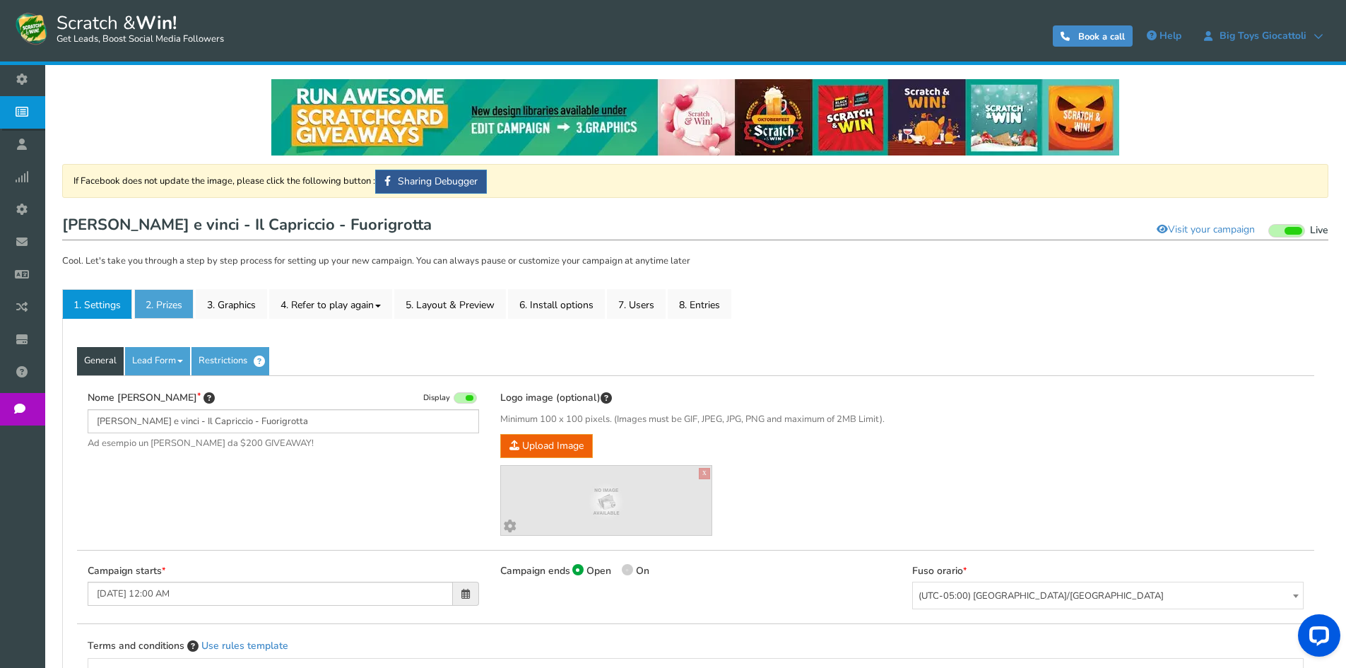
click at [175, 300] on link "2. Prizes" at bounding box center [163, 304] width 59 height 30
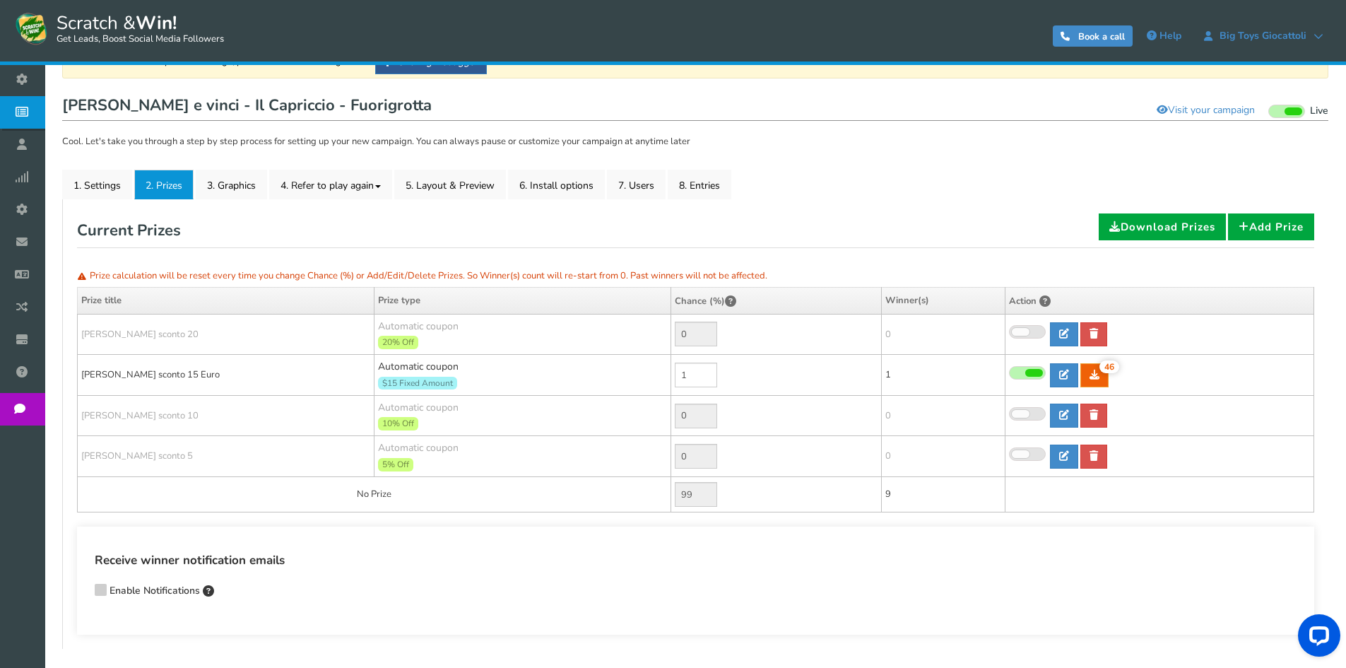
scroll to position [141, 0]
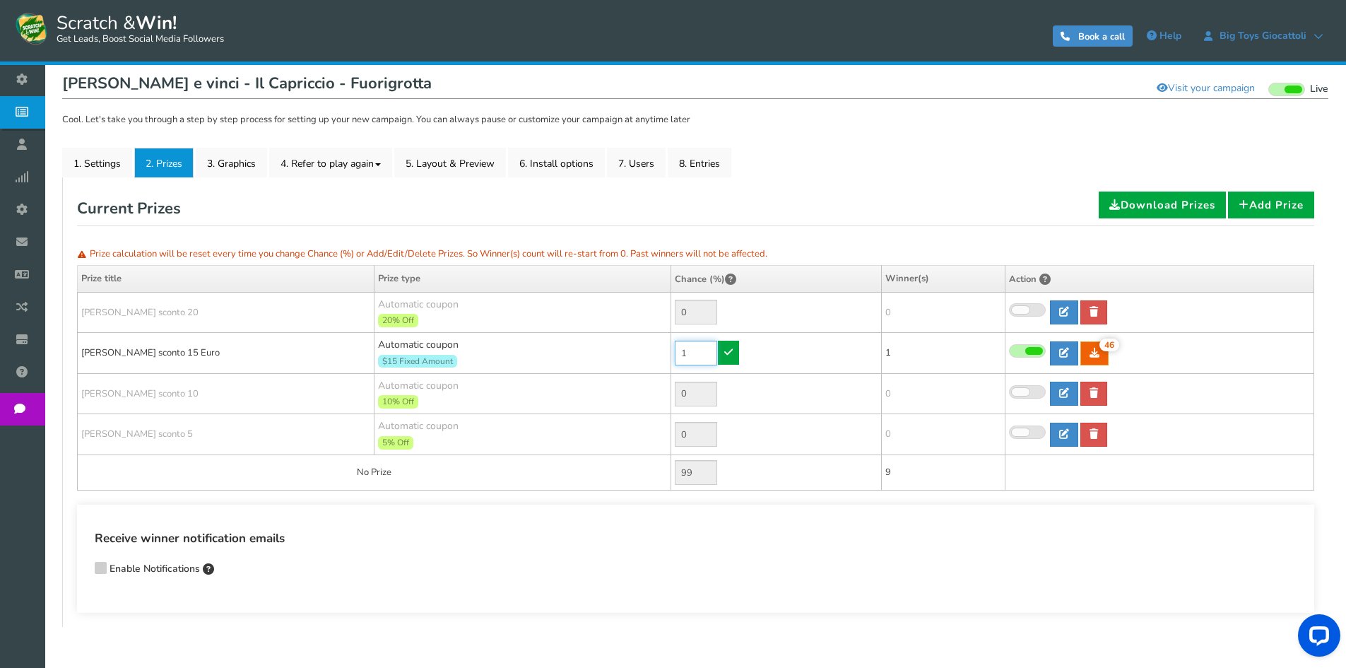
drag, startPoint x: 679, startPoint y: 352, endPoint x: 661, endPoint y: 352, distance: 17.7
click at [661, 352] on tr "[PERSON_NAME] sconto 15 Euro Automatic coupon $15 Fixed Amount Min.order value:…" at bounding box center [696, 353] width 1237 height 41
type input "30"
click at [723, 358] on link at bounding box center [728, 353] width 21 height 24
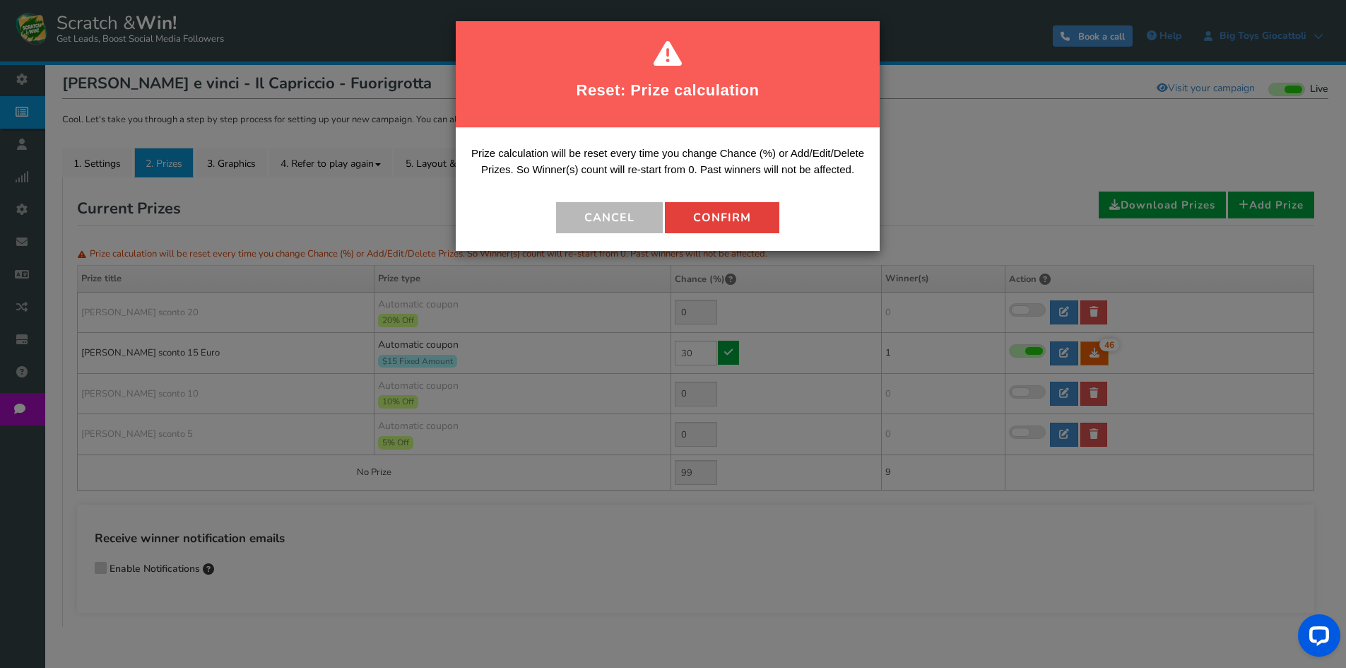
click at [726, 225] on button "Confirm" at bounding box center [722, 217] width 114 height 31
type input "70"
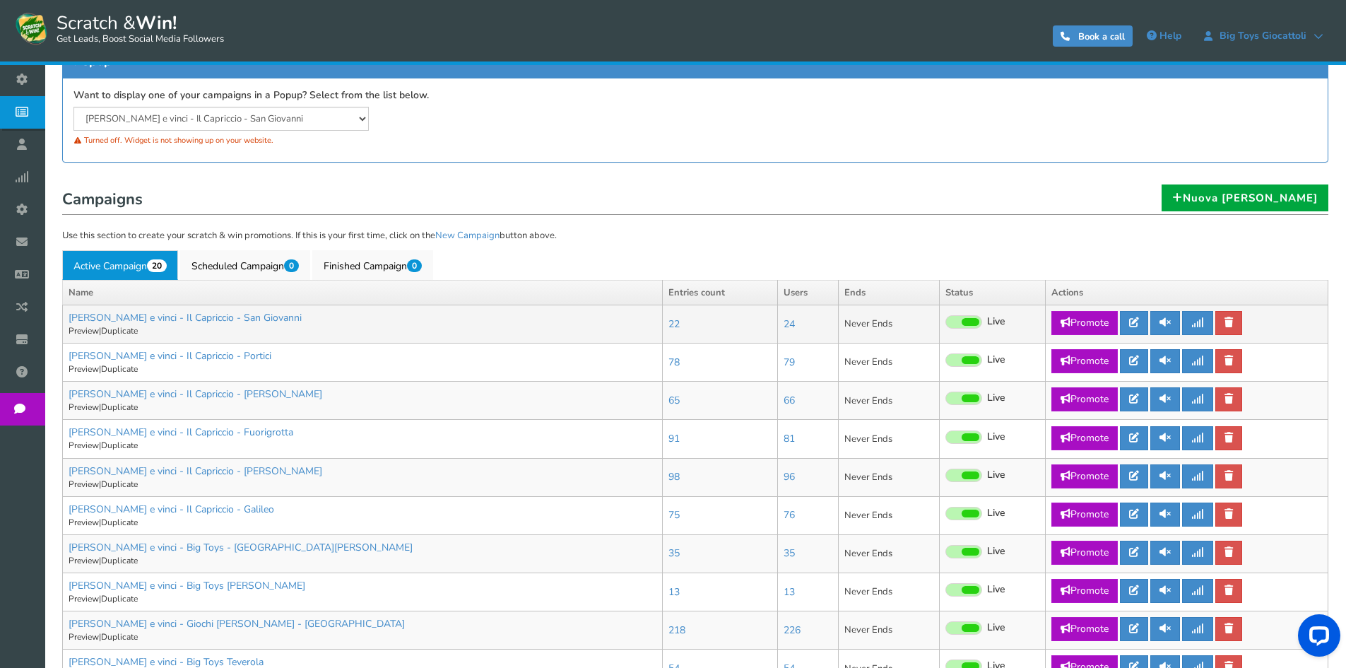
scroll to position [212, 0]
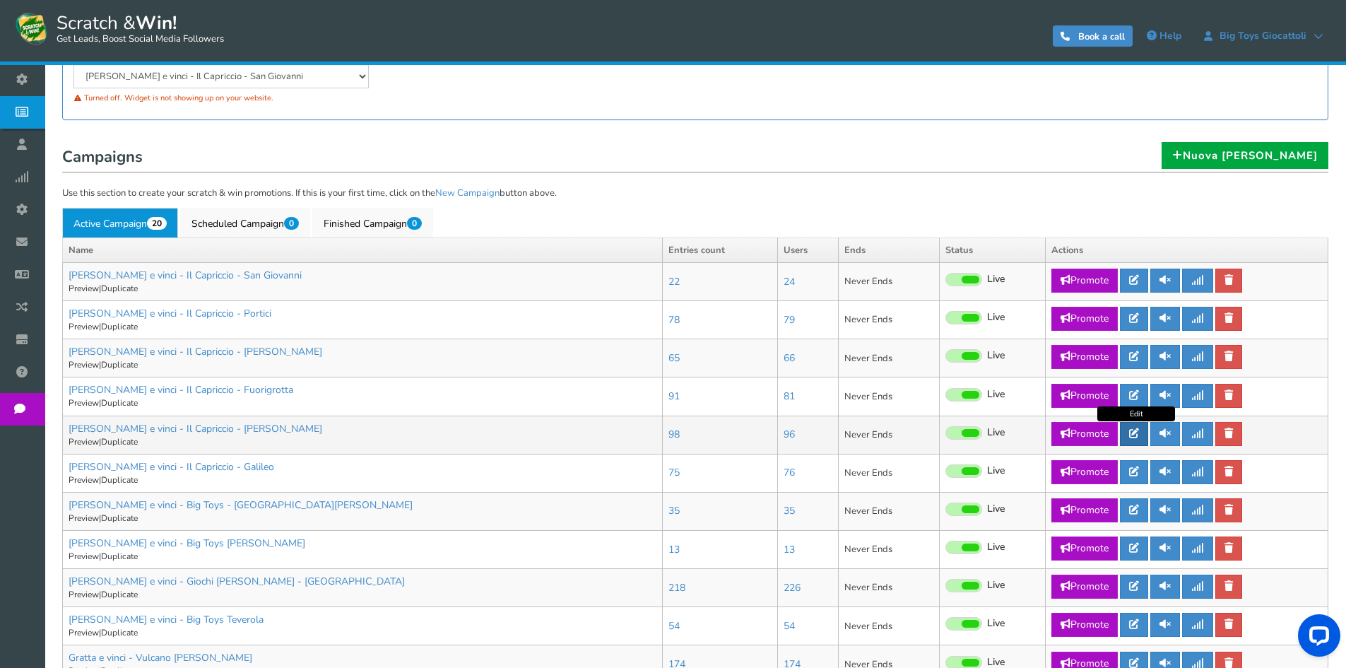
click at [1136, 430] on icon at bounding box center [1134, 433] width 10 height 10
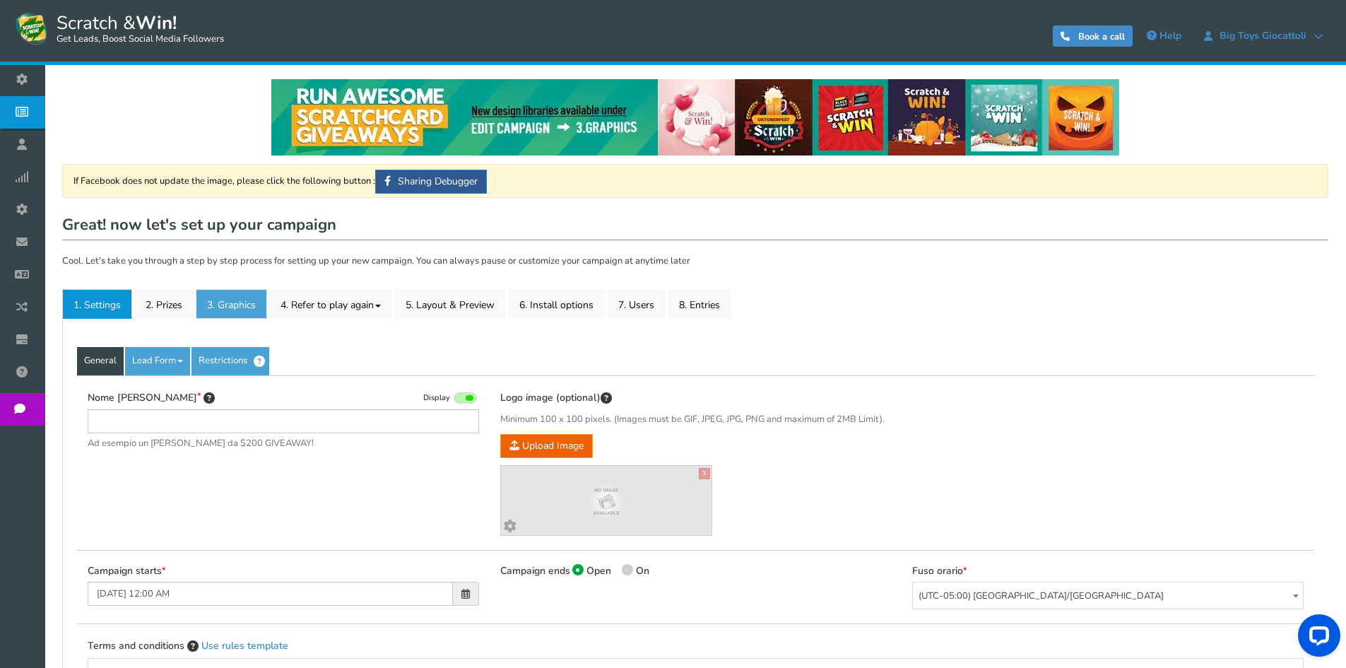
type input "[PERSON_NAME] e vinci - Il Capriccio - [PERSON_NAME]"
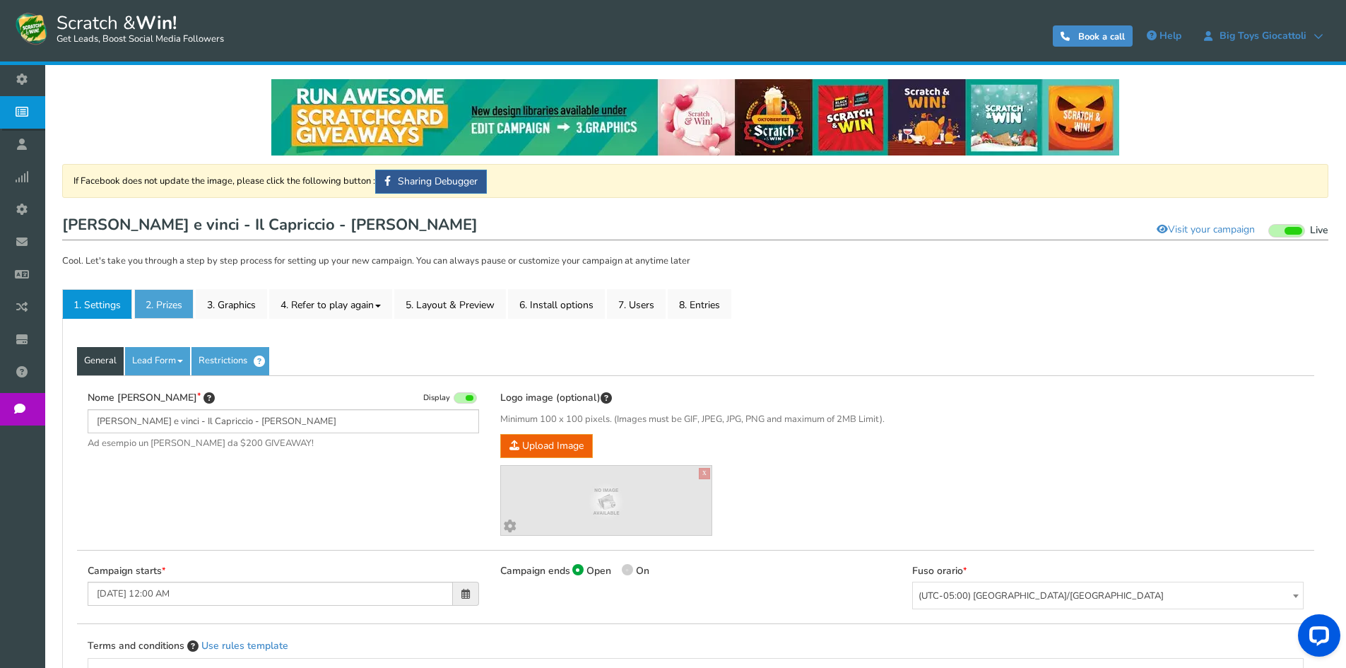
click at [151, 302] on link "2. Prizes" at bounding box center [163, 304] width 59 height 30
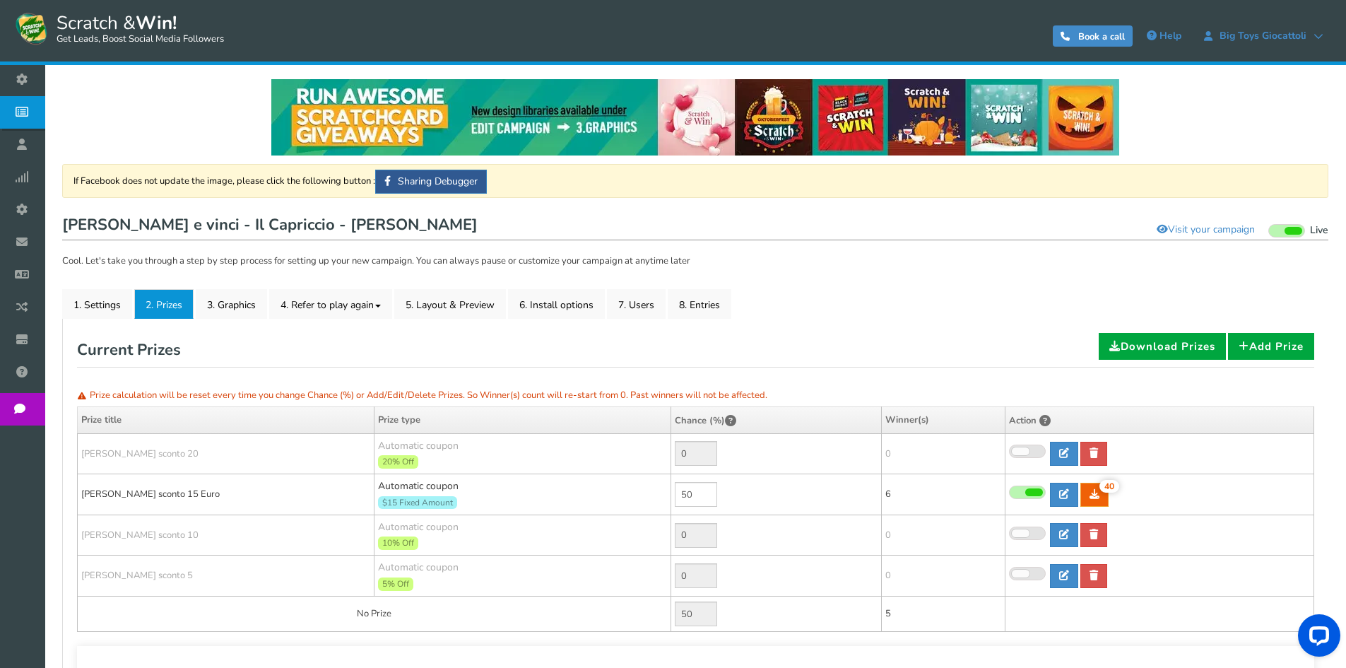
scroll to position [71, 0]
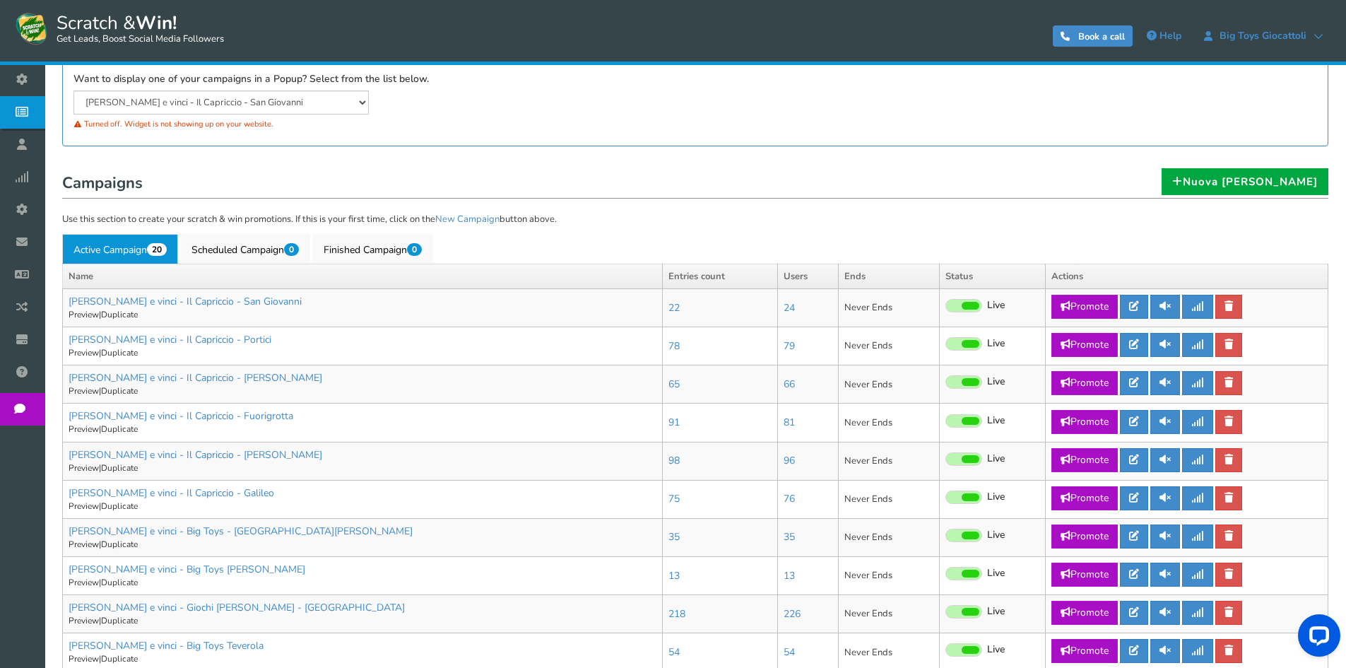
scroll to position [212, 0]
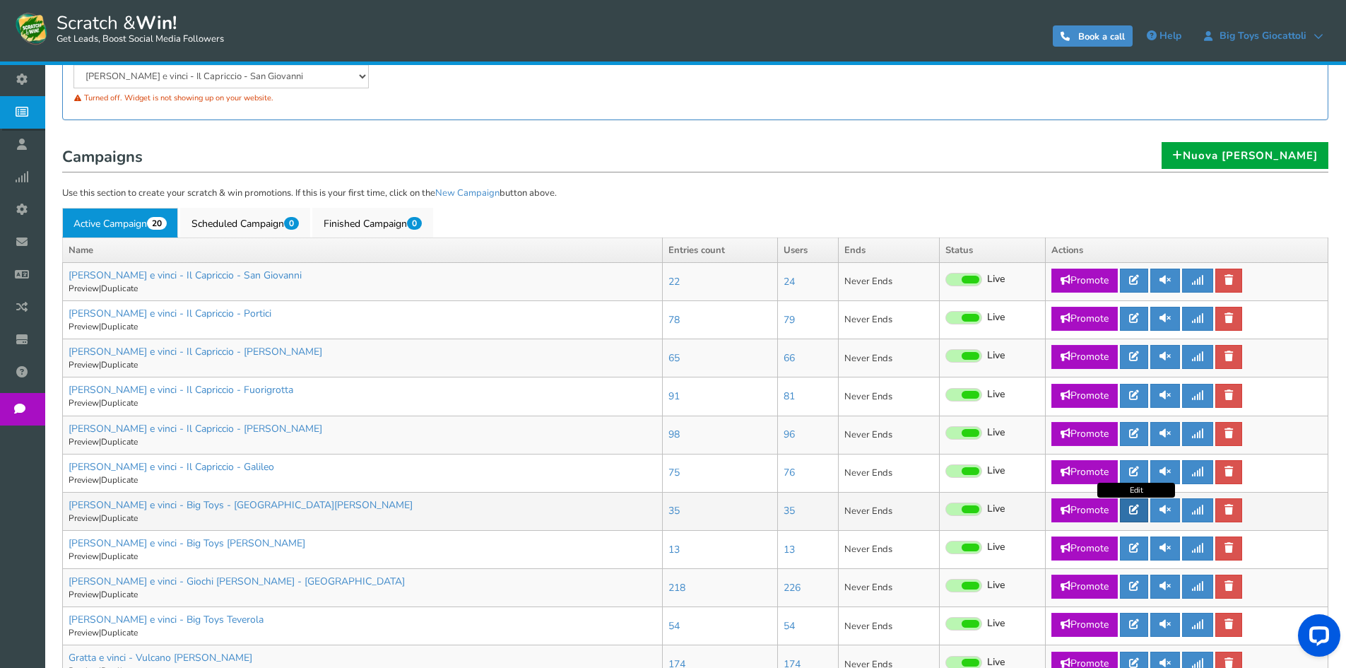
click at [1145, 511] on link at bounding box center [1134, 510] width 28 height 24
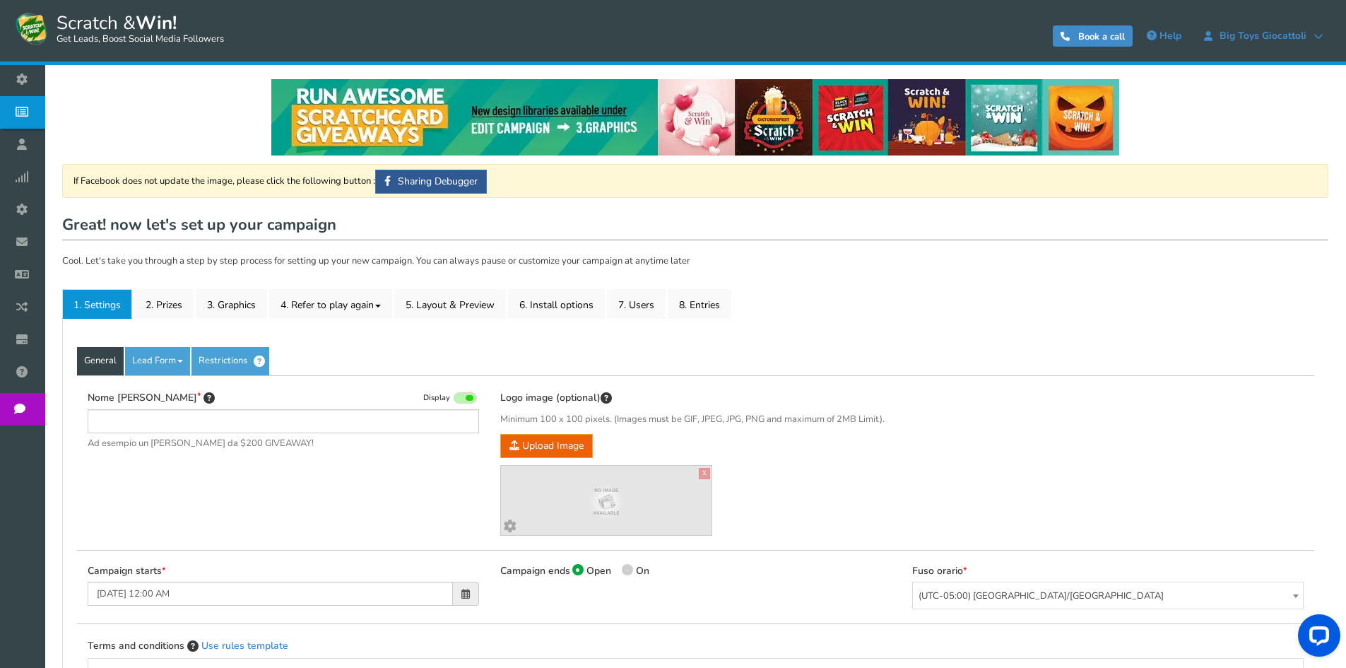
type input "[PERSON_NAME] e vinci - Big Toys - [GEOGRAPHIC_DATA][PERSON_NAME]"
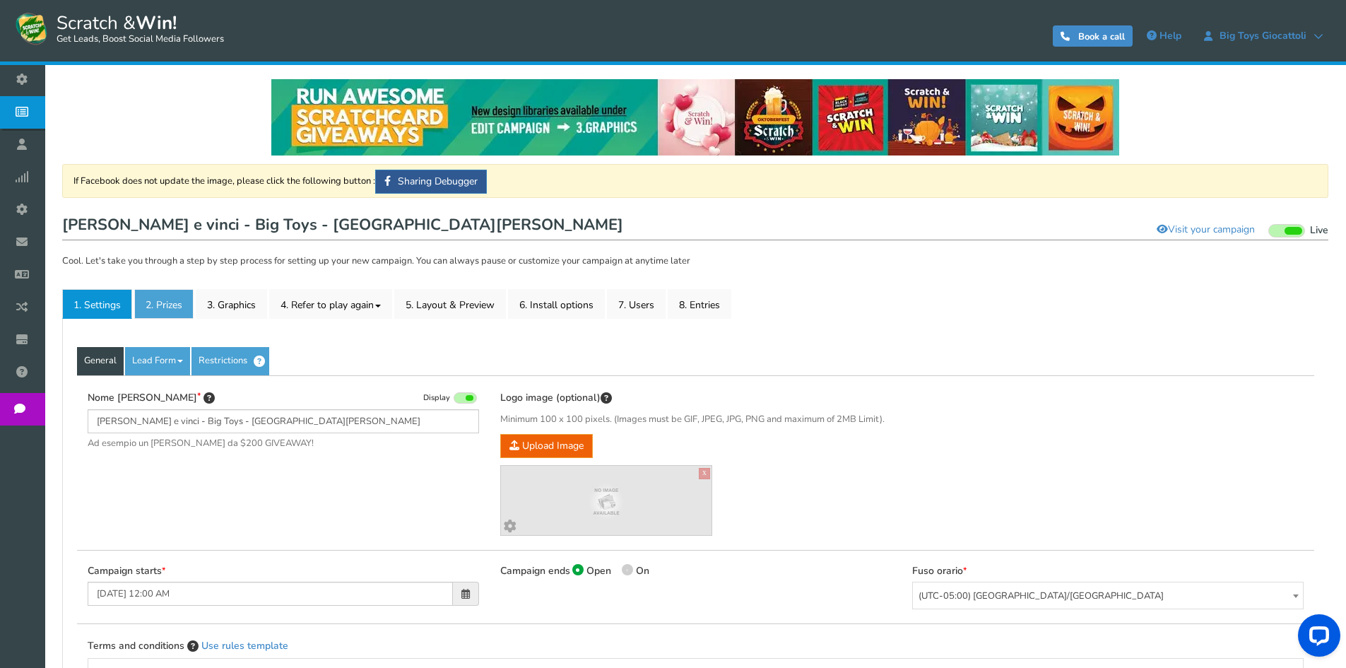
click at [163, 298] on link "2. Prizes" at bounding box center [163, 304] width 59 height 30
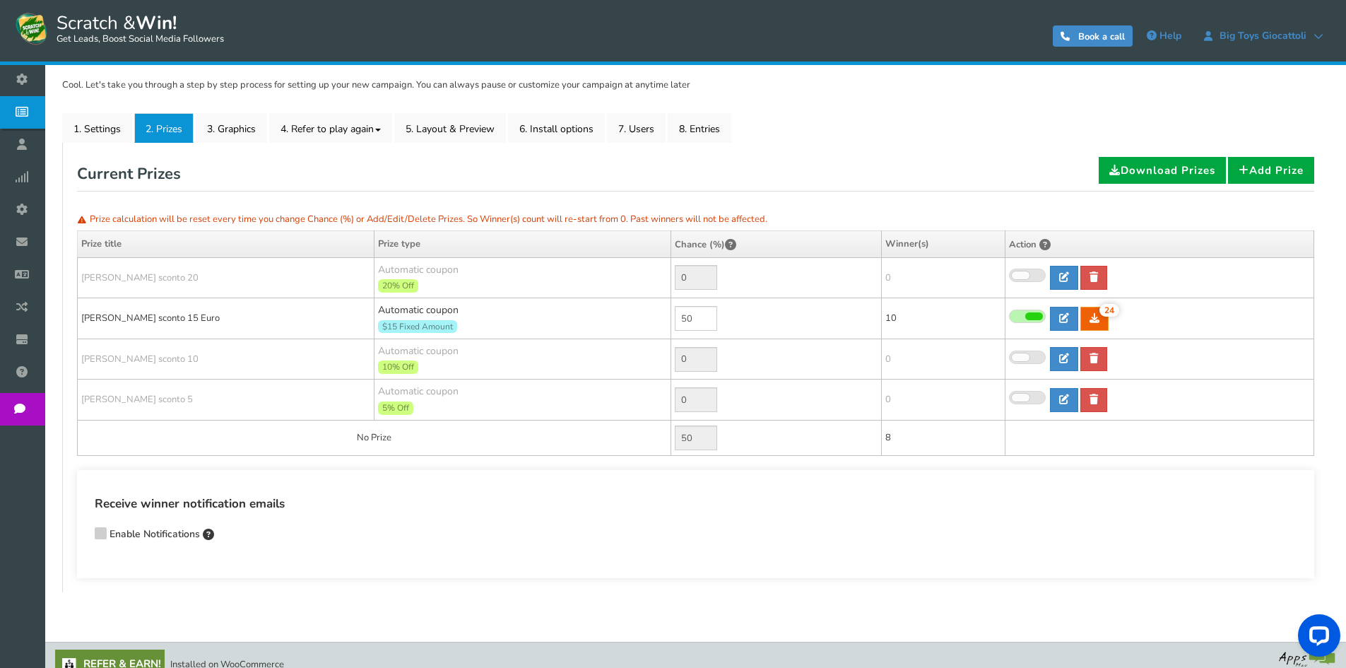
scroll to position [194, 0]
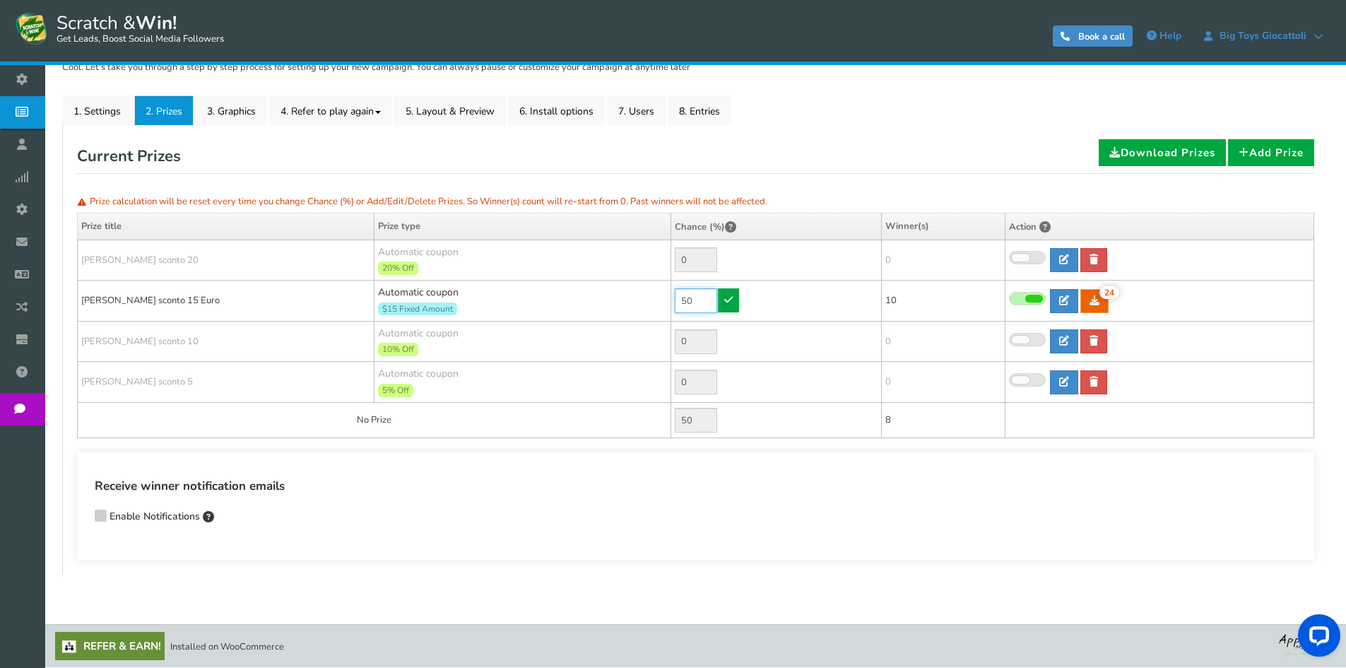
drag, startPoint x: 695, startPoint y: 300, endPoint x: 645, endPoint y: 300, distance: 50.2
click at [645, 300] on tr "[PERSON_NAME] sconto 15 Euro Automatic coupon $15 Fixed Amount Min.order value:…" at bounding box center [696, 301] width 1237 height 41
type input "90"
click at [731, 295] on icon at bounding box center [728, 300] width 8 height 10
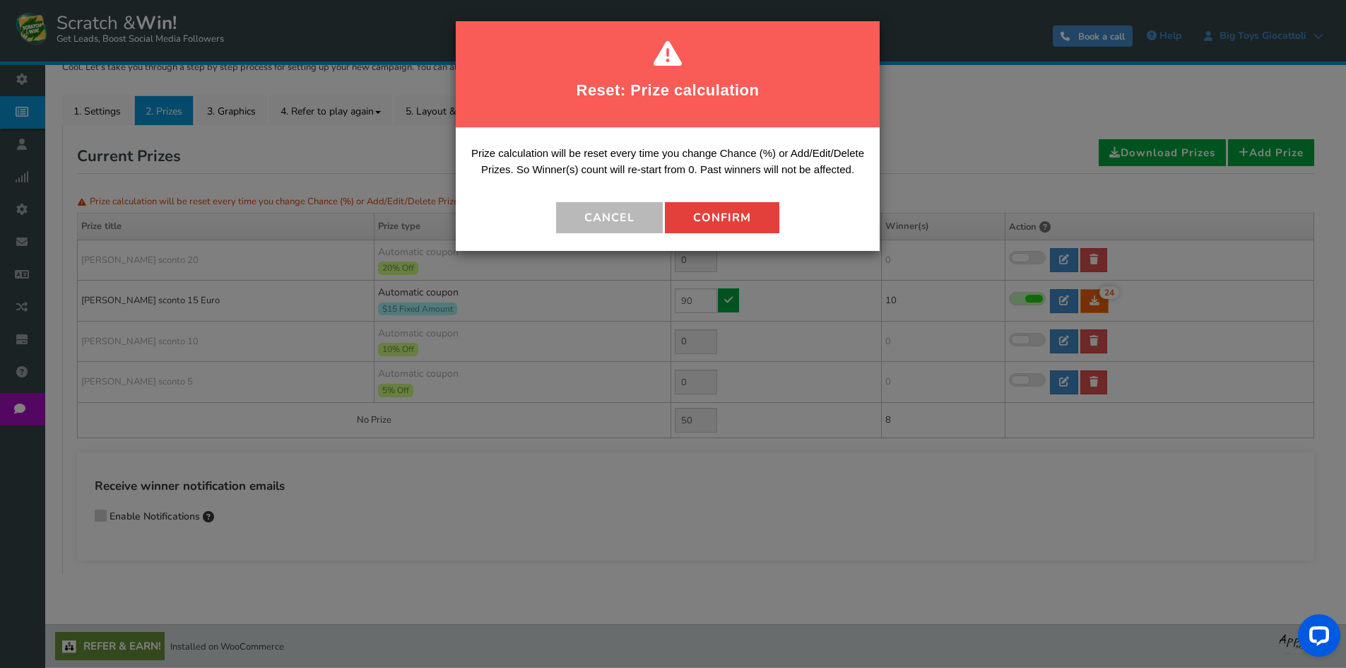
click at [715, 220] on button "Confirm" at bounding box center [722, 217] width 114 height 31
type input "10"
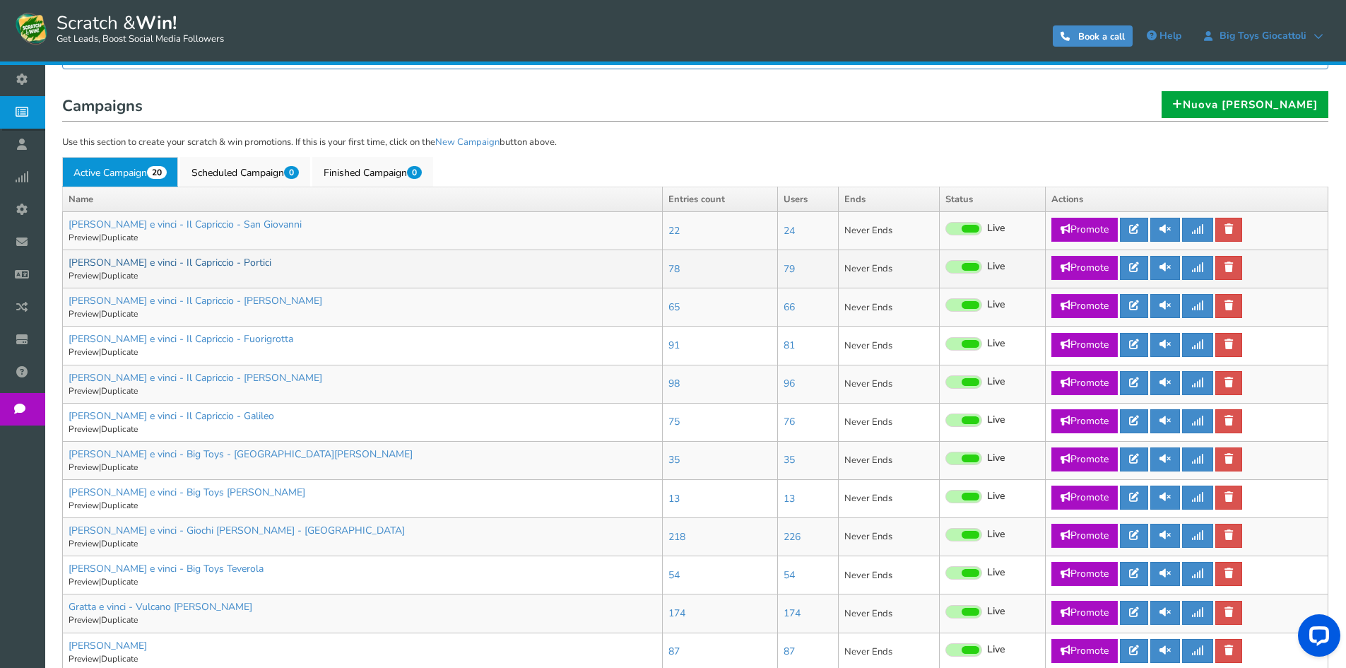
scroll to position [283, 0]
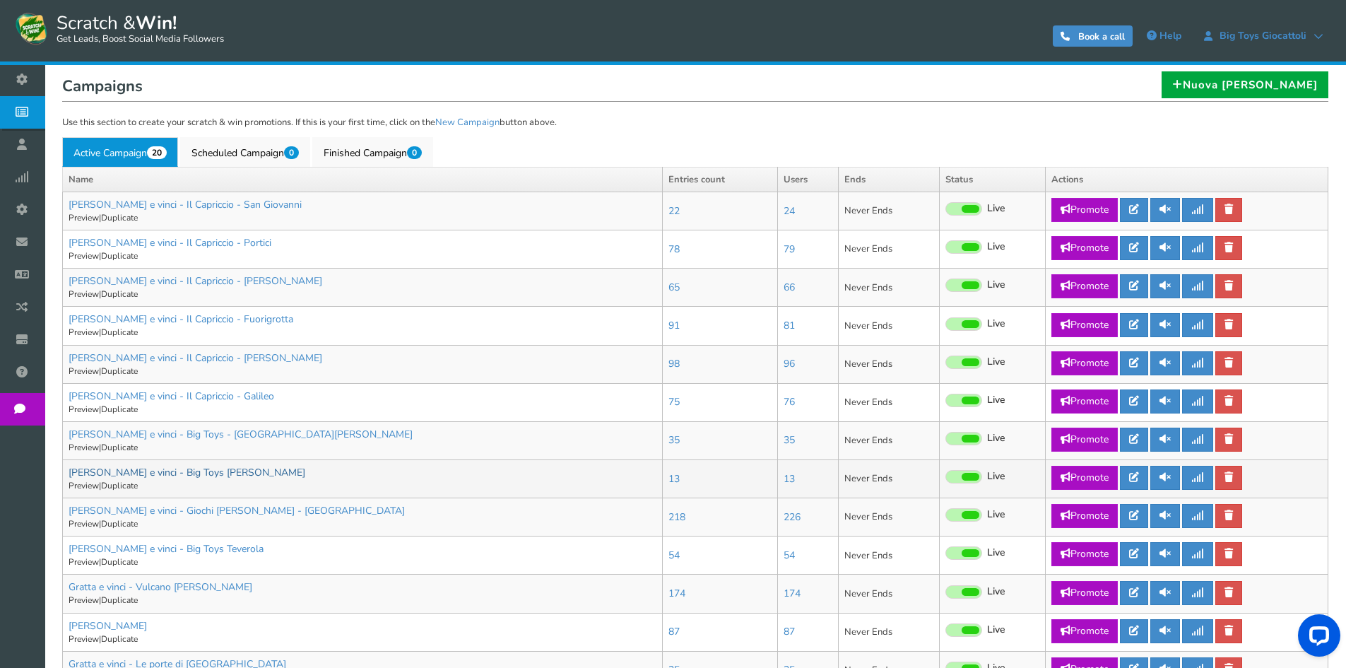
click at [184, 471] on link "[PERSON_NAME] e vinci - Big Toys [PERSON_NAME]" at bounding box center [187, 472] width 237 height 13
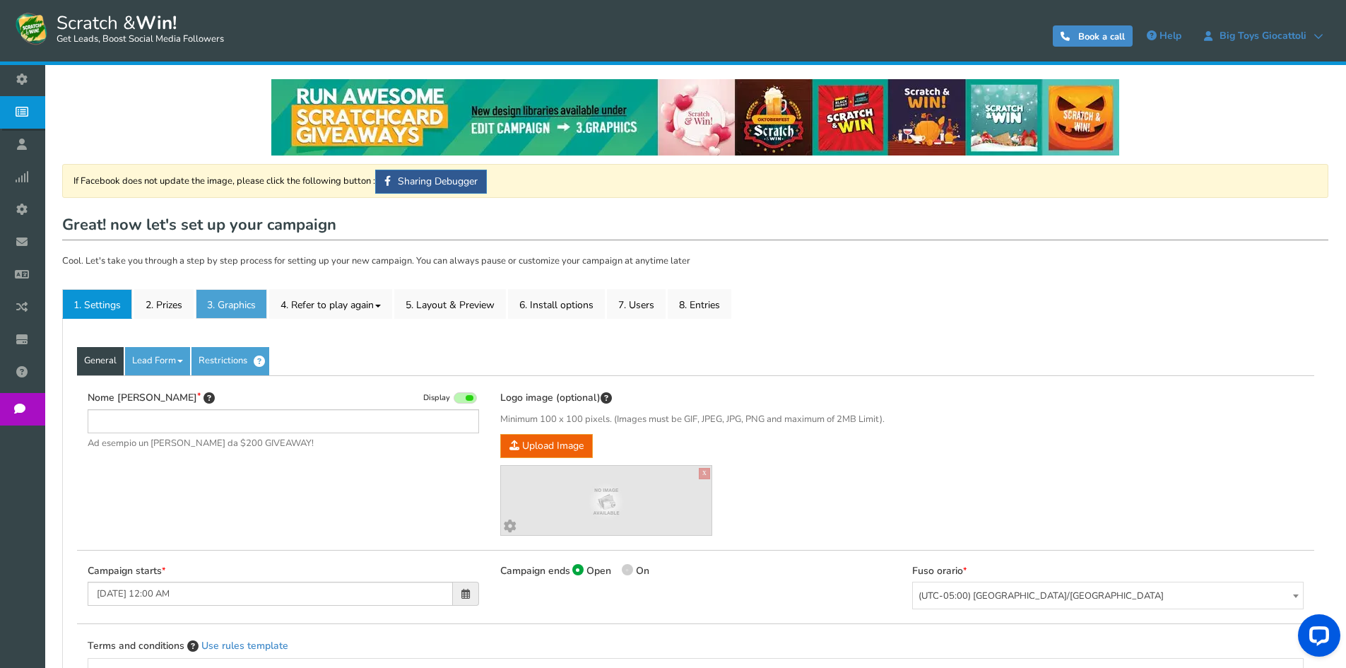
type input "[PERSON_NAME] e vinci - Big Toys [PERSON_NAME]"
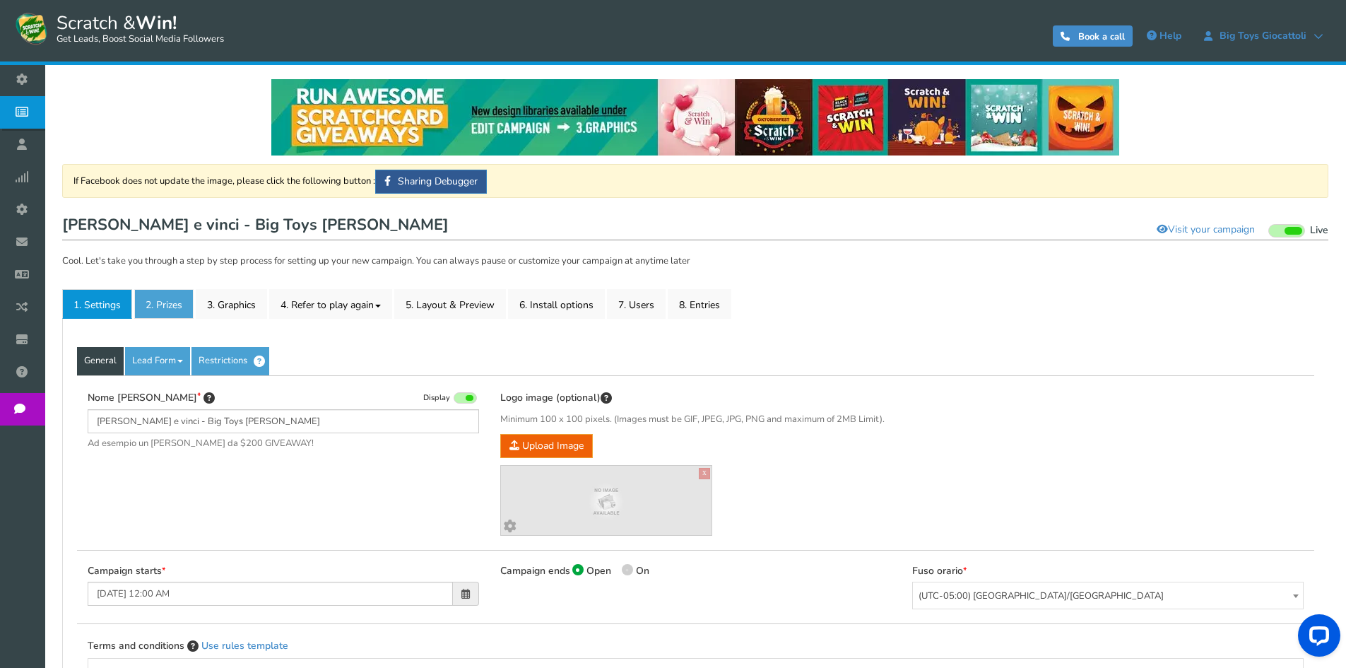
click at [175, 295] on link "2. Prizes" at bounding box center [163, 304] width 59 height 30
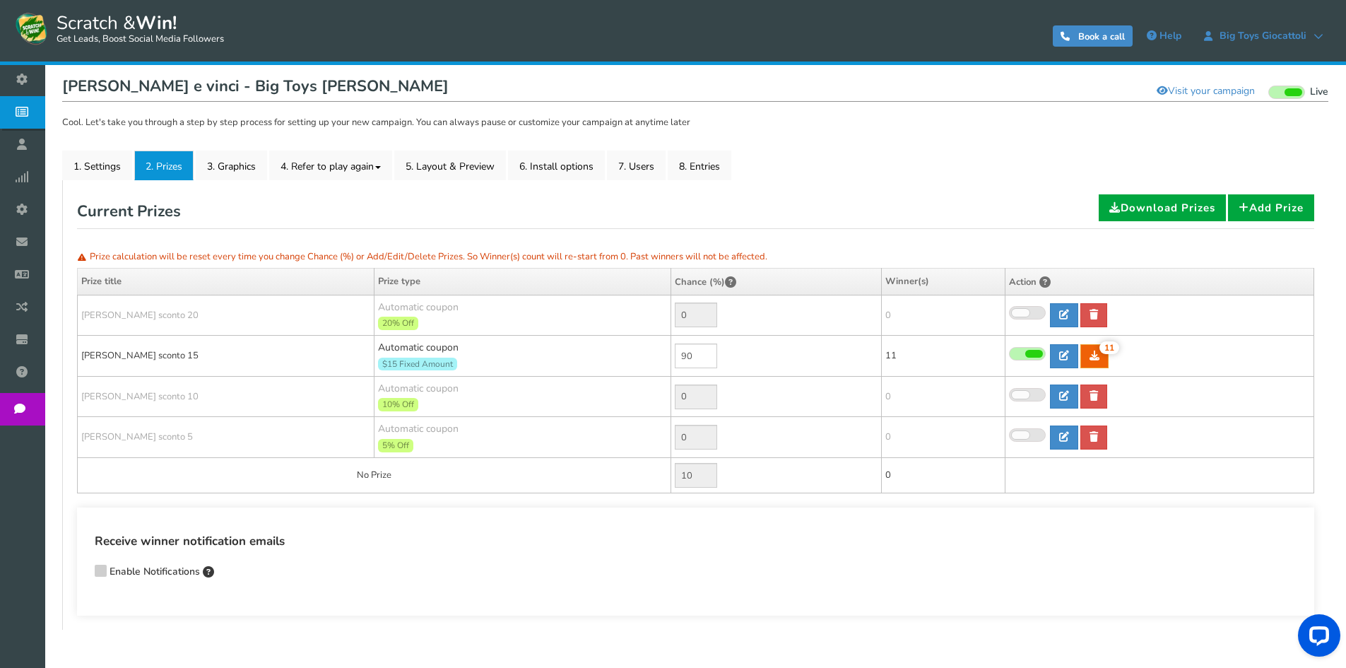
scroll to position [141, 0]
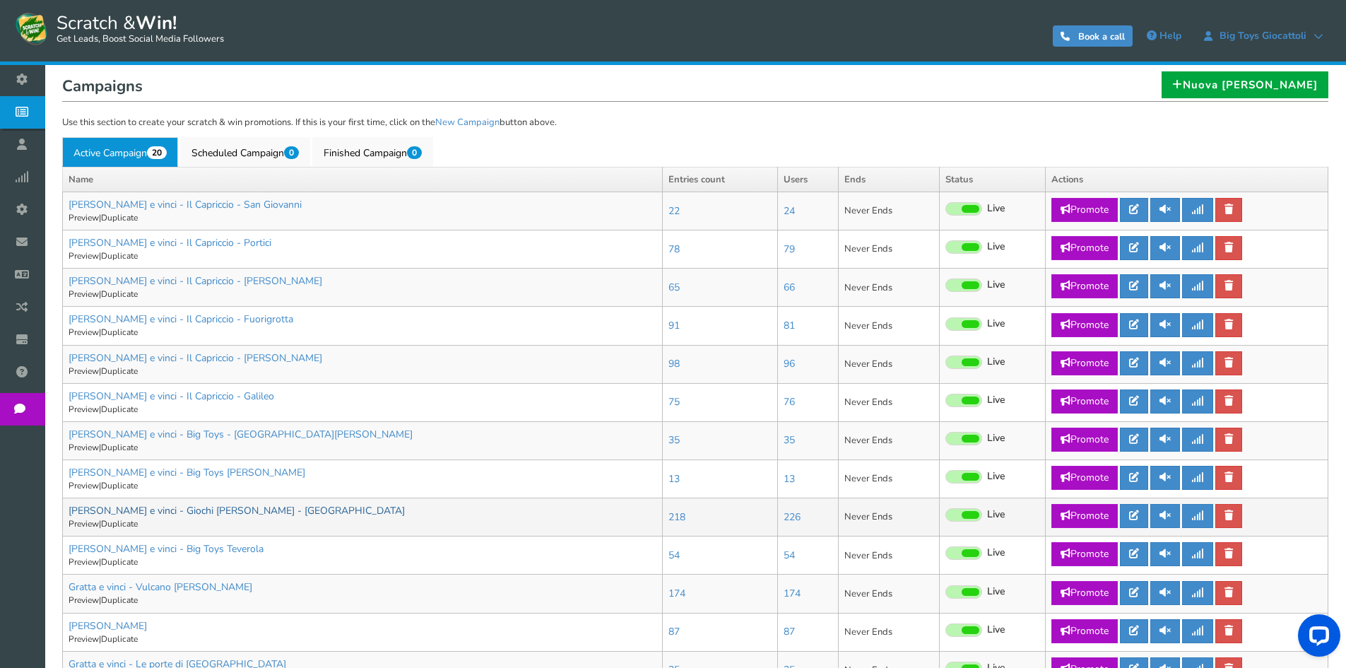
scroll to position [353, 0]
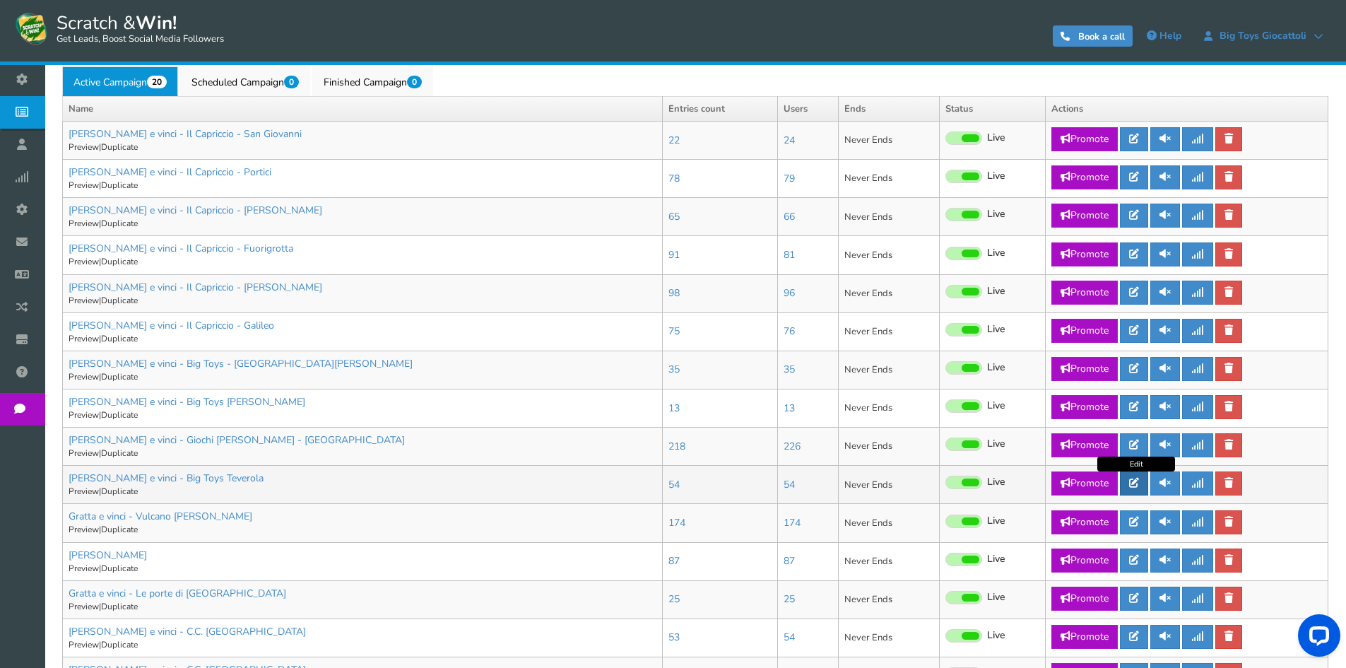
click at [1137, 485] on icon at bounding box center [1134, 483] width 10 height 10
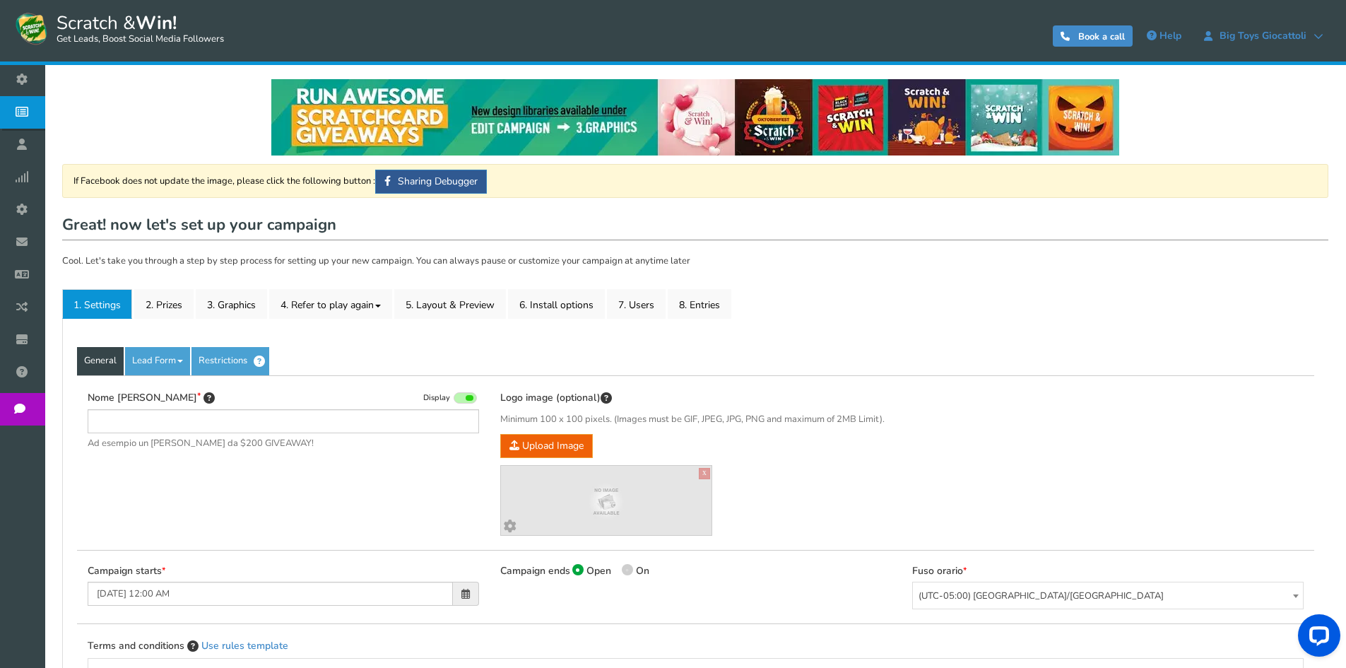
type input "[PERSON_NAME] e vinci - Big Toys Teverola"
click at [151, 307] on link "2. Prizes" at bounding box center [163, 304] width 59 height 30
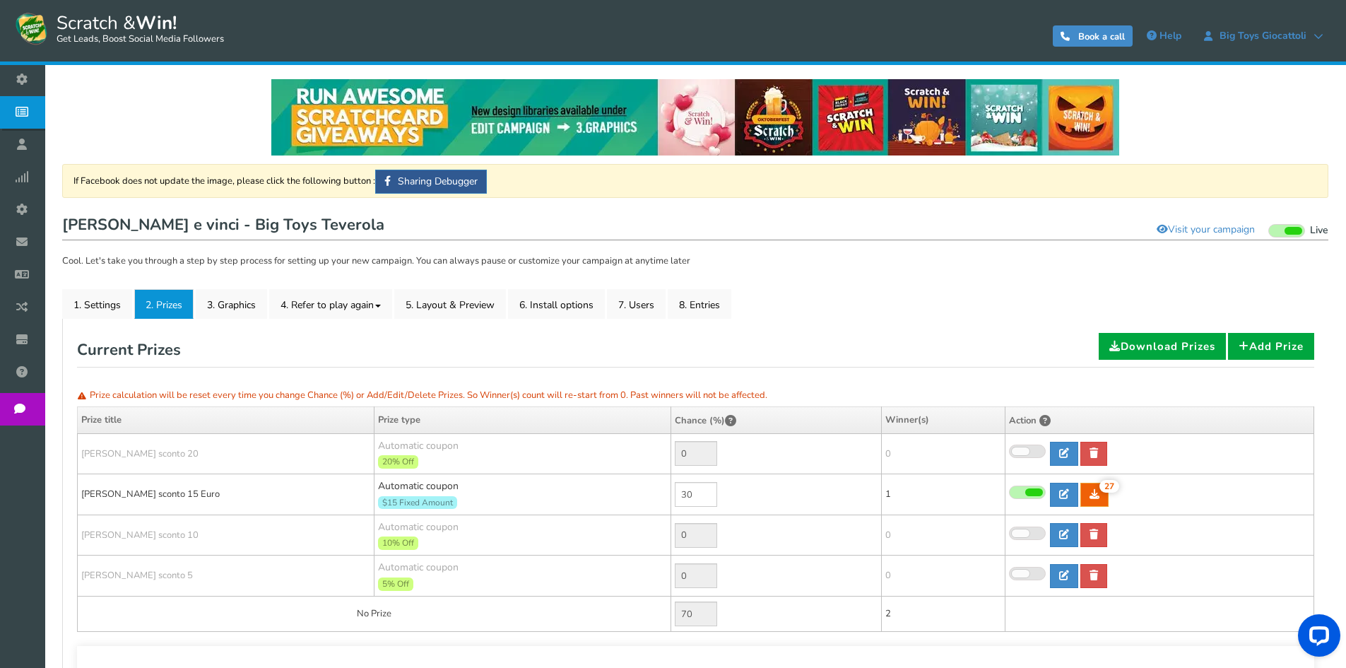
scroll to position [71, 0]
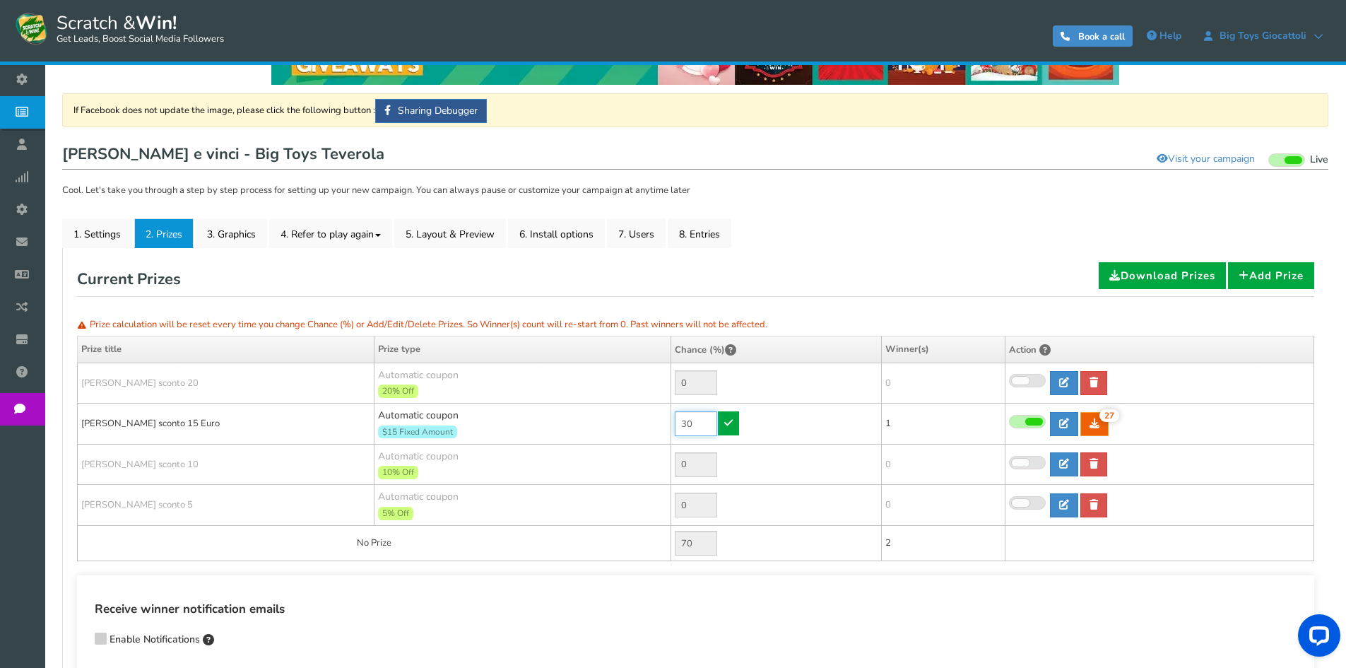
drag, startPoint x: 698, startPoint y: 425, endPoint x: 648, endPoint y: 423, distance: 50.2
click at [648, 423] on tr "[PERSON_NAME] sconto 15 Euro Automatic coupon $15 Fixed Amount Min.order value:…" at bounding box center [696, 424] width 1237 height 41
type input "60"
click at [736, 420] on link at bounding box center [728, 423] width 21 height 24
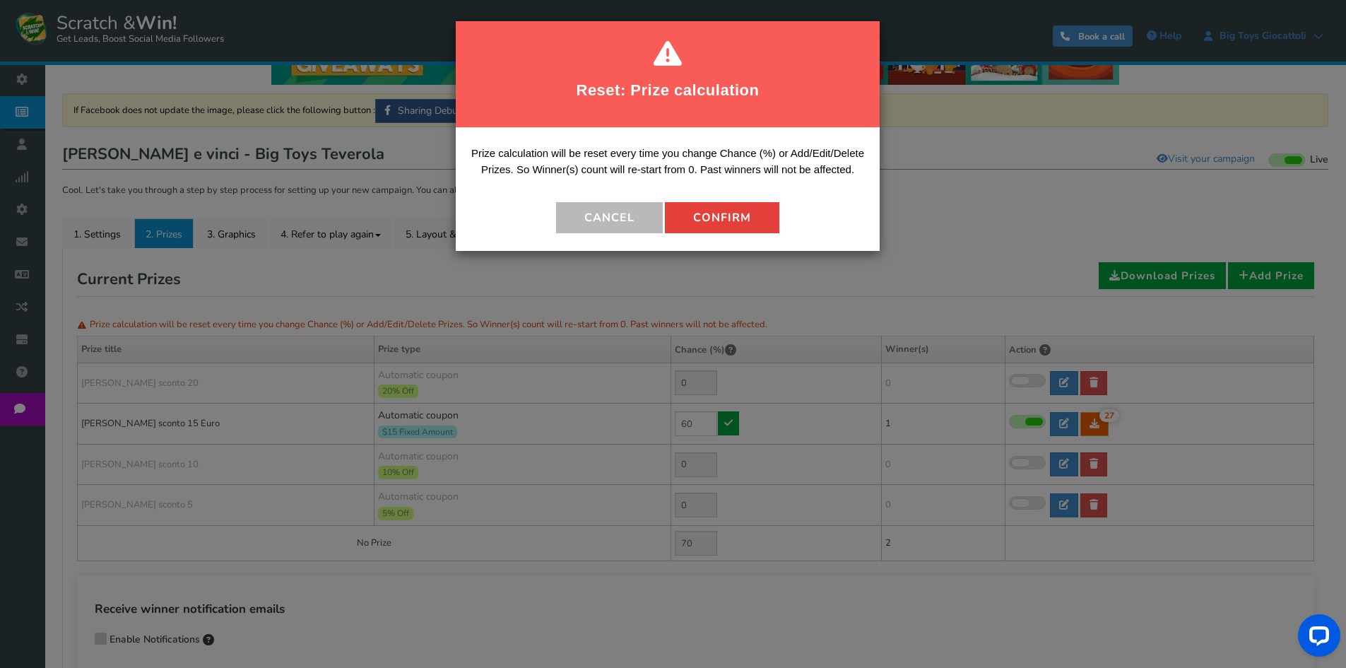
click at [755, 213] on button "Confirm" at bounding box center [722, 217] width 114 height 31
type input "40"
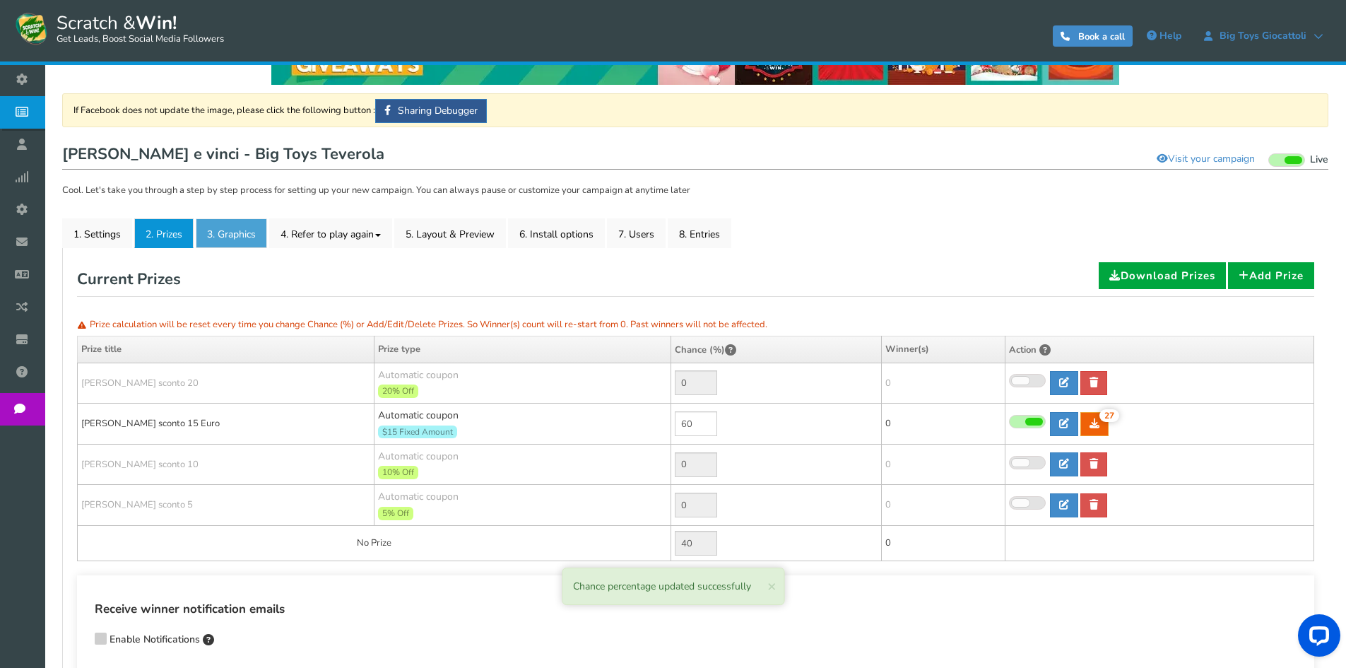
click at [238, 240] on link "3. Graphics" at bounding box center [231, 233] width 71 height 30
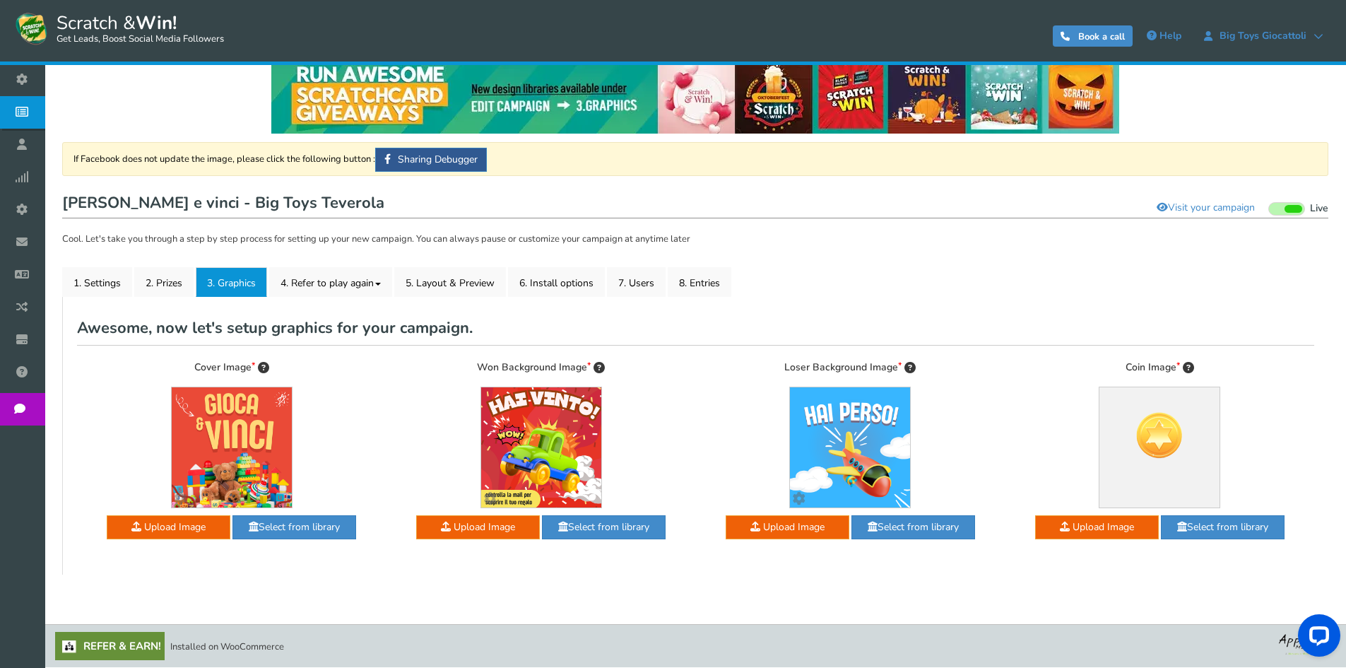
scroll to position [22, 0]
click at [331, 280] on link "4. Refer to play again" at bounding box center [330, 282] width 123 height 30
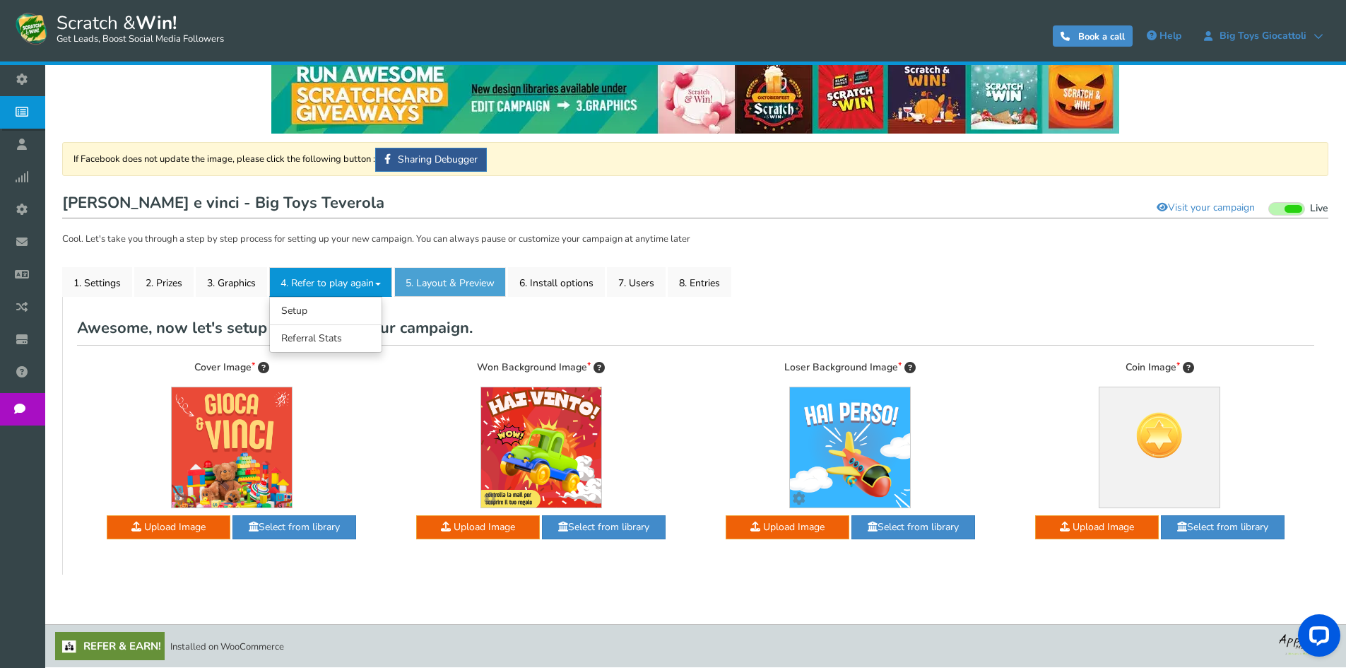
click at [444, 283] on link "5. Layout & Preview" at bounding box center [450, 282] width 112 height 30
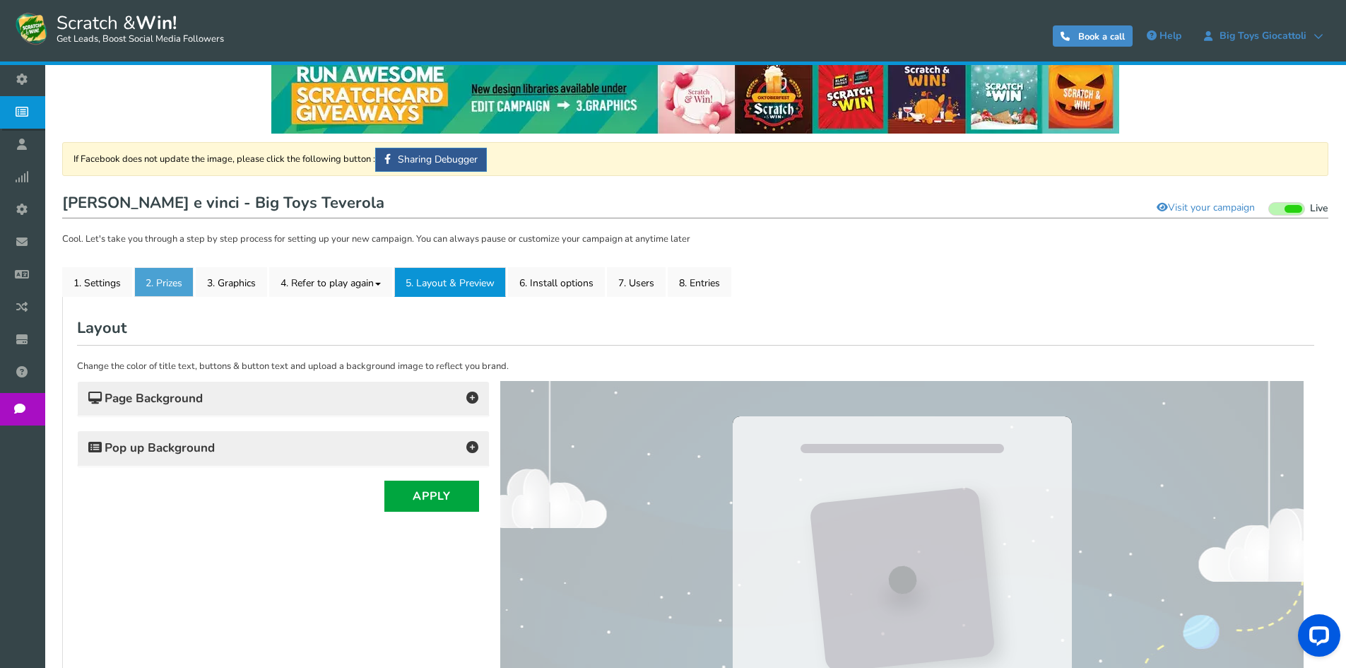
scroll to position [0, 0]
click at [175, 281] on link "2. Prizes" at bounding box center [163, 282] width 59 height 30
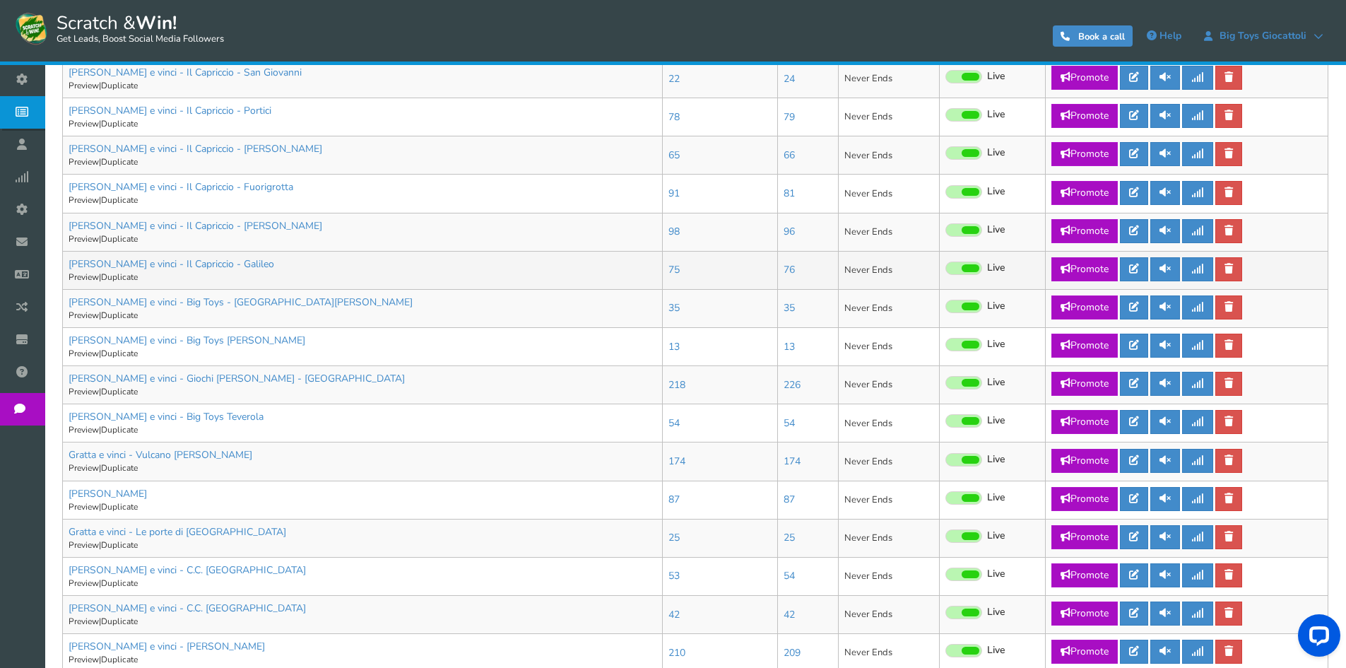
scroll to position [424, 0]
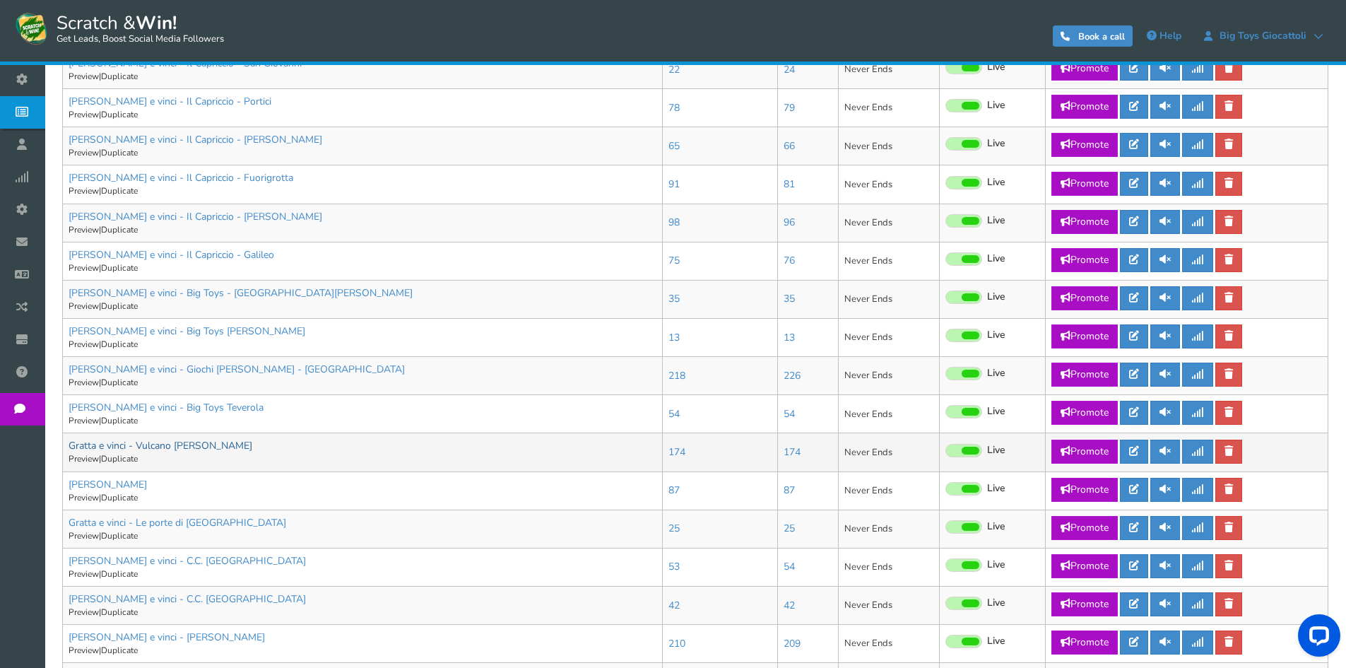
click at [175, 447] on link "Gratta e vinci - Vulcano [PERSON_NAME]" at bounding box center [161, 445] width 184 height 13
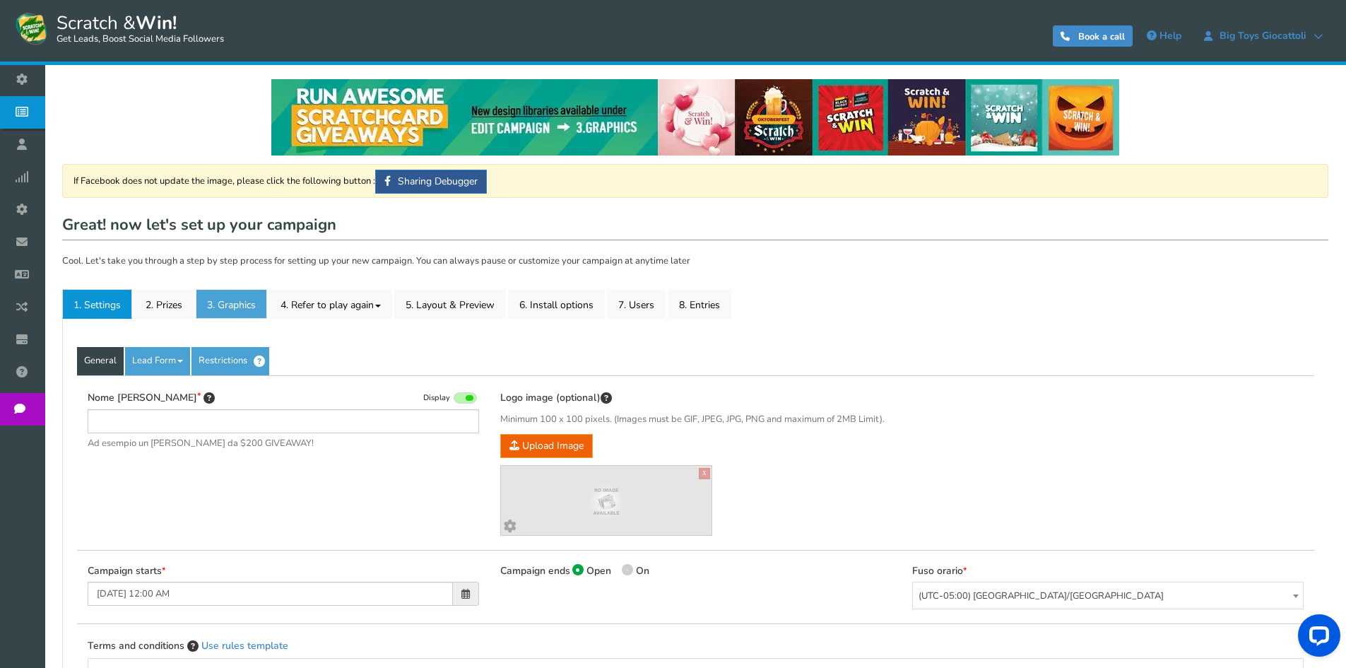
type input "Gratta e vinci - Vulcano [PERSON_NAME]"
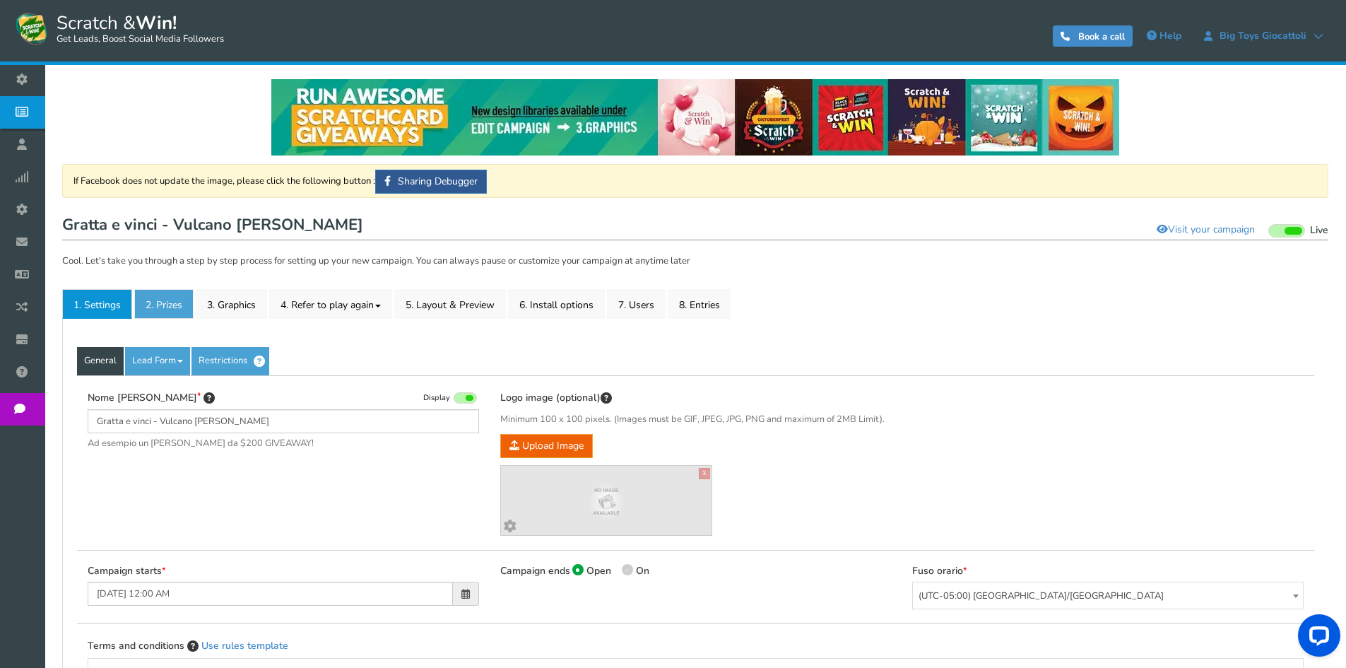
click at [161, 296] on link "2. Prizes" at bounding box center [163, 304] width 59 height 30
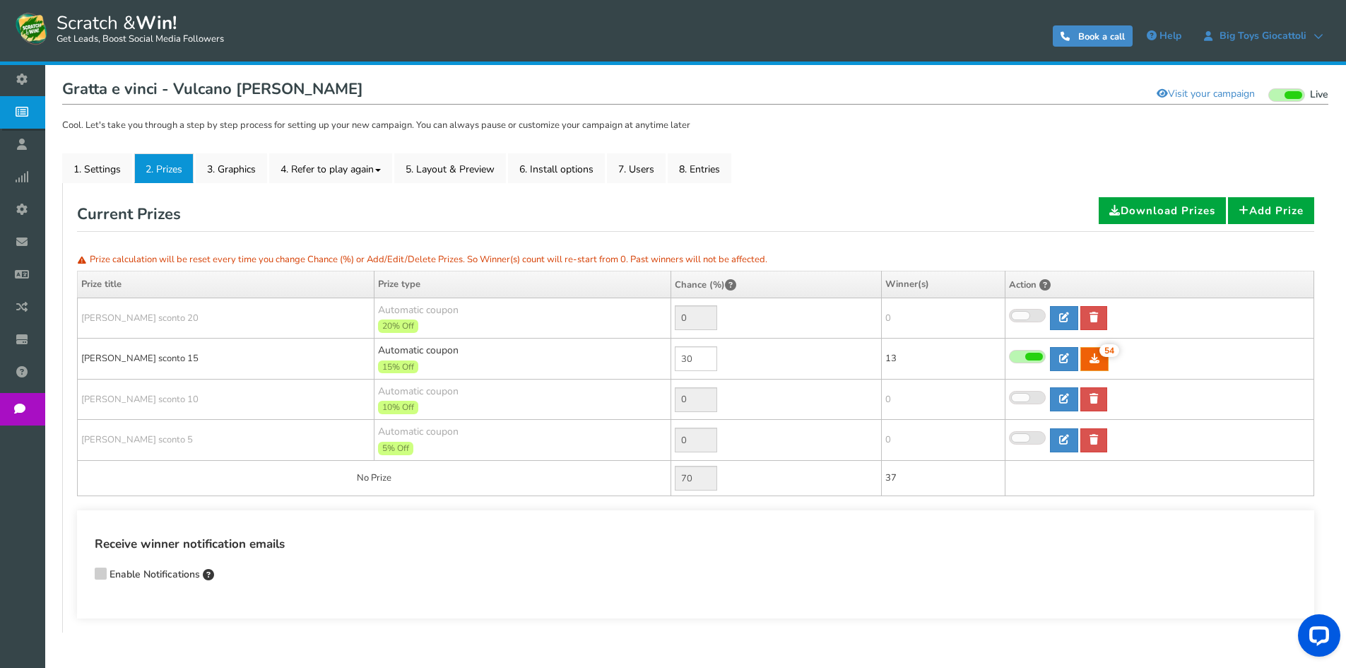
scroll to position [141, 0]
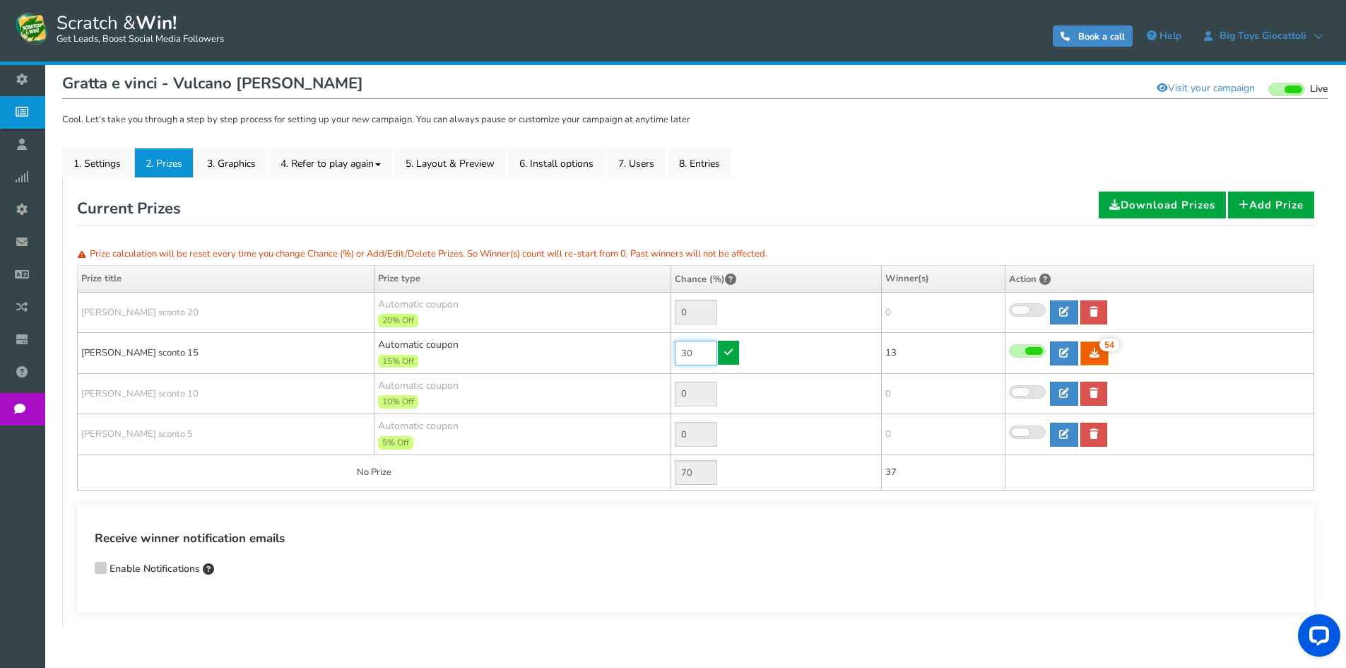
drag, startPoint x: 692, startPoint y: 351, endPoint x: 611, endPoint y: 351, distance: 80.6
click at [611, 351] on tr "[PERSON_NAME] sconto 15 Automatic coupon 15% Off Min.order value: 0 30 54 54 13" at bounding box center [696, 353] width 1237 height 41
type input "60"
click at [732, 360] on link at bounding box center [728, 353] width 21 height 24
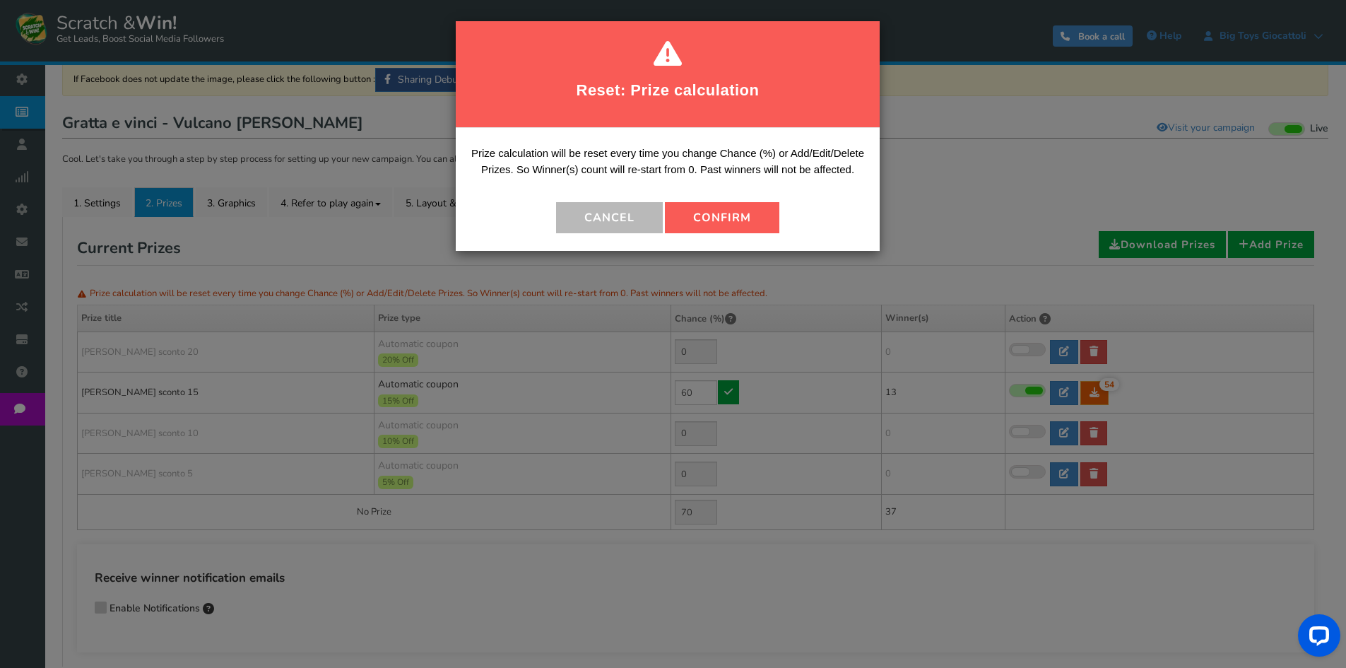
scroll to position [71, 0]
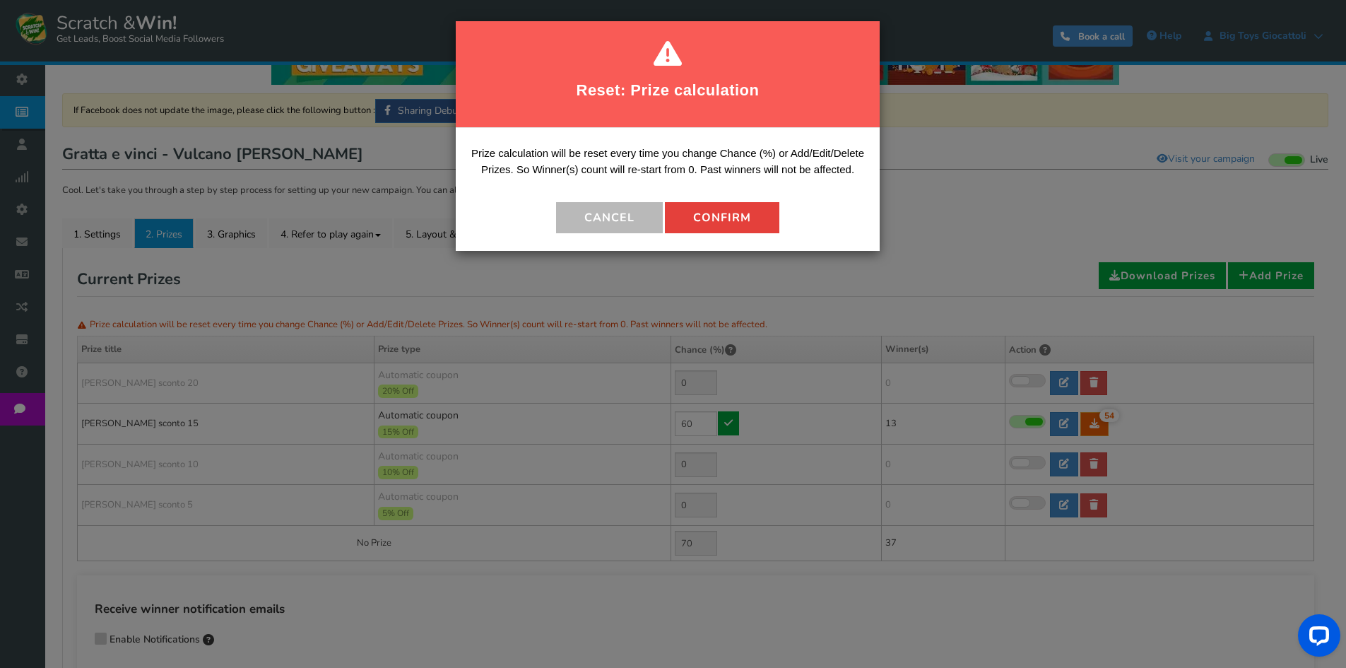
click at [709, 219] on button "Confirm" at bounding box center [722, 217] width 114 height 31
type input "40"
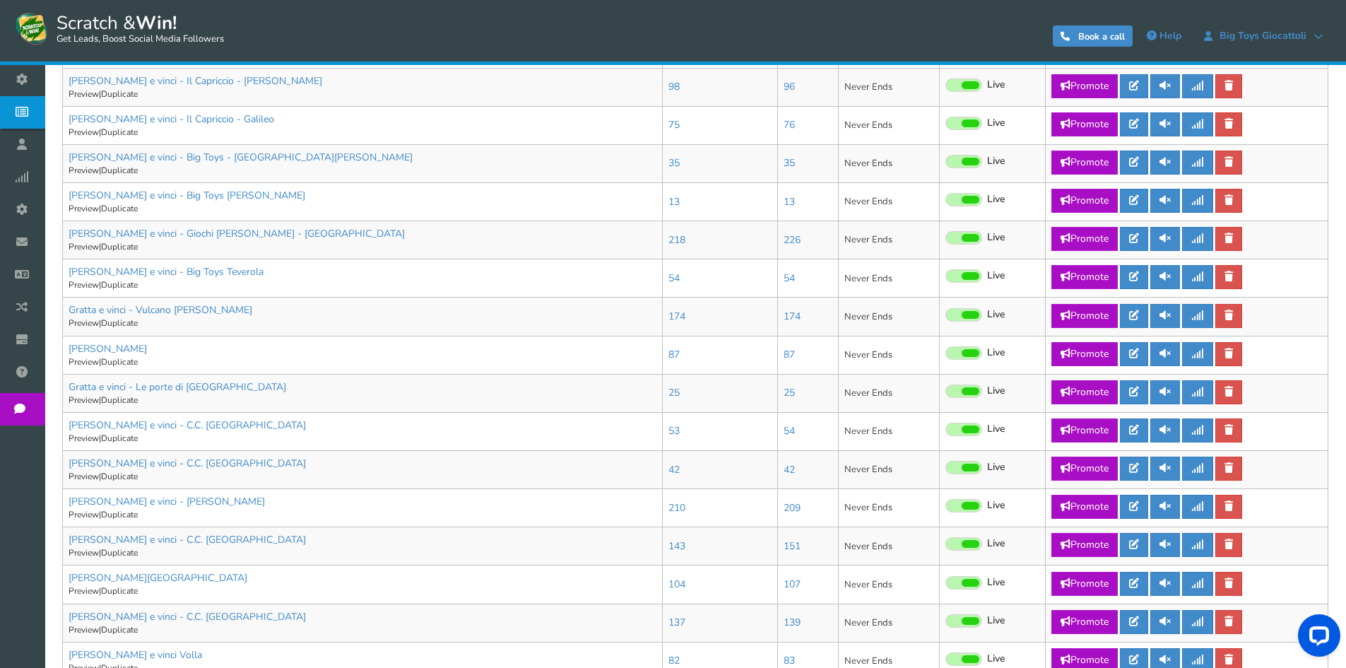
scroll to position [565, 0]
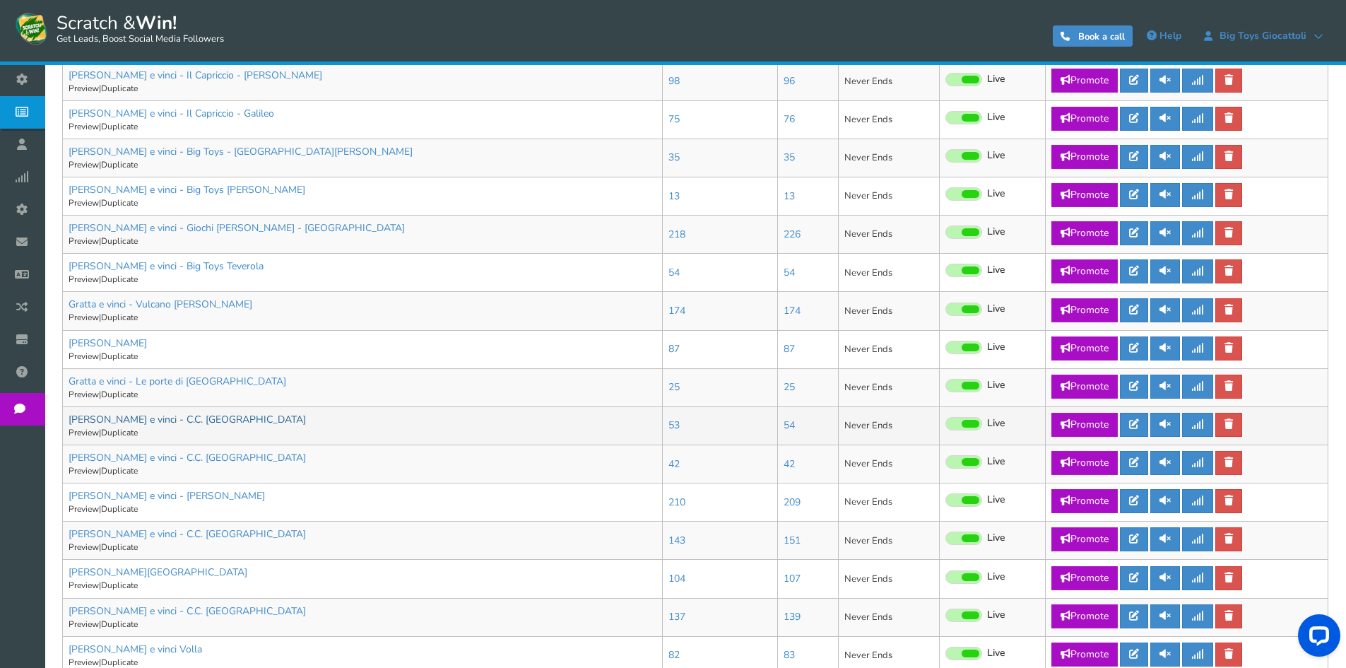
click at [158, 422] on link "[PERSON_NAME] e vinci - C.C. [GEOGRAPHIC_DATA]" at bounding box center [187, 419] width 237 height 13
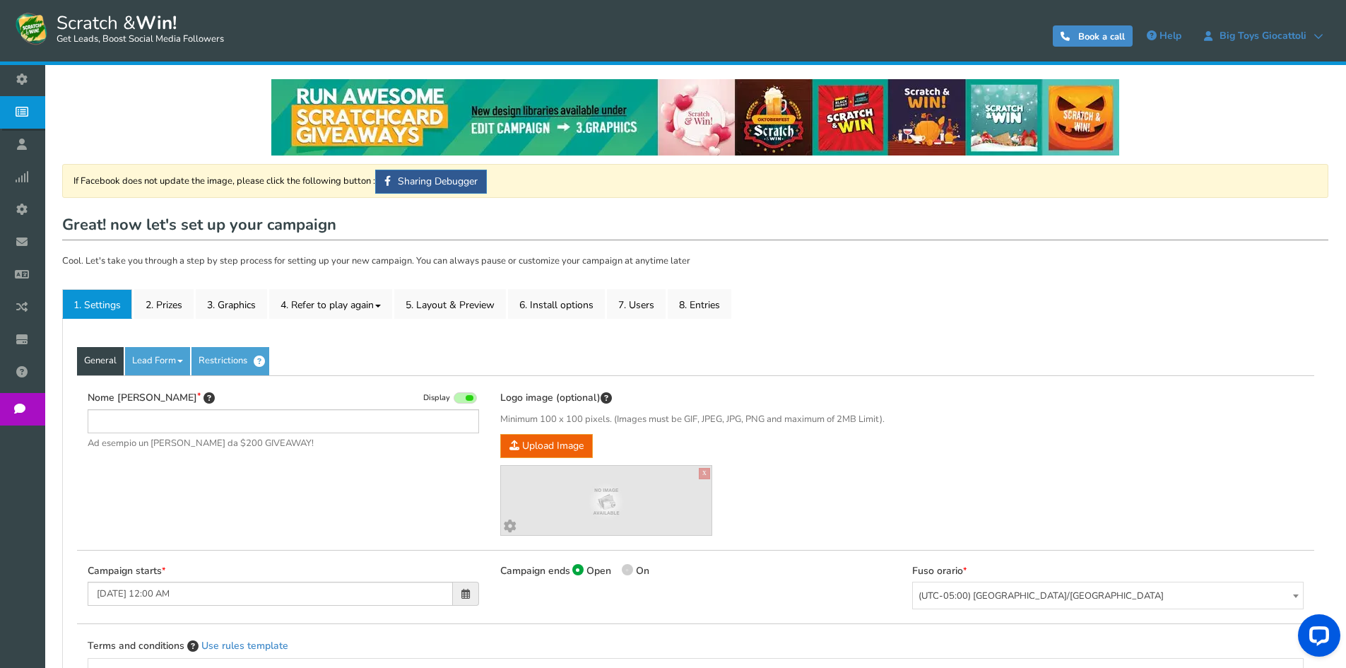
type input "[PERSON_NAME] e vinci - C.C. [GEOGRAPHIC_DATA]"
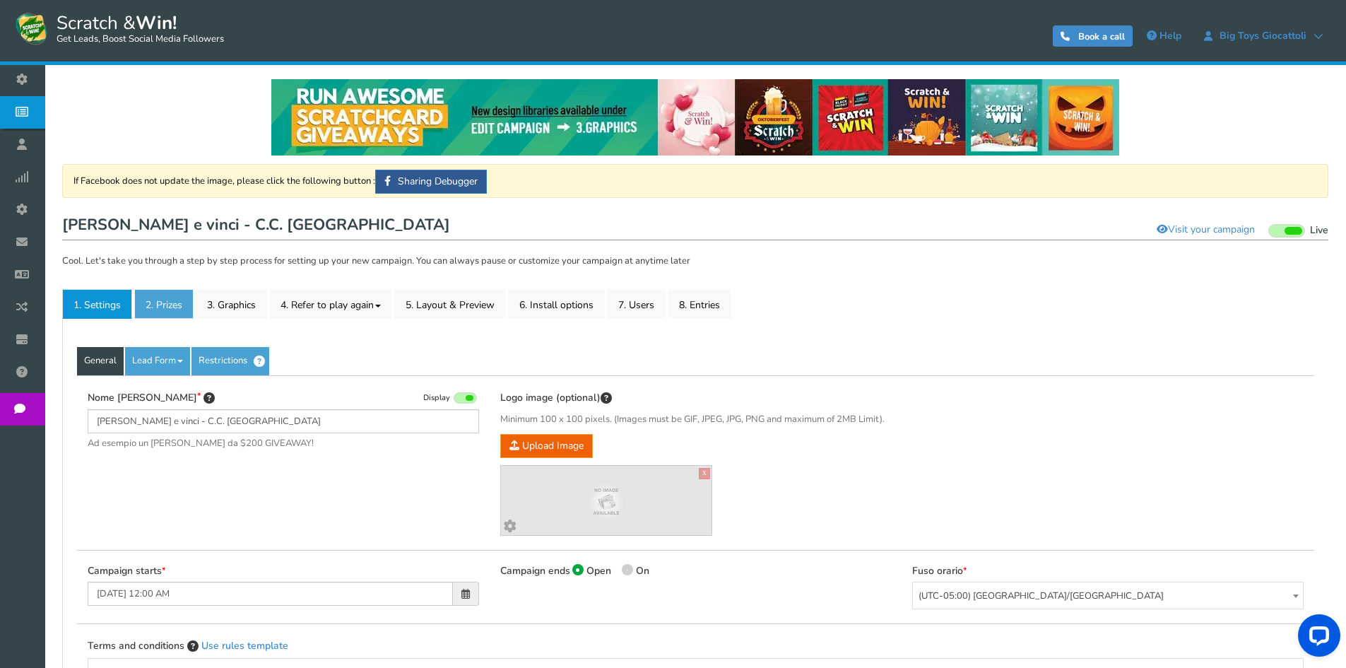
click at [165, 312] on link "2. Prizes" at bounding box center [163, 304] width 59 height 30
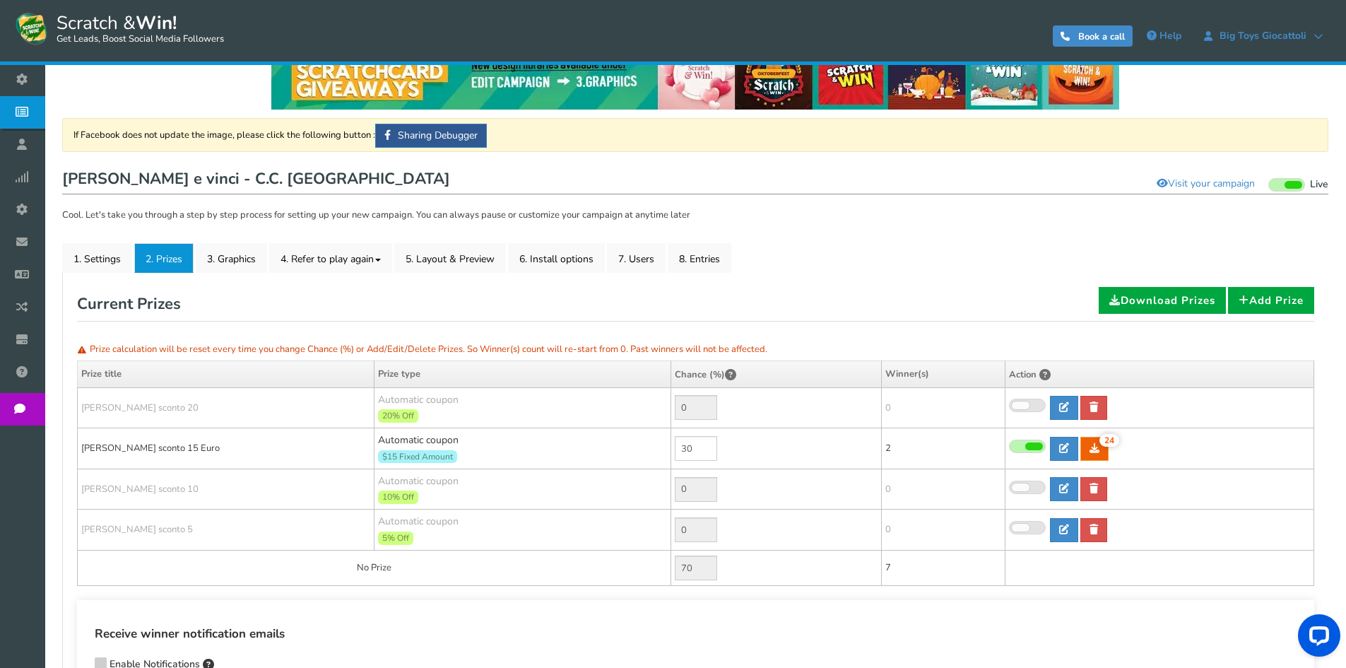
scroll to position [71, 0]
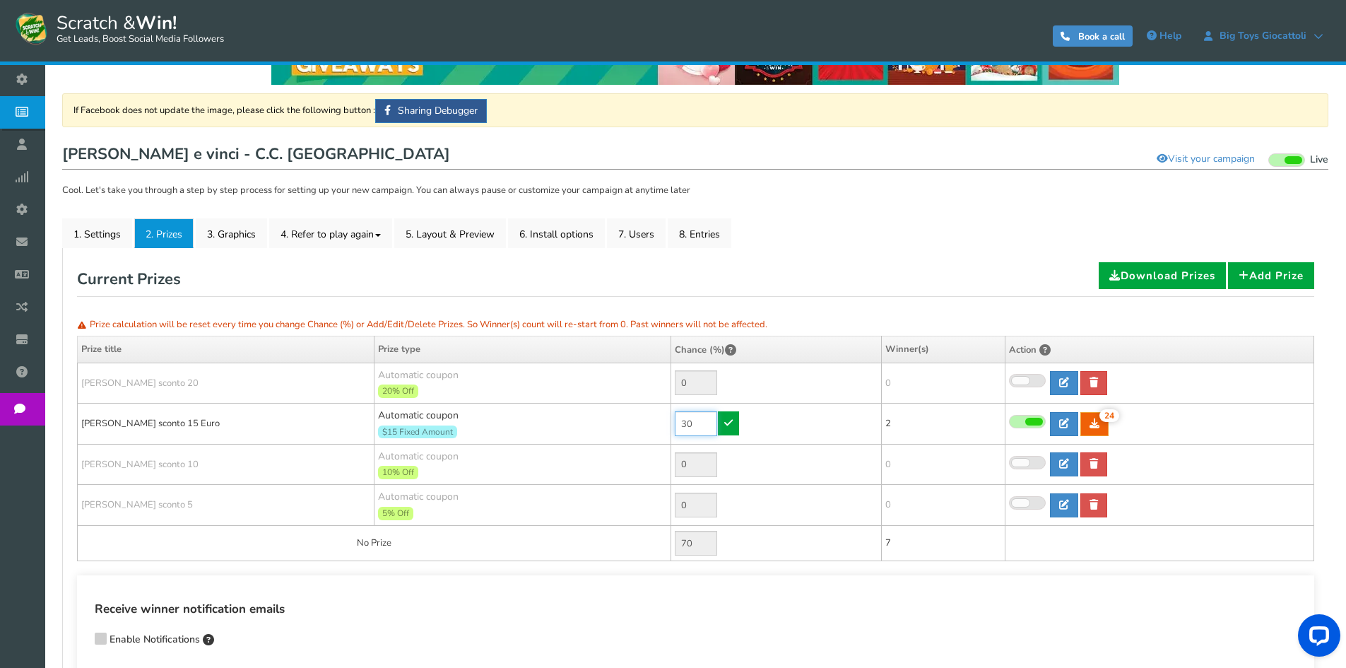
drag, startPoint x: 697, startPoint y: 426, endPoint x: 640, endPoint y: 422, distance: 56.7
click at [647, 422] on tr "[PERSON_NAME] sconto 15 Euro Automatic coupon $15 Fixed Amount Min.order value:…" at bounding box center [696, 424] width 1237 height 41
type input "60"
click at [736, 425] on link at bounding box center [728, 423] width 21 height 24
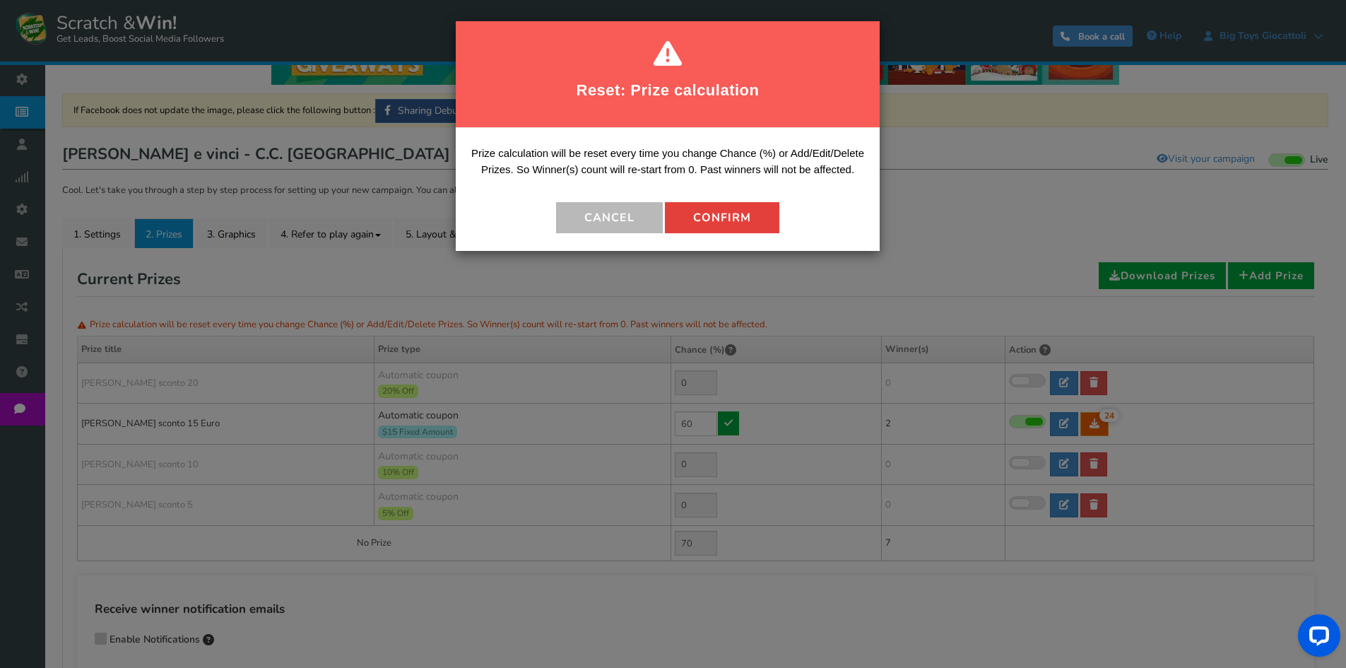
click at [762, 231] on button "Confirm" at bounding box center [722, 217] width 114 height 31
type input "40"
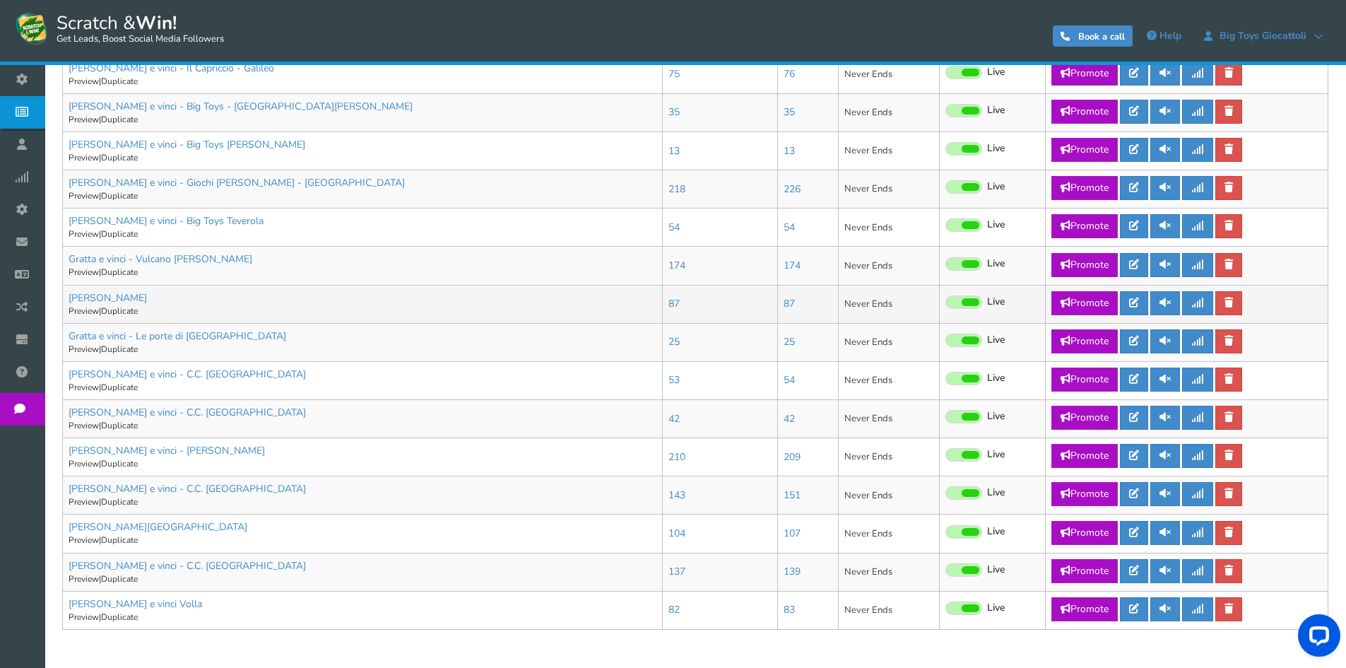
scroll to position [636, 0]
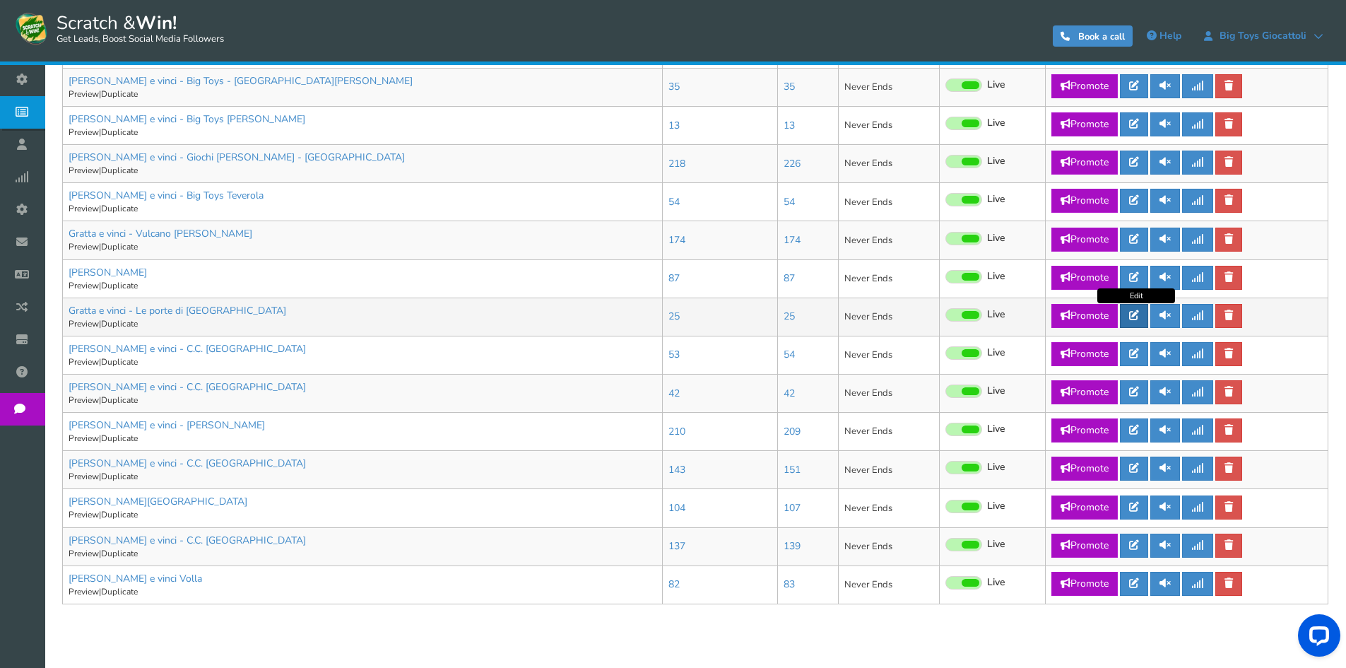
click at [1139, 314] on icon at bounding box center [1134, 315] width 10 height 10
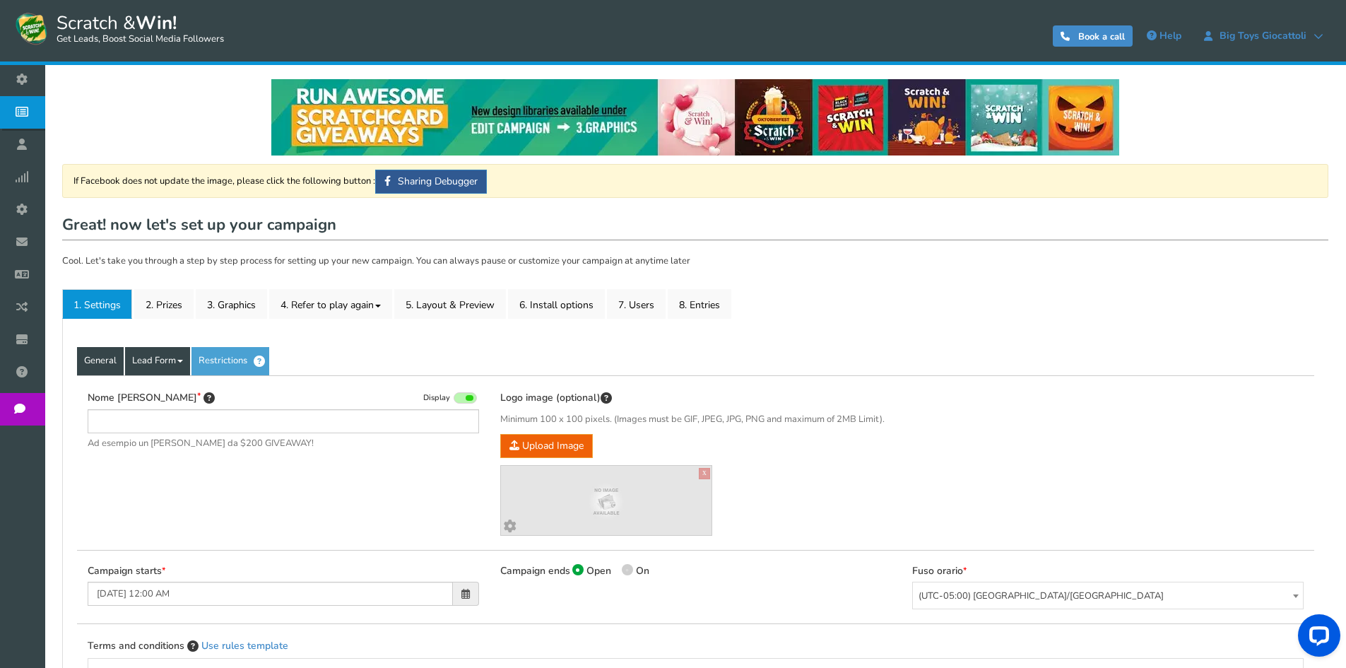
type input "Gratta e vinci - Le porte di [GEOGRAPHIC_DATA]"
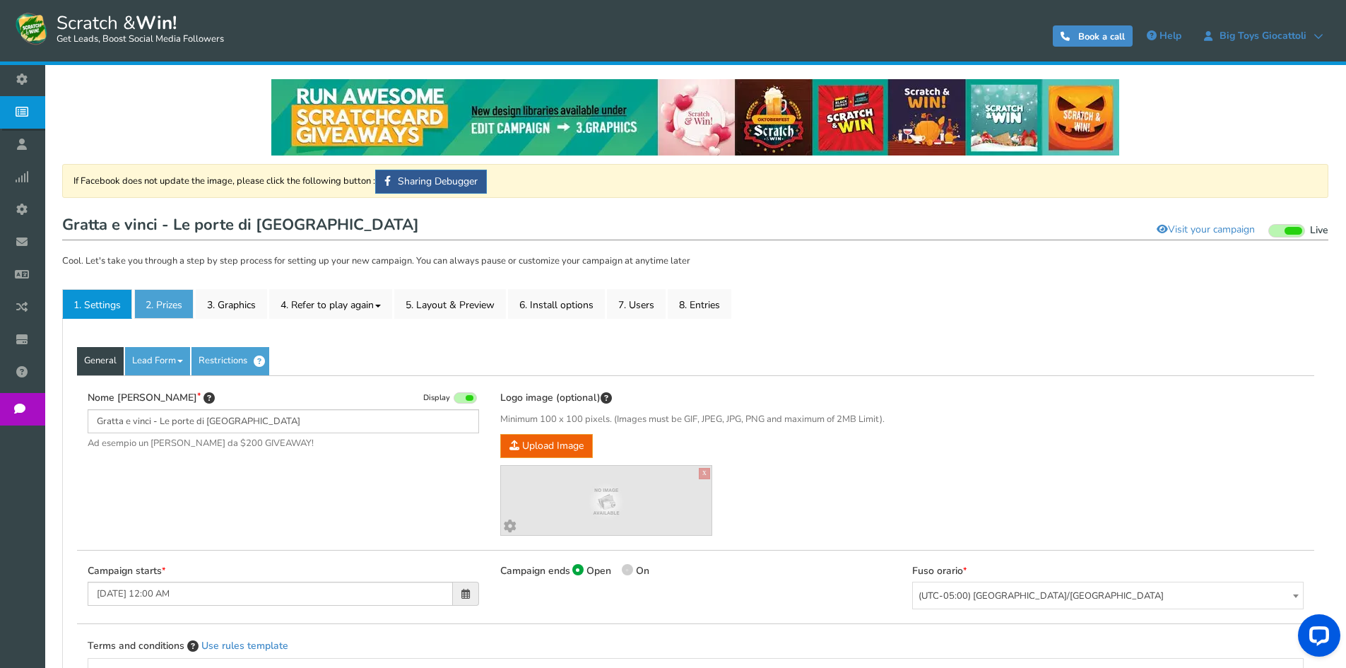
click at [159, 300] on link "2. Prizes" at bounding box center [163, 304] width 59 height 30
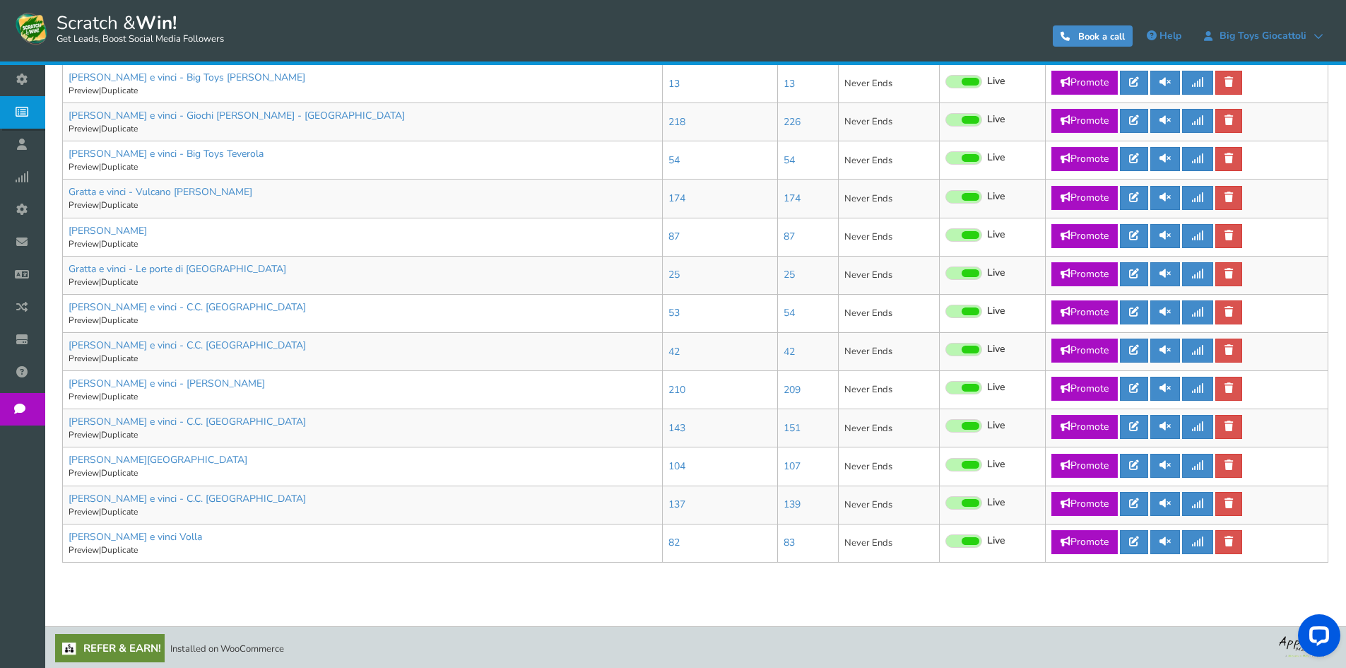
scroll to position [680, 0]
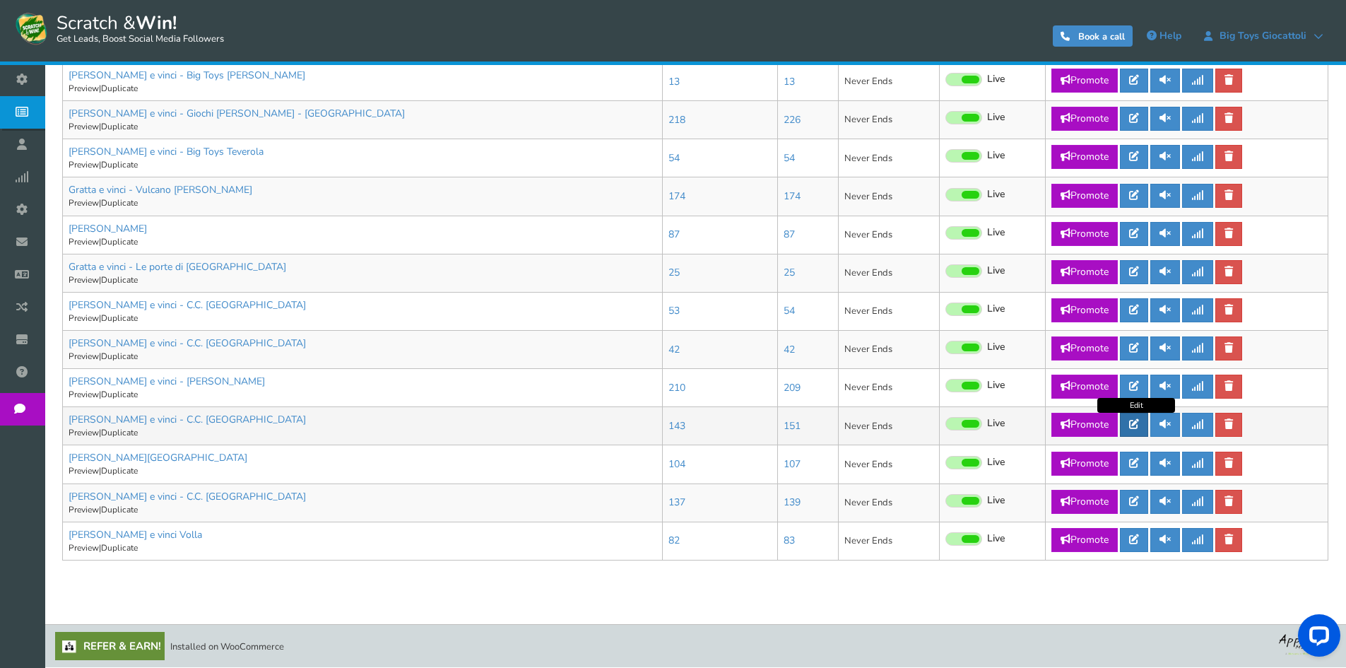
click at [1138, 426] on icon at bounding box center [1134, 424] width 10 height 10
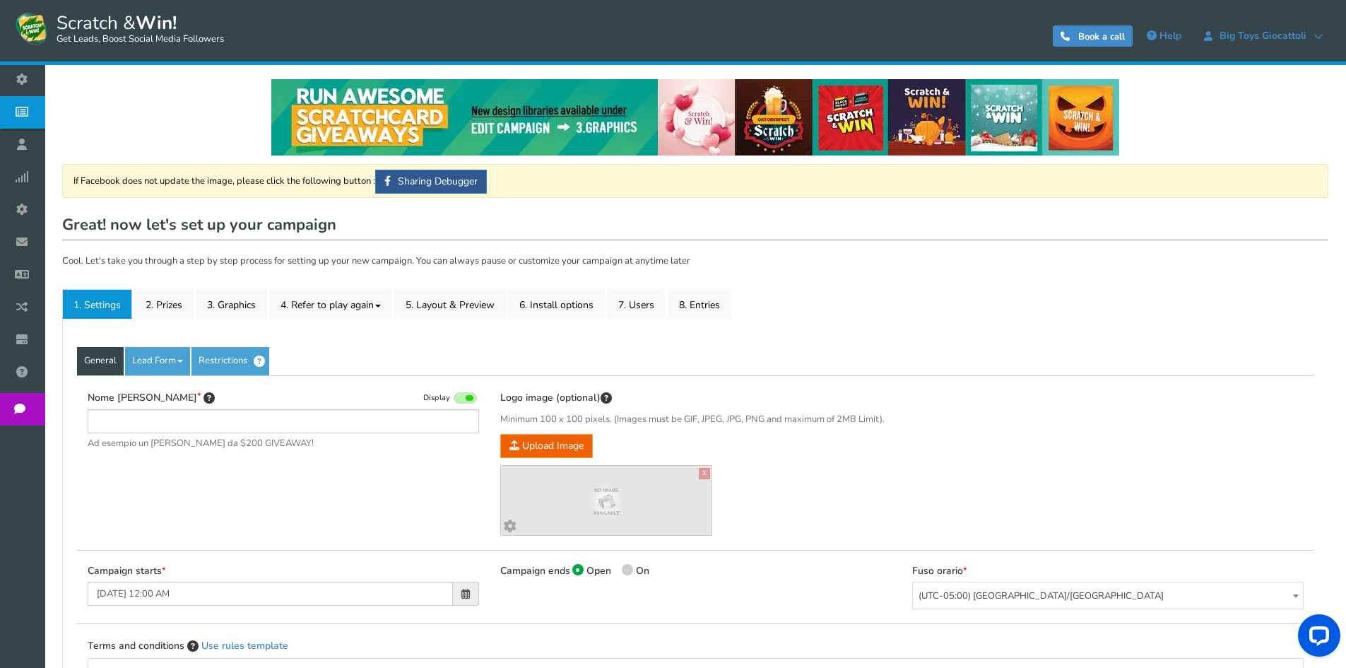
type input "[PERSON_NAME] e vinci - C.C. [GEOGRAPHIC_DATA]"
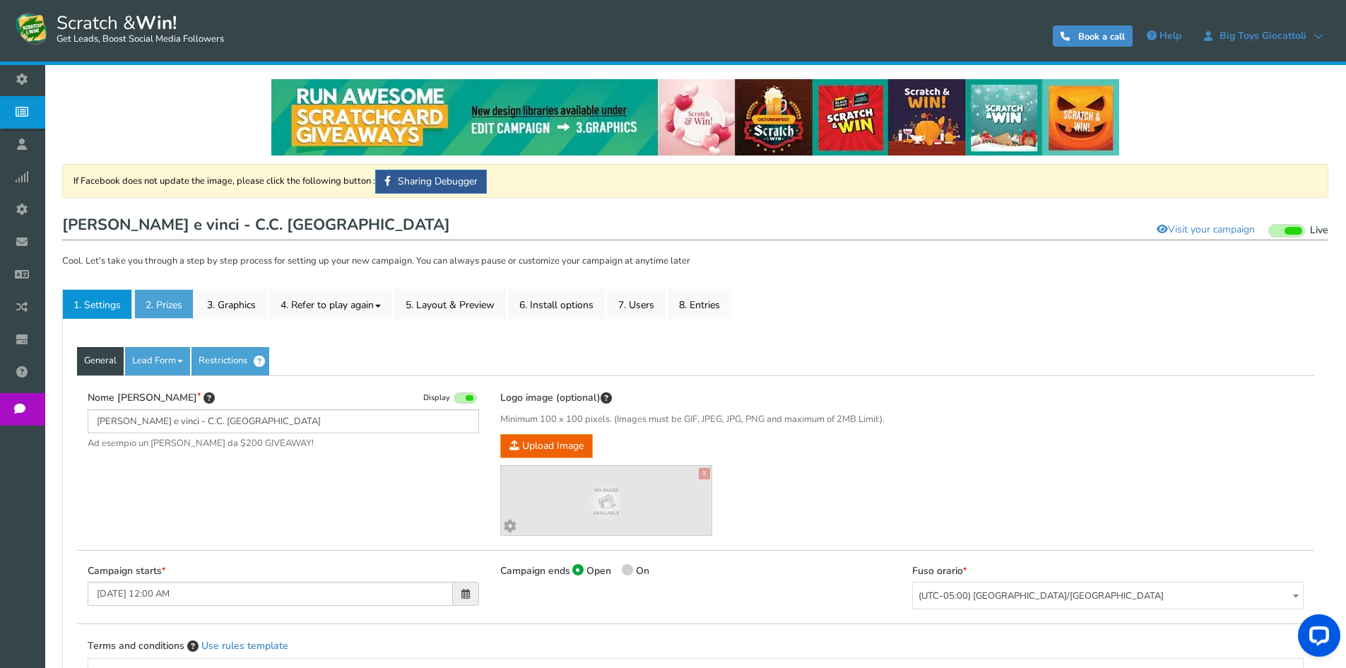
click at [159, 297] on link "2. Prizes" at bounding box center [163, 304] width 59 height 30
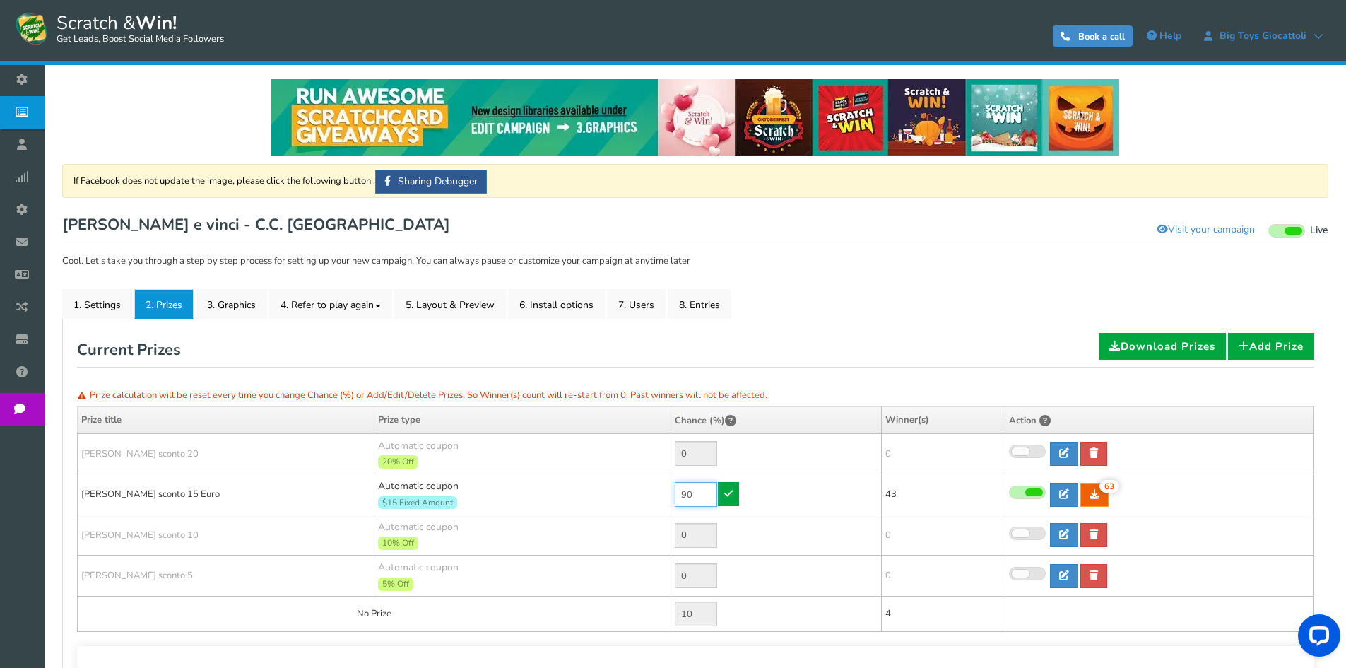
drag, startPoint x: 695, startPoint y: 495, endPoint x: 599, endPoint y: 489, distance: 95.6
click at [616, 491] on tr "[PERSON_NAME] sconto 15 Euro Automatic coupon $15 Fixed Amount Min.order value:…" at bounding box center [696, 494] width 1237 height 41
type input "30"
click at [729, 491] on icon at bounding box center [728, 493] width 8 height 10
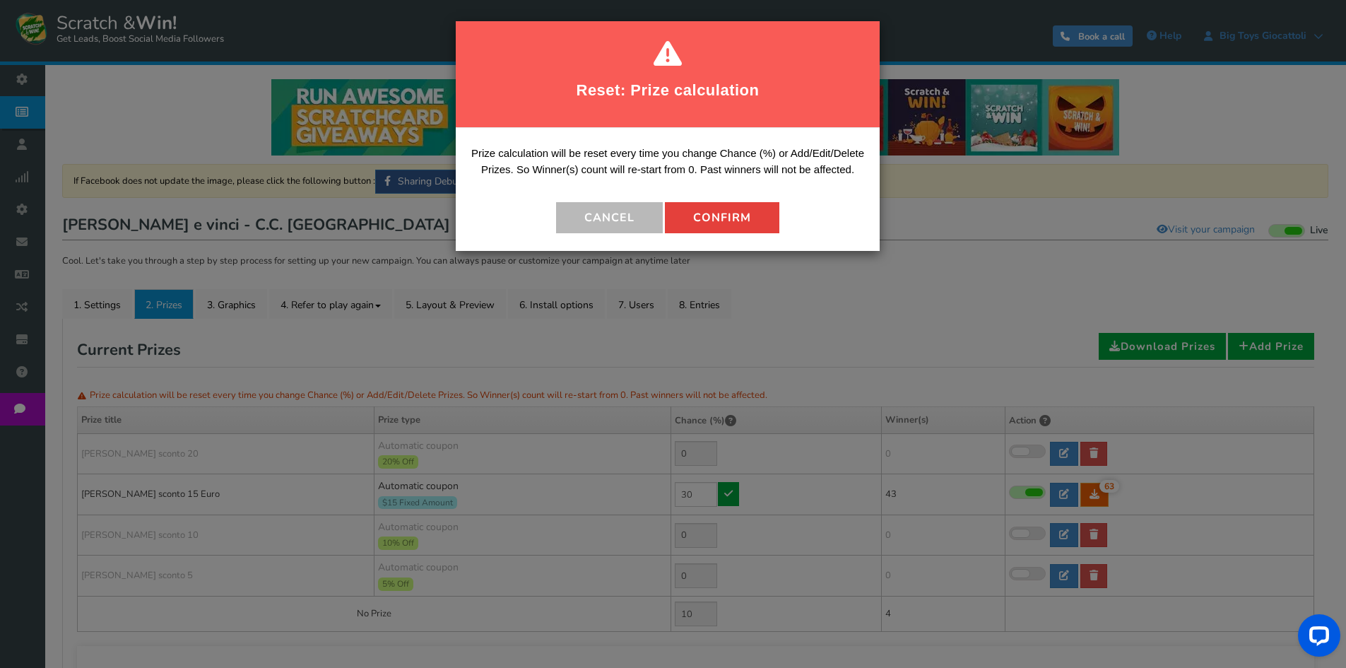
click at [726, 206] on button "Confirm" at bounding box center [722, 217] width 114 height 31
type input "70"
